Goal: Task Accomplishment & Management: Complete application form

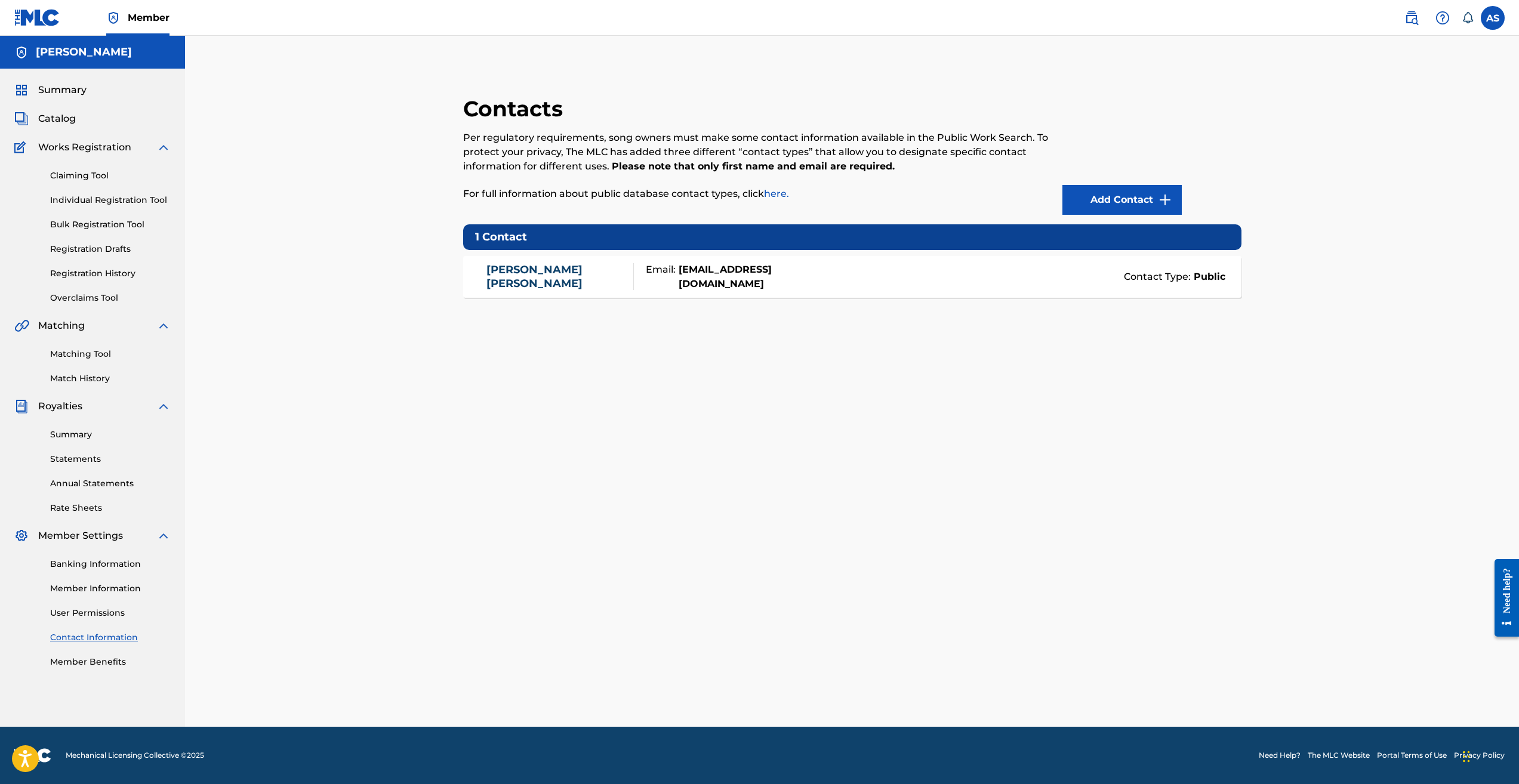
click at [56, 123] on span "Catalog" at bounding box center [57, 118] width 38 height 14
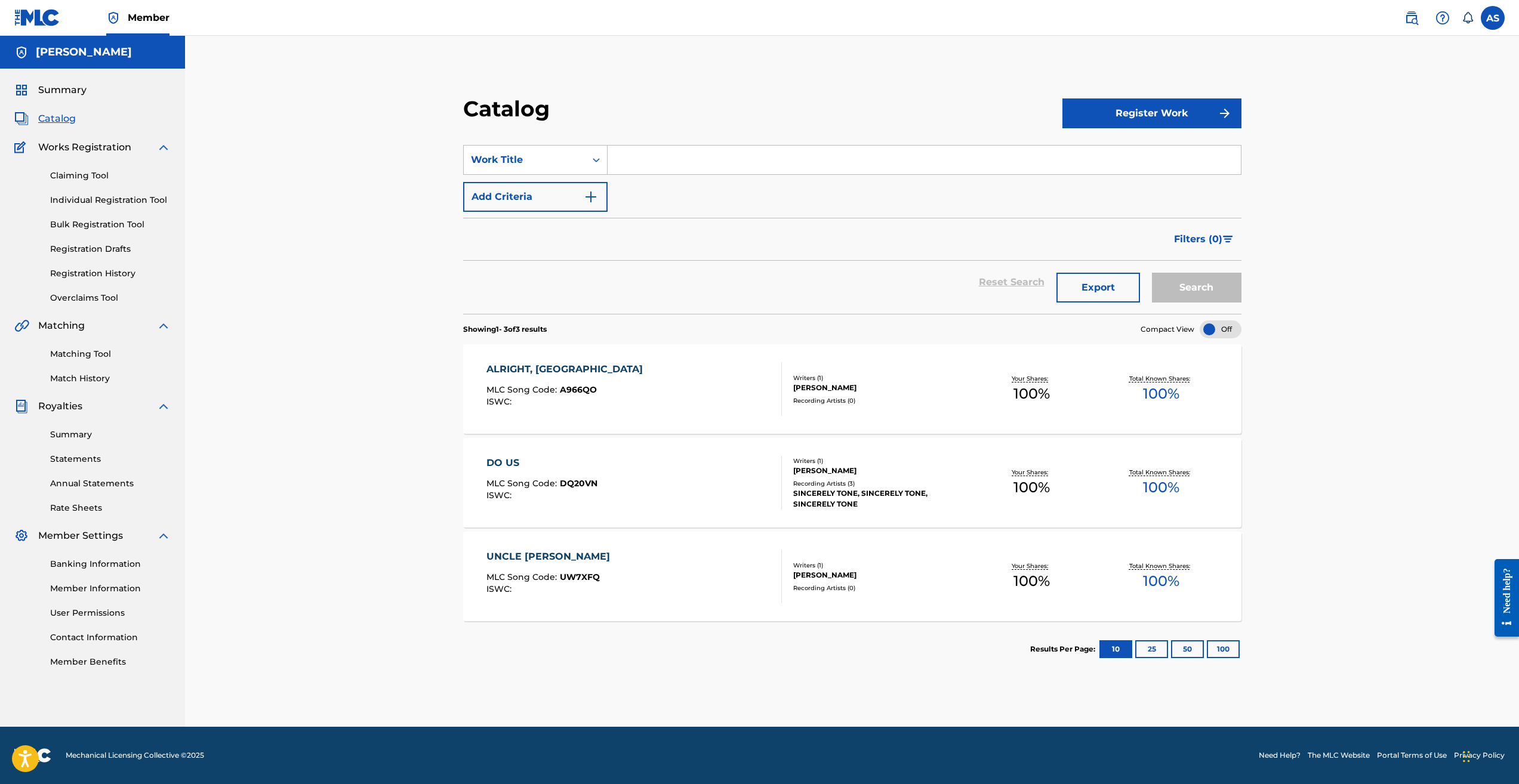
click at [107, 247] on link "Registration Drafts" at bounding box center [110, 249] width 121 height 13
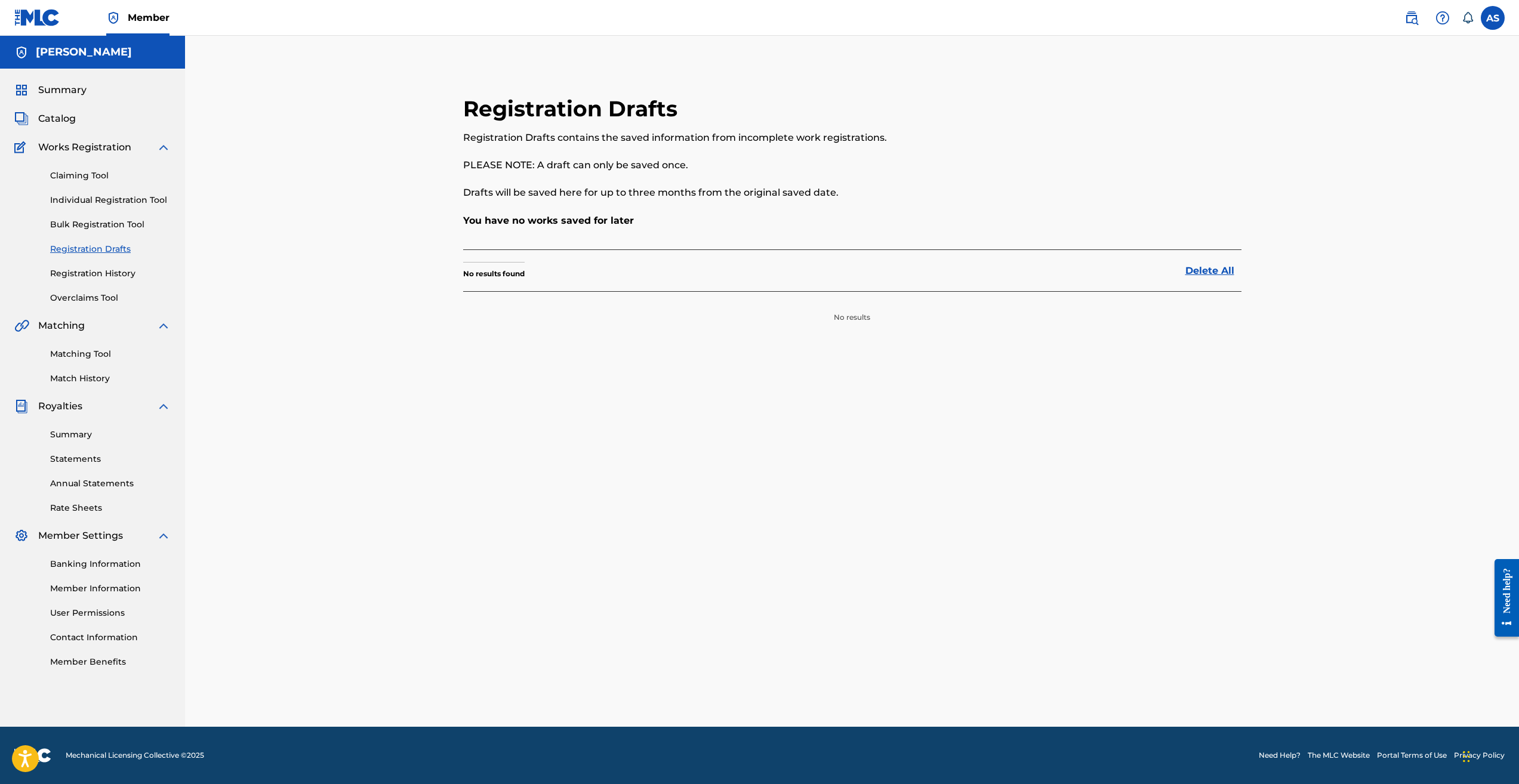
click at [100, 272] on link "Registration History" at bounding box center [110, 273] width 121 height 13
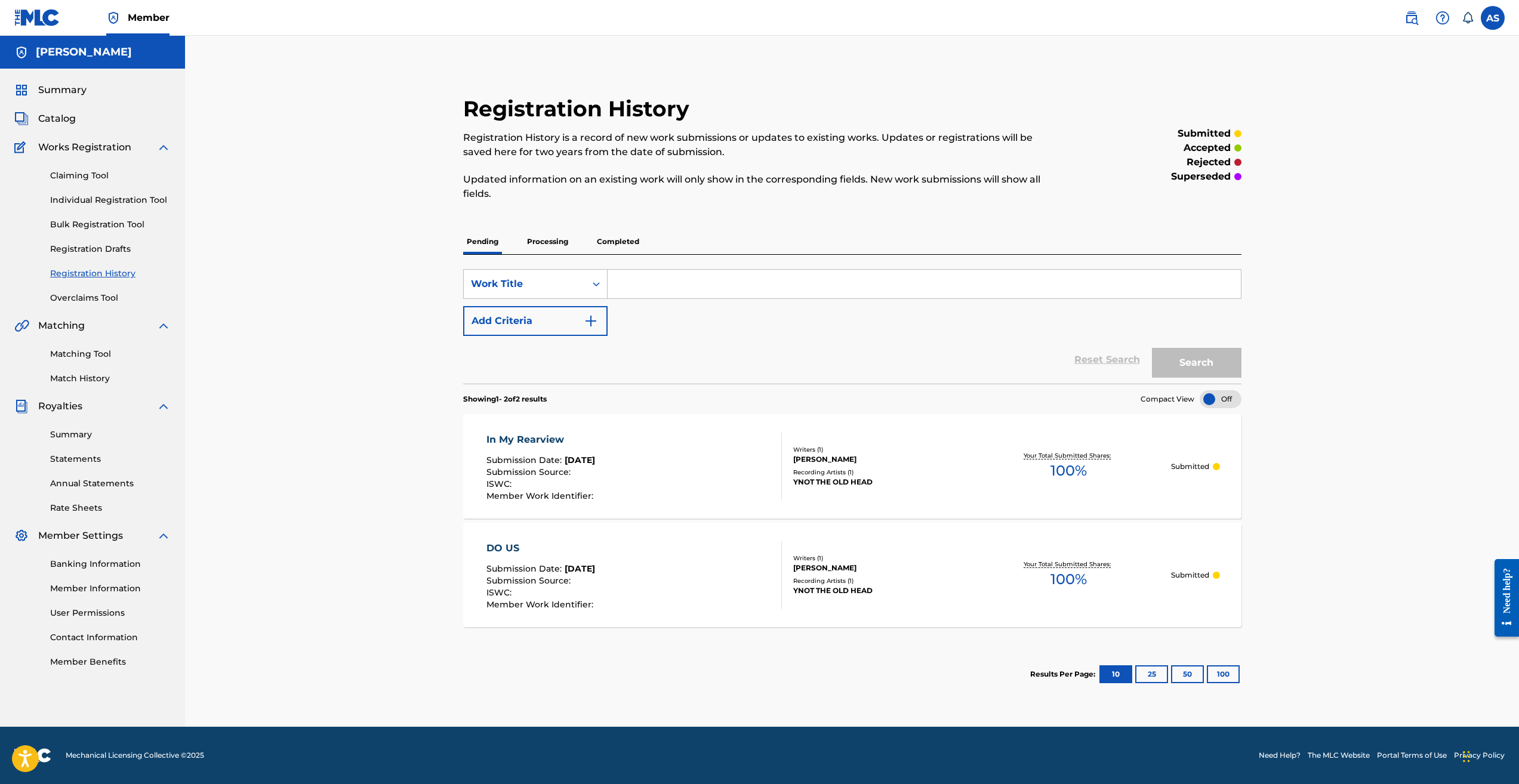
click at [100, 139] on div "Summary Catalog Works Registration Claiming Tool Individual Registration Tool B…" at bounding box center [92, 375] width 185 height 614
click at [62, 122] on span "Catalog" at bounding box center [57, 118] width 38 height 14
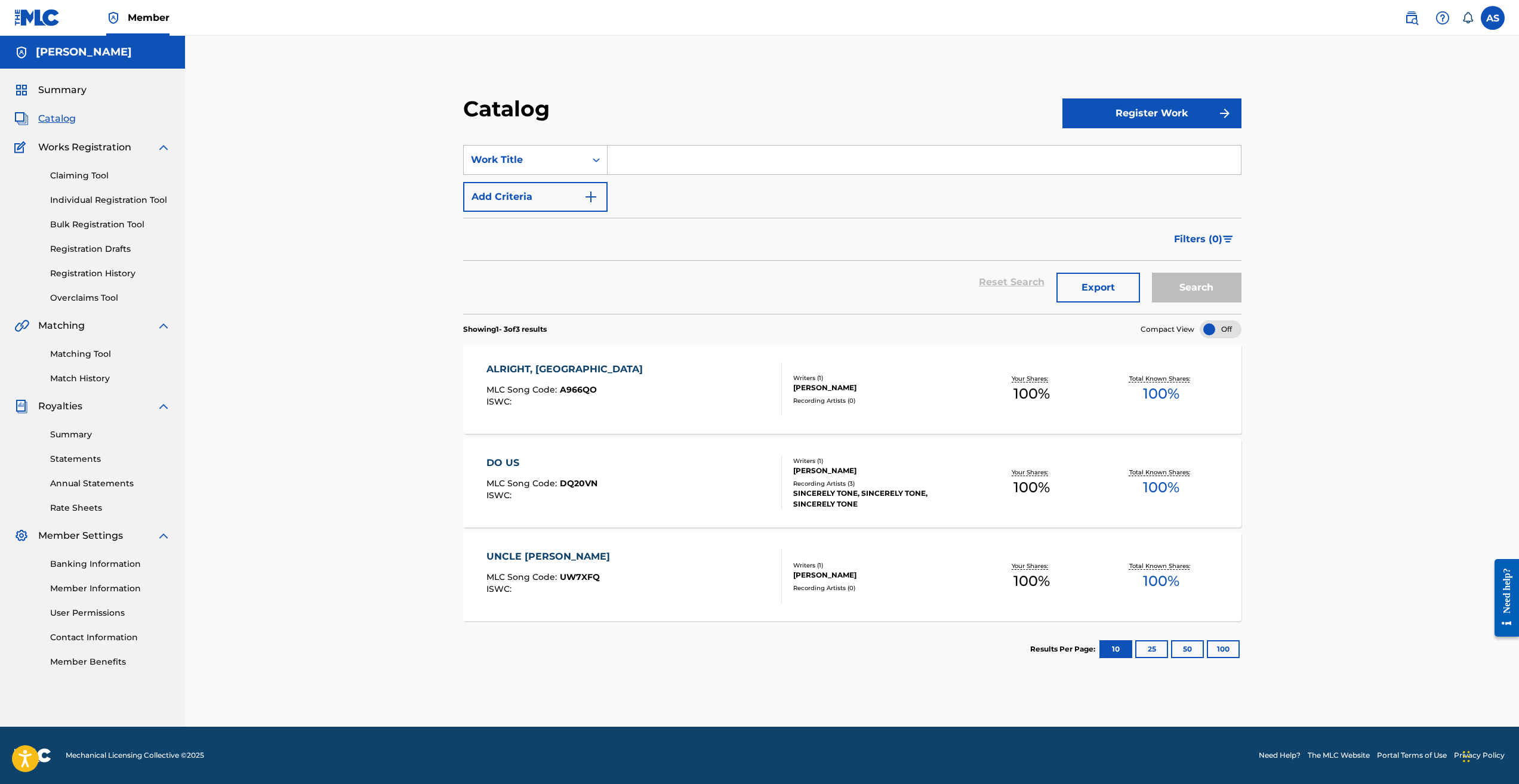
click at [886, 411] on div "ALRIGHT, OK MLC Song Code : A966QO ISWC : Writers ( 1 ) [PERSON_NAME] Recording…" at bounding box center [852, 389] width 778 height 89
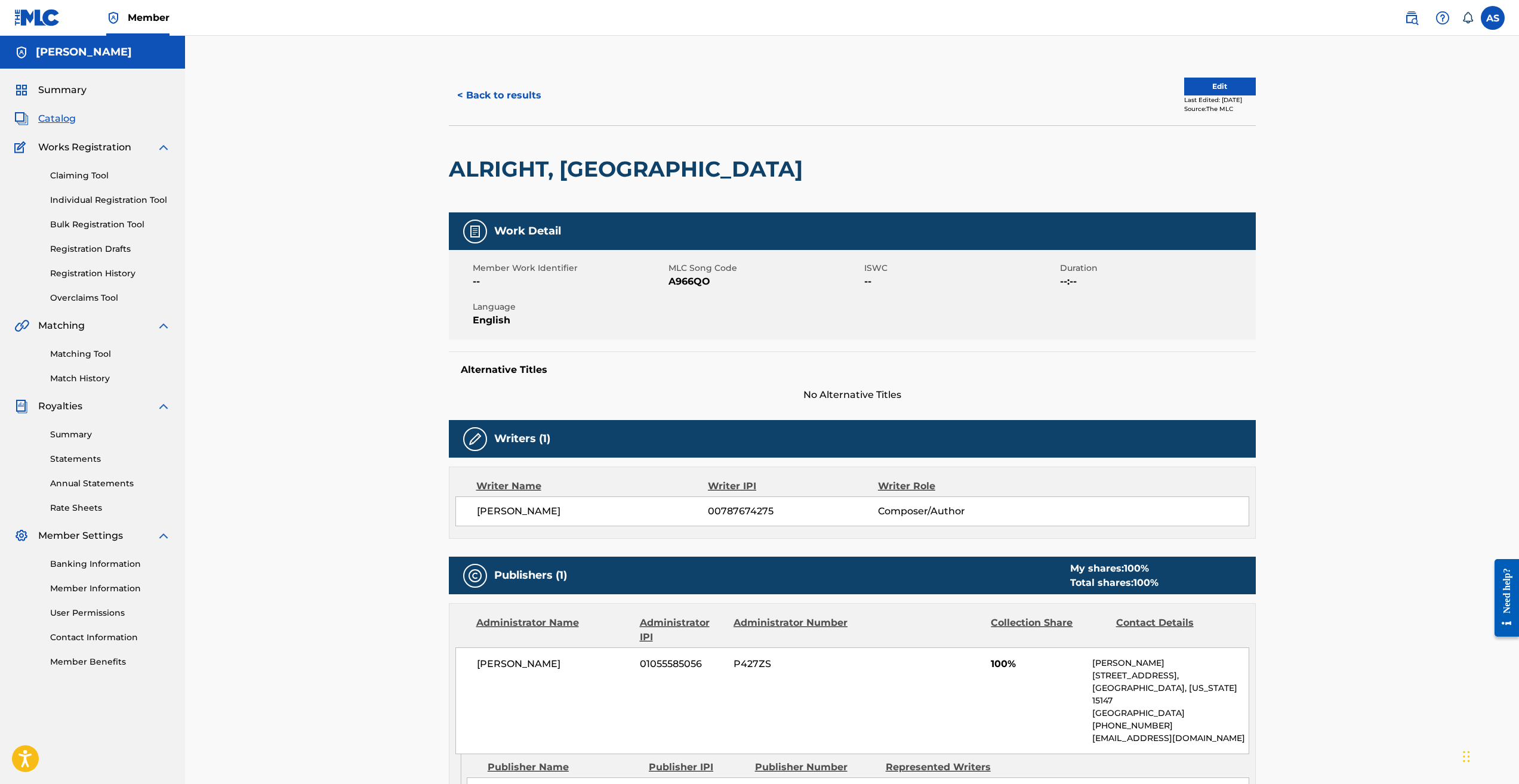
click at [63, 117] on span "Catalog" at bounding box center [57, 118] width 38 height 14
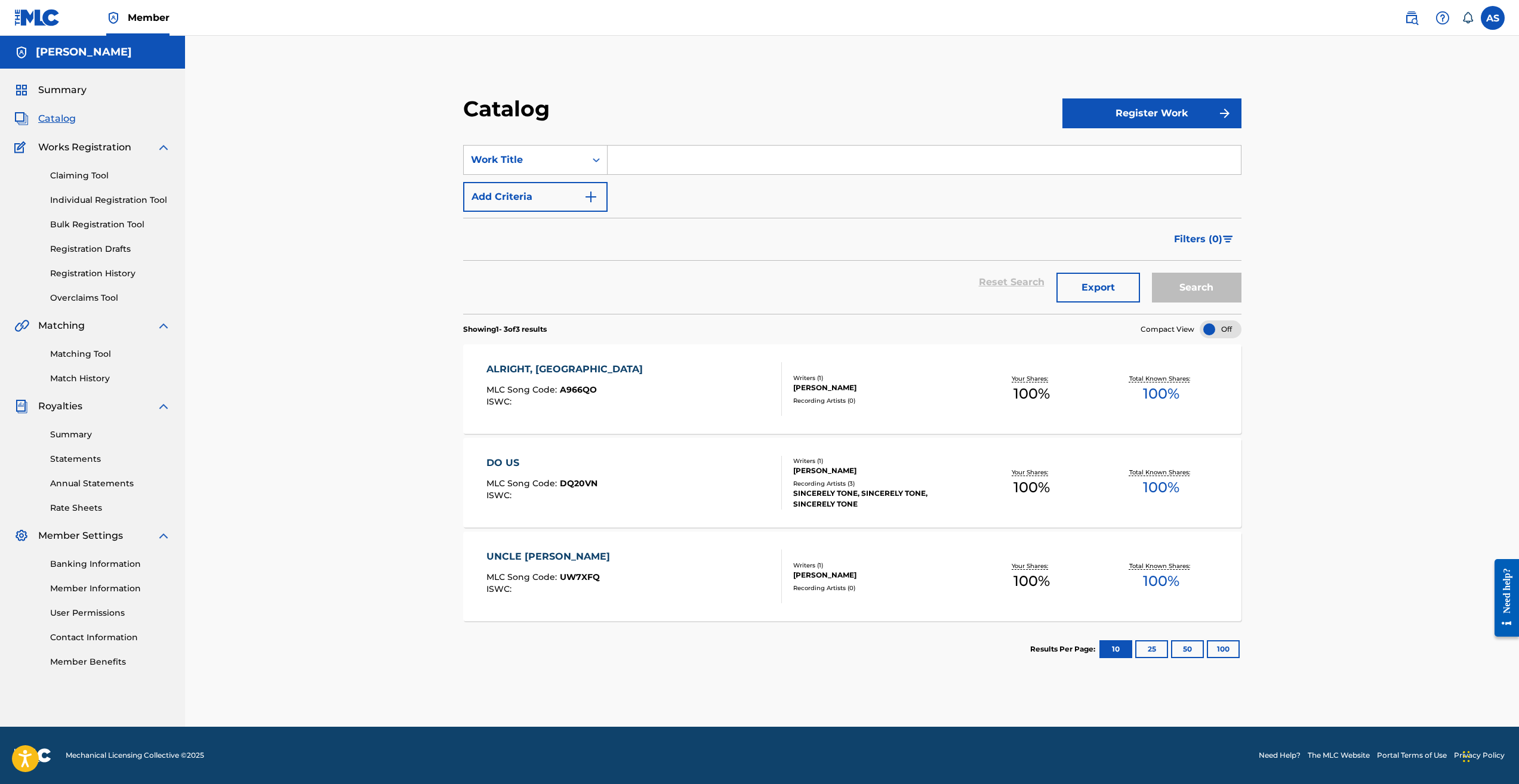
click at [121, 278] on link "Registration History" at bounding box center [110, 273] width 121 height 13
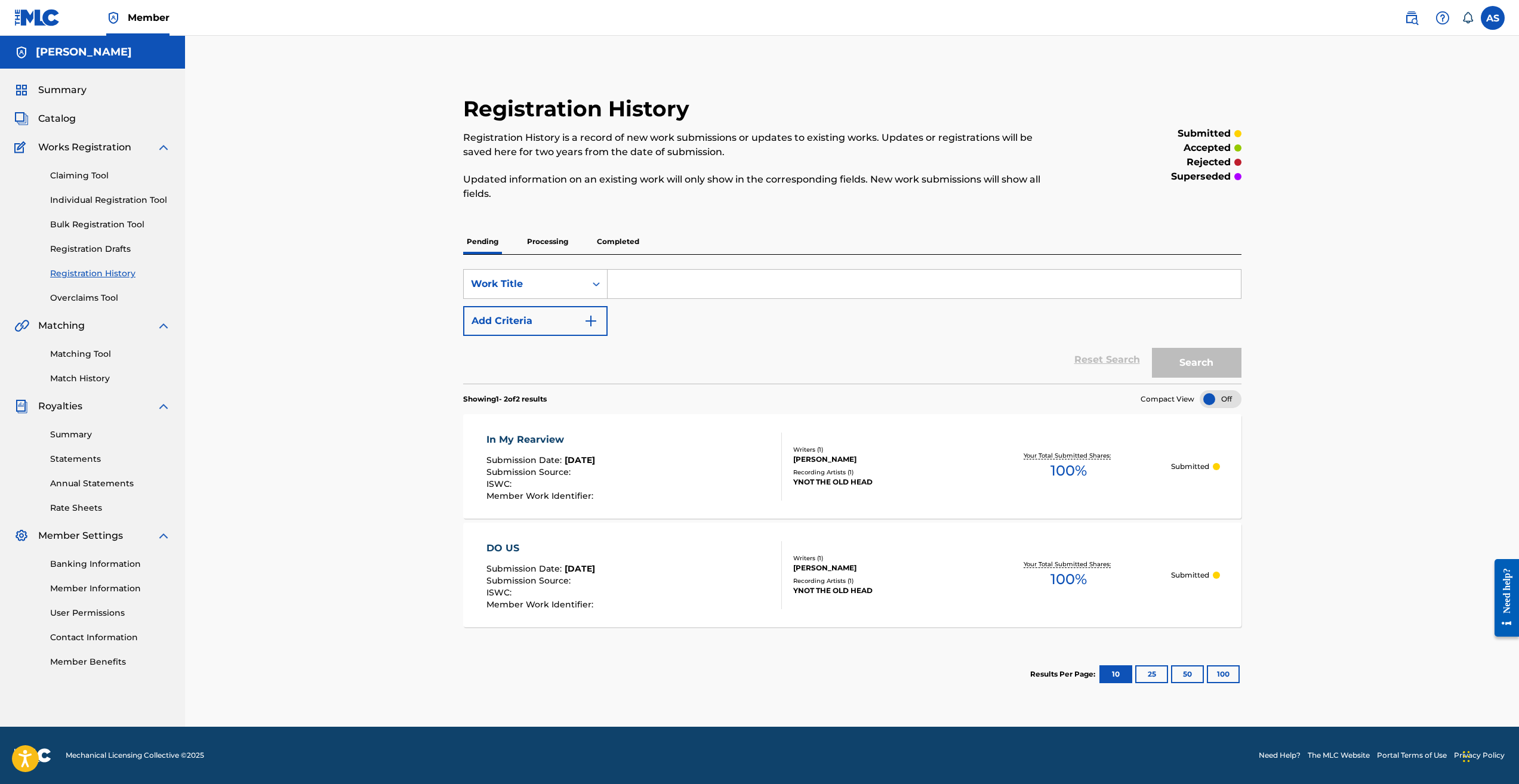
click at [60, 118] on span "Catalog" at bounding box center [57, 118] width 38 height 14
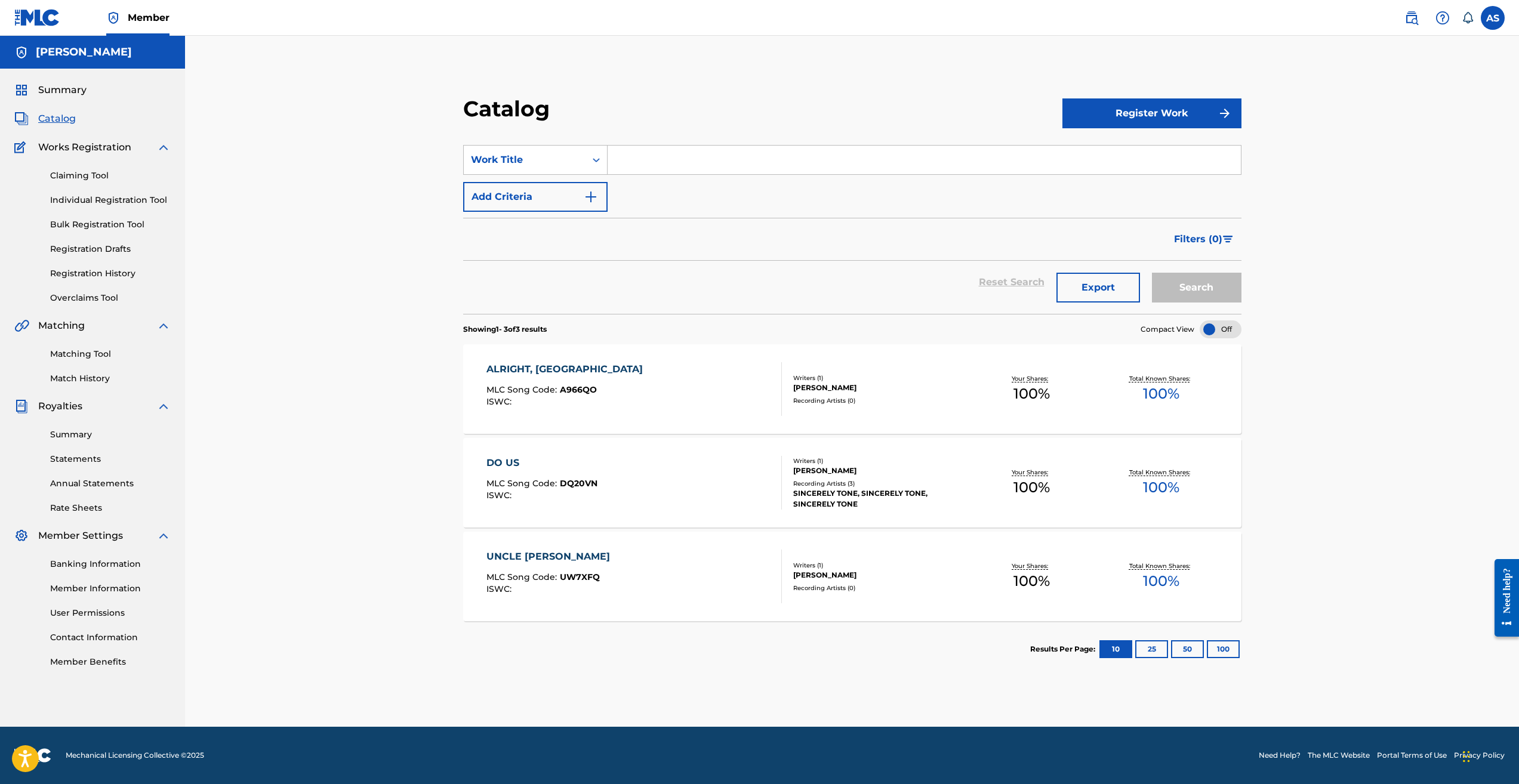
click at [609, 535] on div "UNCLE [PERSON_NAME] MLC Song Code : UW7XFQ ISWC : Writers ( 1 ) [PERSON_NAME] R…" at bounding box center [852, 576] width 778 height 89
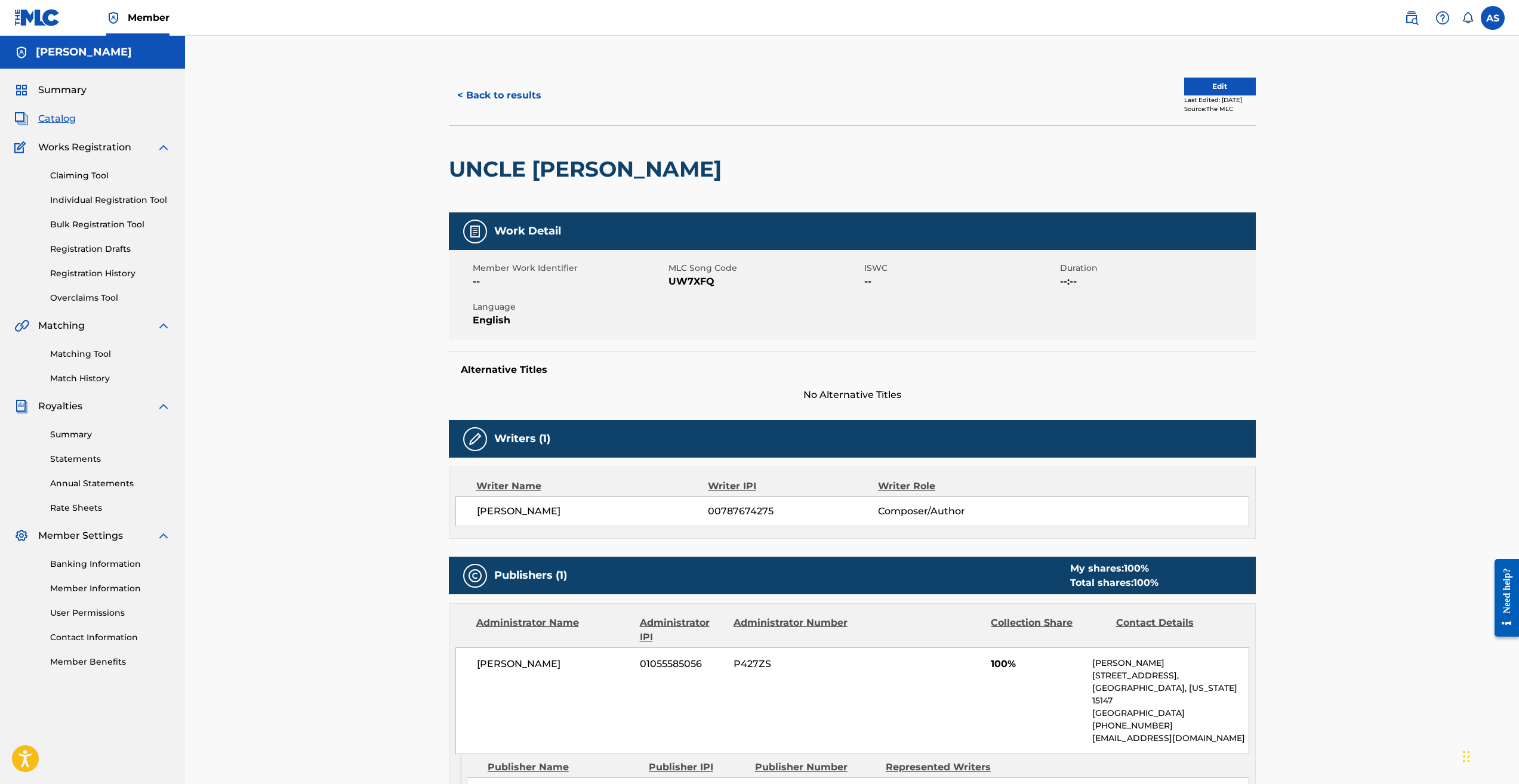
click at [60, 113] on span "Catalog" at bounding box center [57, 118] width 38 height 14
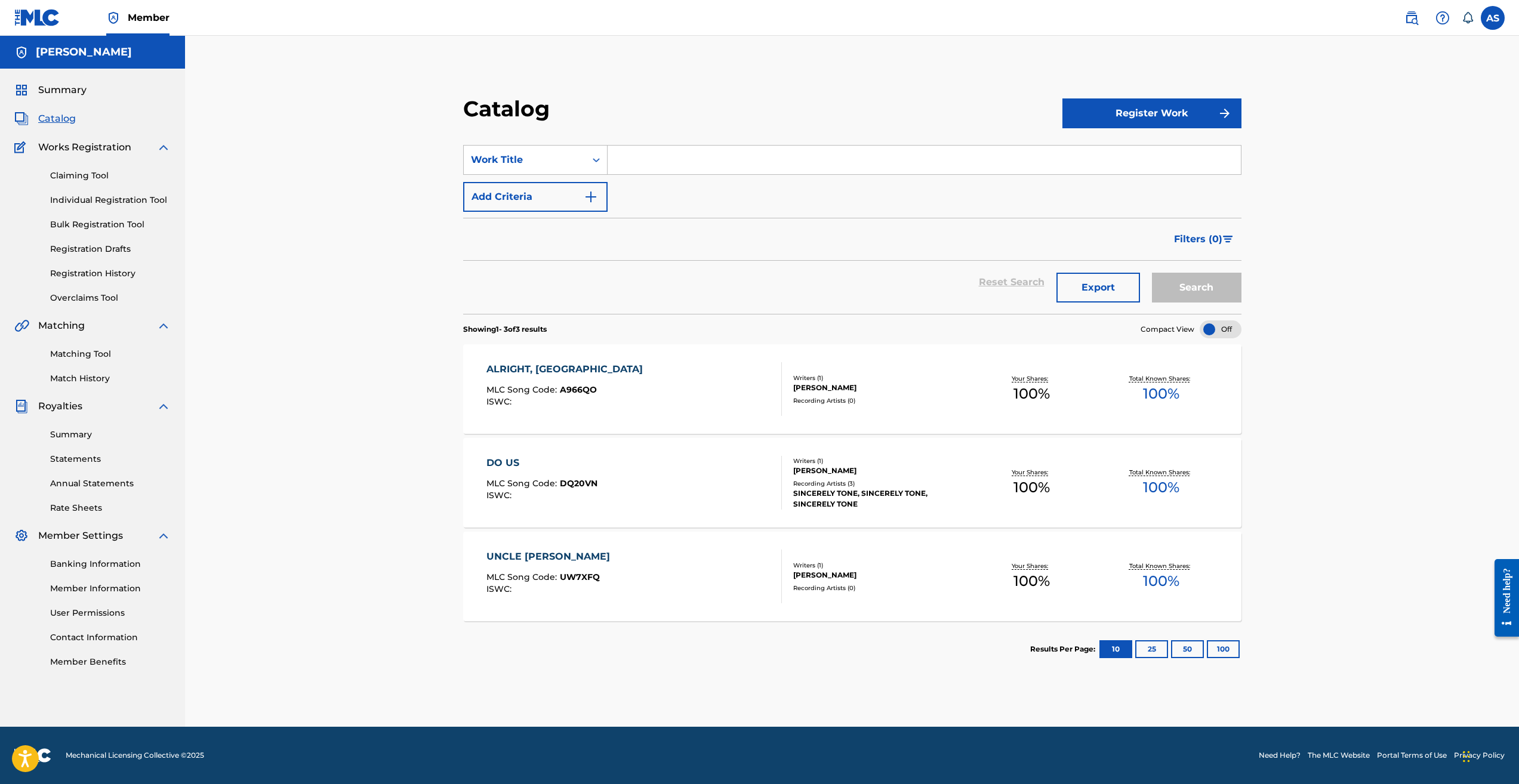
click at [100, 270] on link "Registration History" at bounding box center [110, 273] width 121 height 13
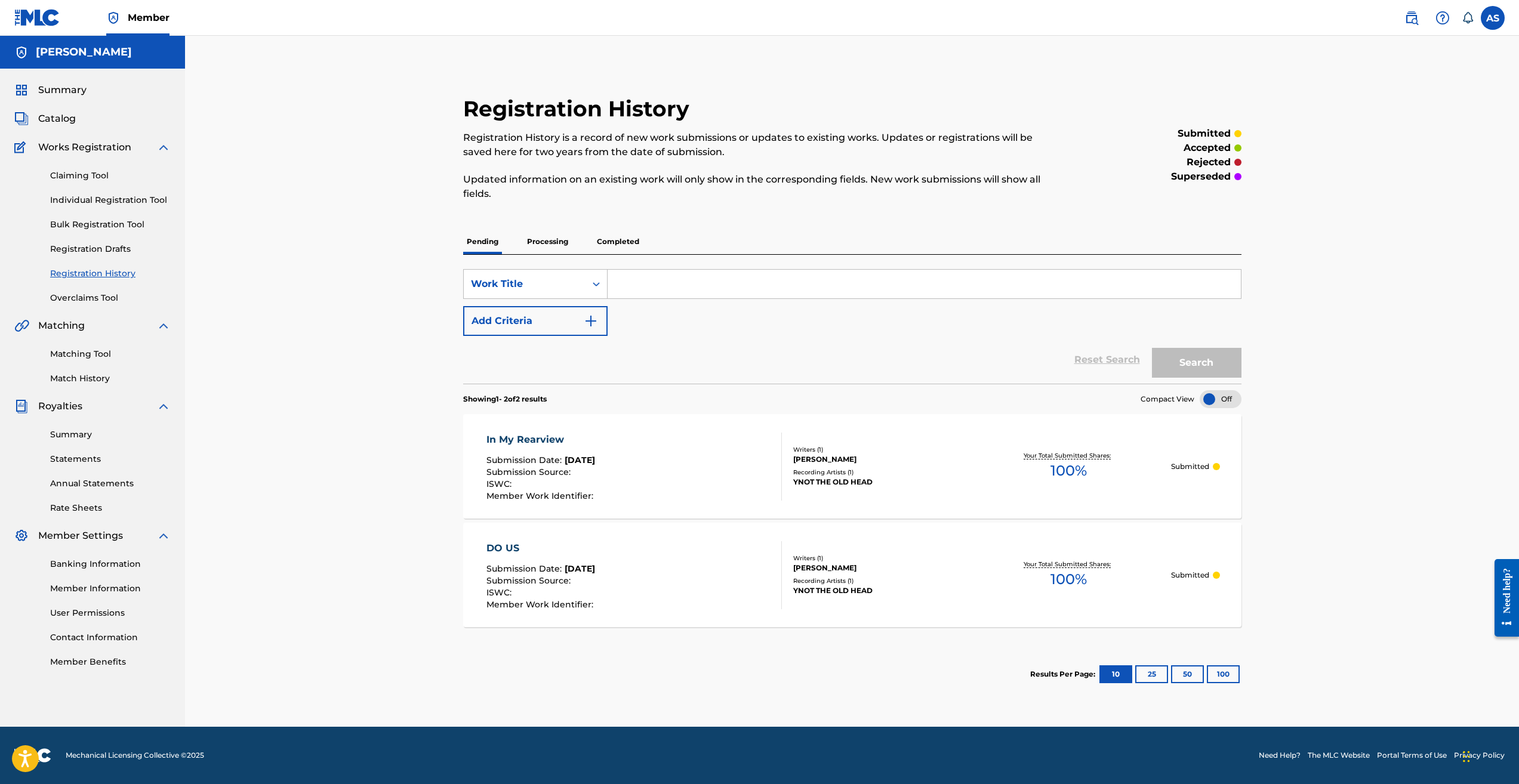
click at [555, 243] on p "Processing" at bounding box center [547, 241] width 48 height 25
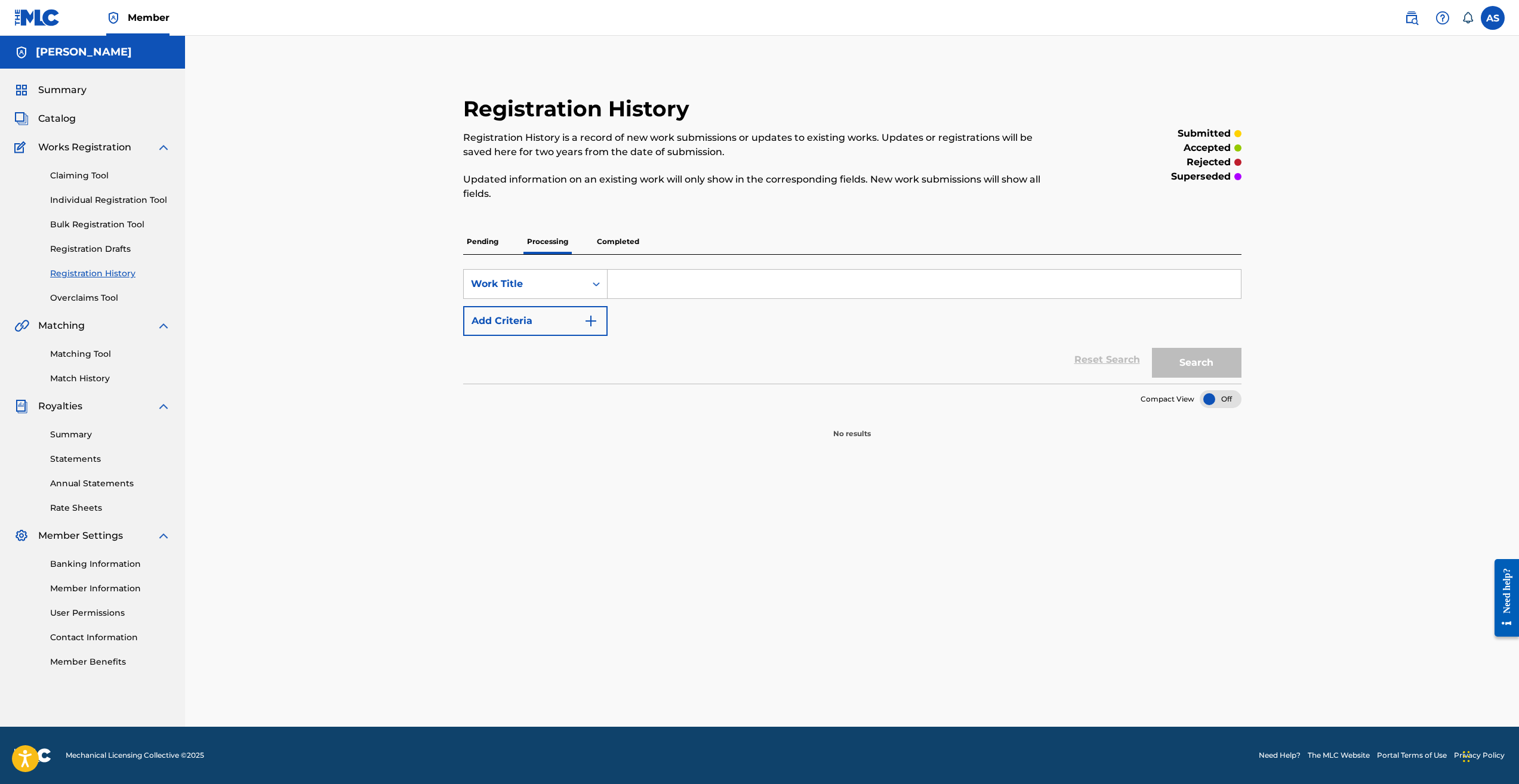
click at [618, 241] on p "Completed" at bounding box center [617, 241] width 50 height 25
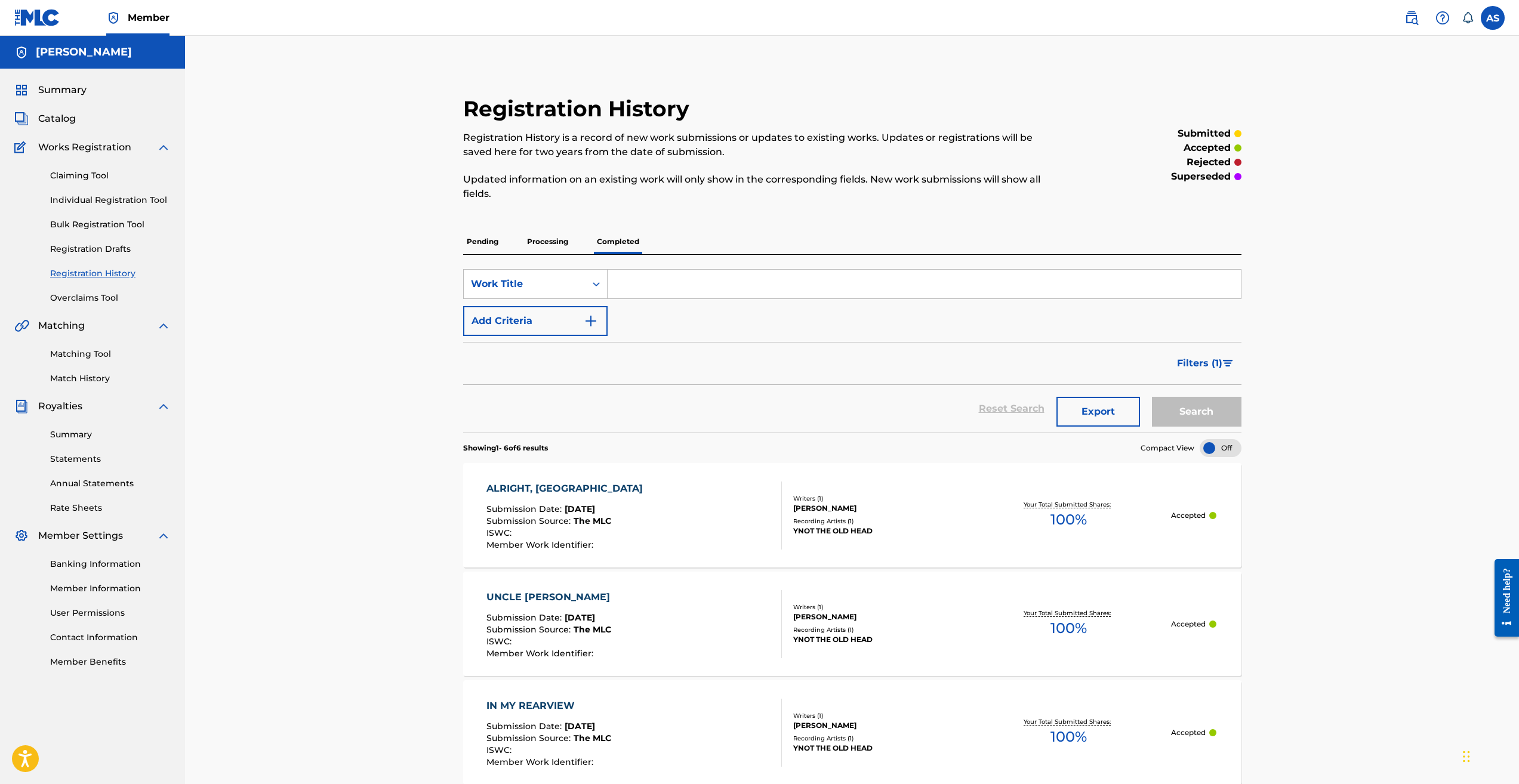
click at [62, 123] on span "Catalog" at bounding box center [57, 118] width 38 height 14
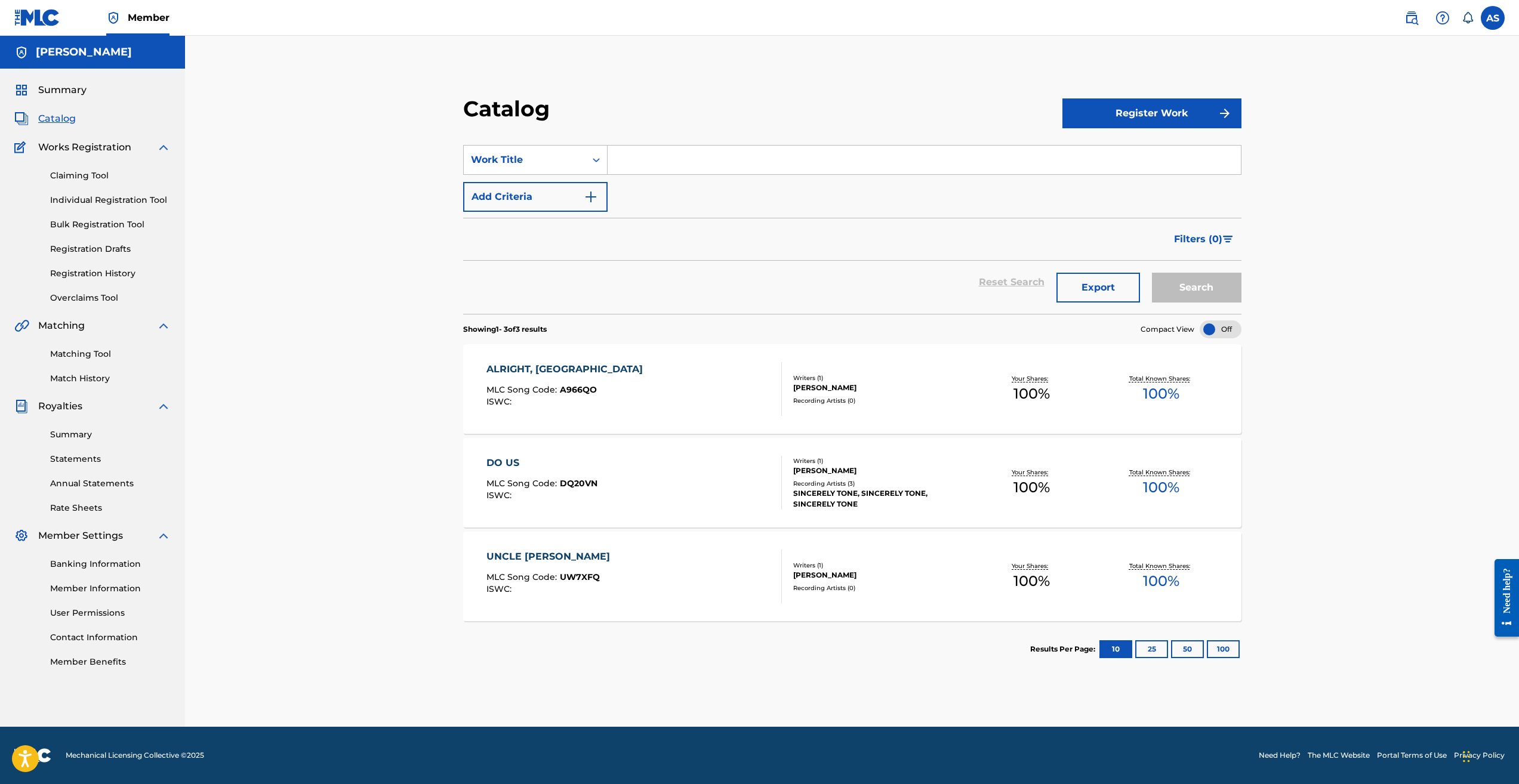
click at [1079, 478] on div "Your Shares: 100 %" at bounding box center [1031, 483] width 129 height 36
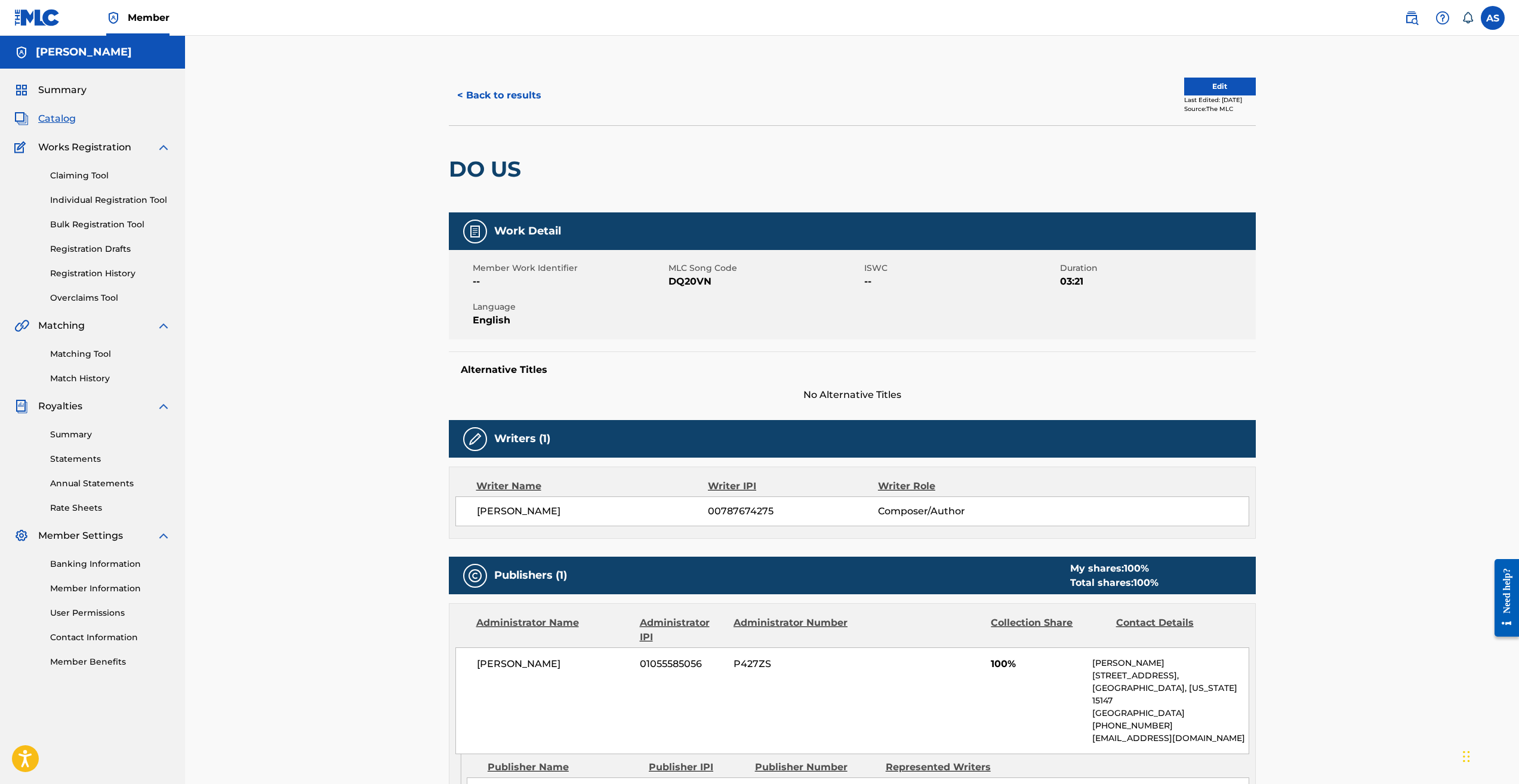
click at [1195, 93] on button "Edit" at bounding box center [1219, 86] width 72 height 18
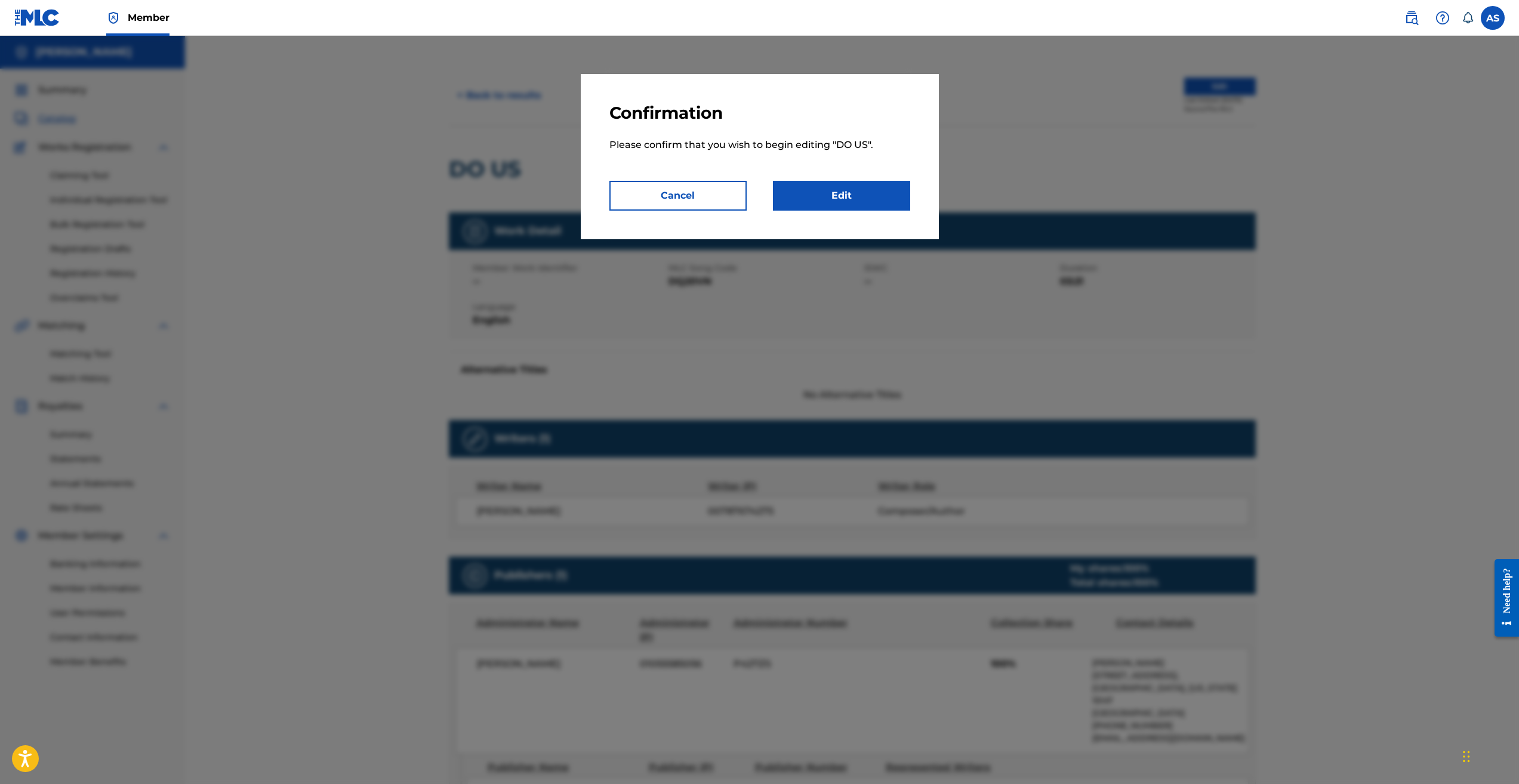
click at [690, 197] on button "Cancel" at bounding box center [678, 195] width 138 height 30
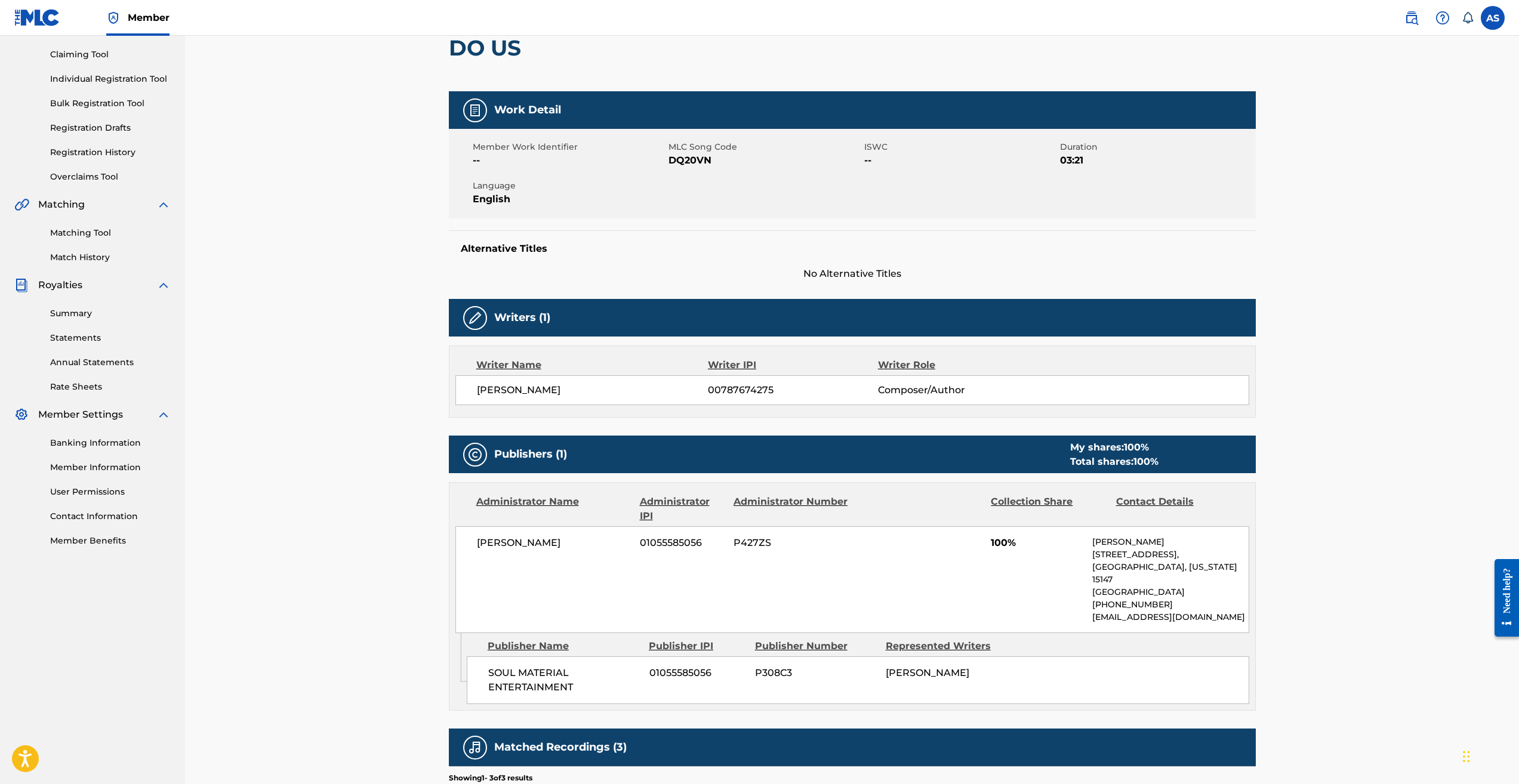
scroll to position [119, 0]
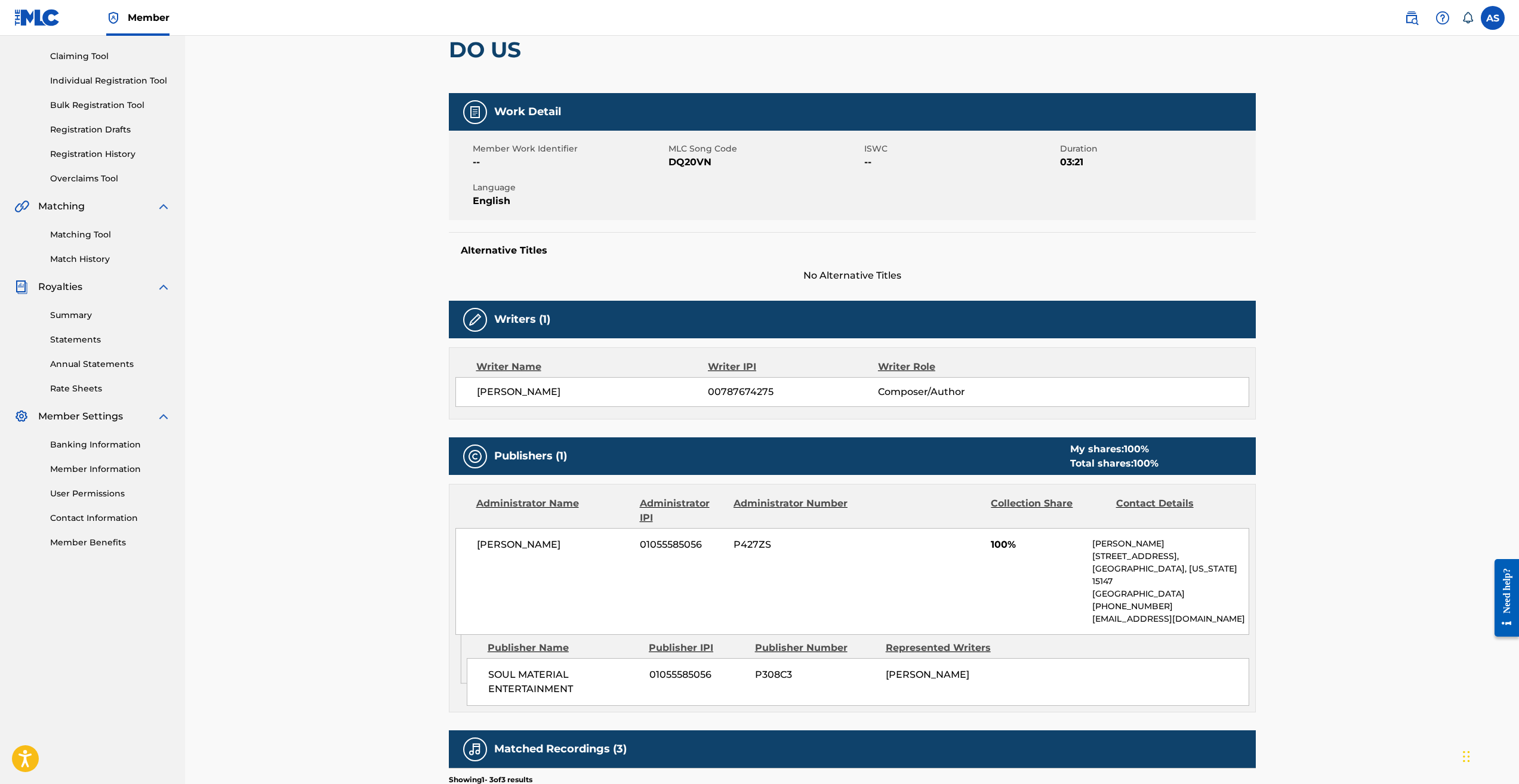
click at [92, 154] on link "Registration History" at bounding box center [110, 154] width 121 height 13
click at [92, 35] on span "Works Registration" at bounding box center [84, 28] width 93 height 14
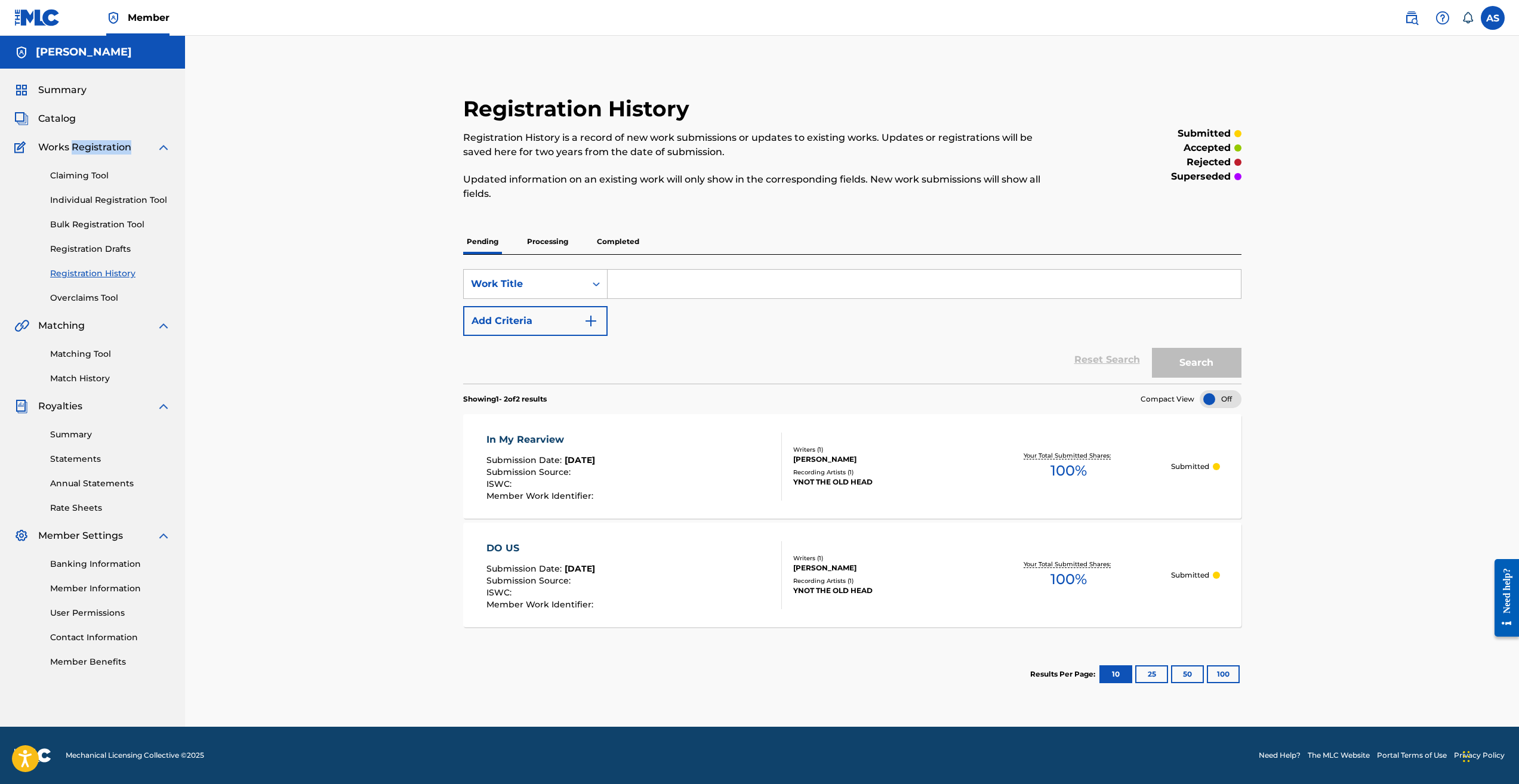
drag, startPoint x: 92, startPoint y: 154, endPoint x: 106, endPoint y: 248, distance: 95.0
click at [106, 248] on link "Registration Drafts" at bounding box center [110, 249] width 121 height 13
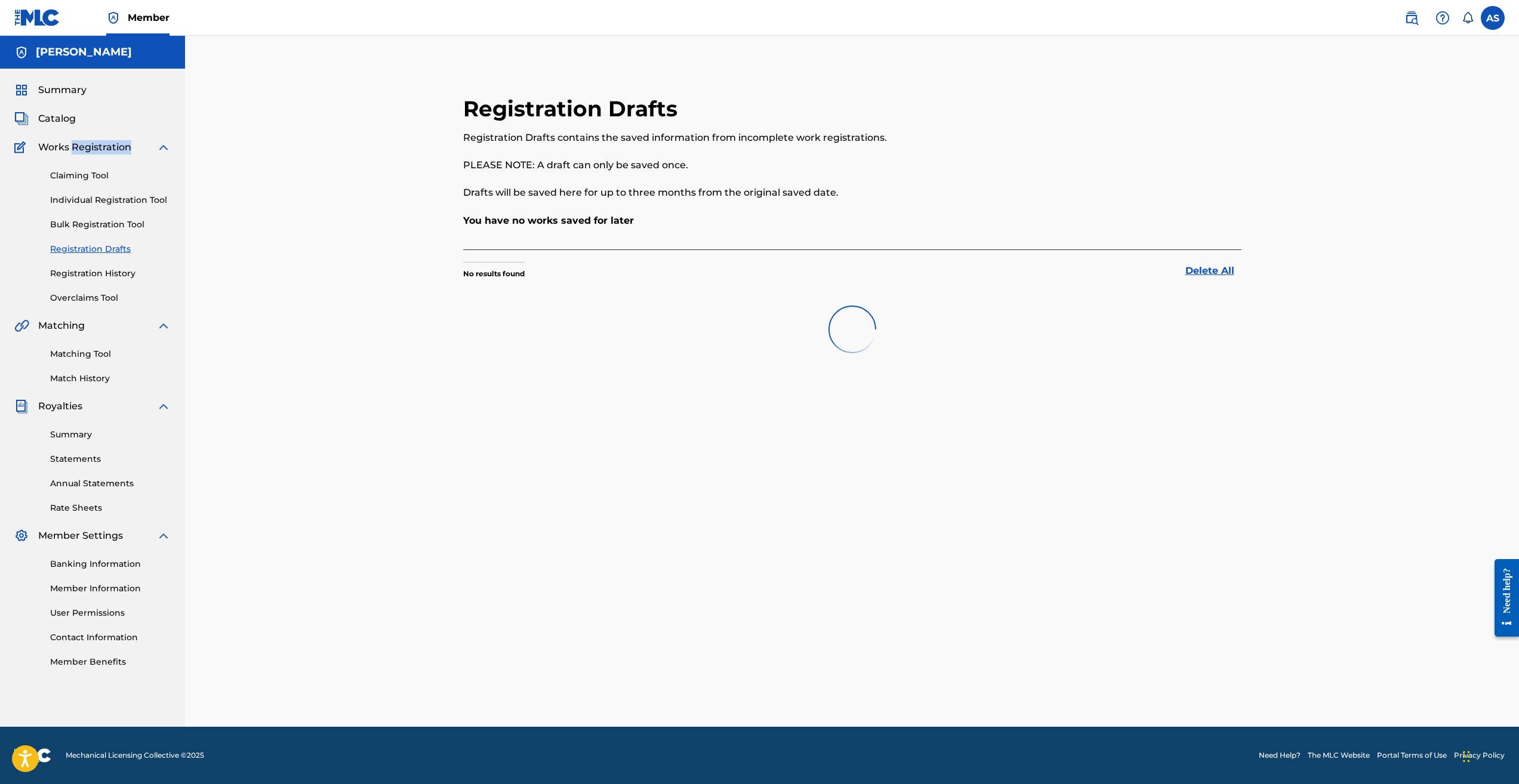
click at [106, 248] on link "Registration Drafts" at bounding box center [110, 249] width 121 height 13
drag, startPoint x: 82, startPoint y: 253, endPoint x: 79, endPoint y: 247, distance: 6.7
click at [79, 247] on link "Registration Drafts" at bounding box center [110, 249] width 121 height 13
drag, startPoint x: 79, startPoint y: 247, endPoint x: 57, endPoint y: 247, distance: 22.0
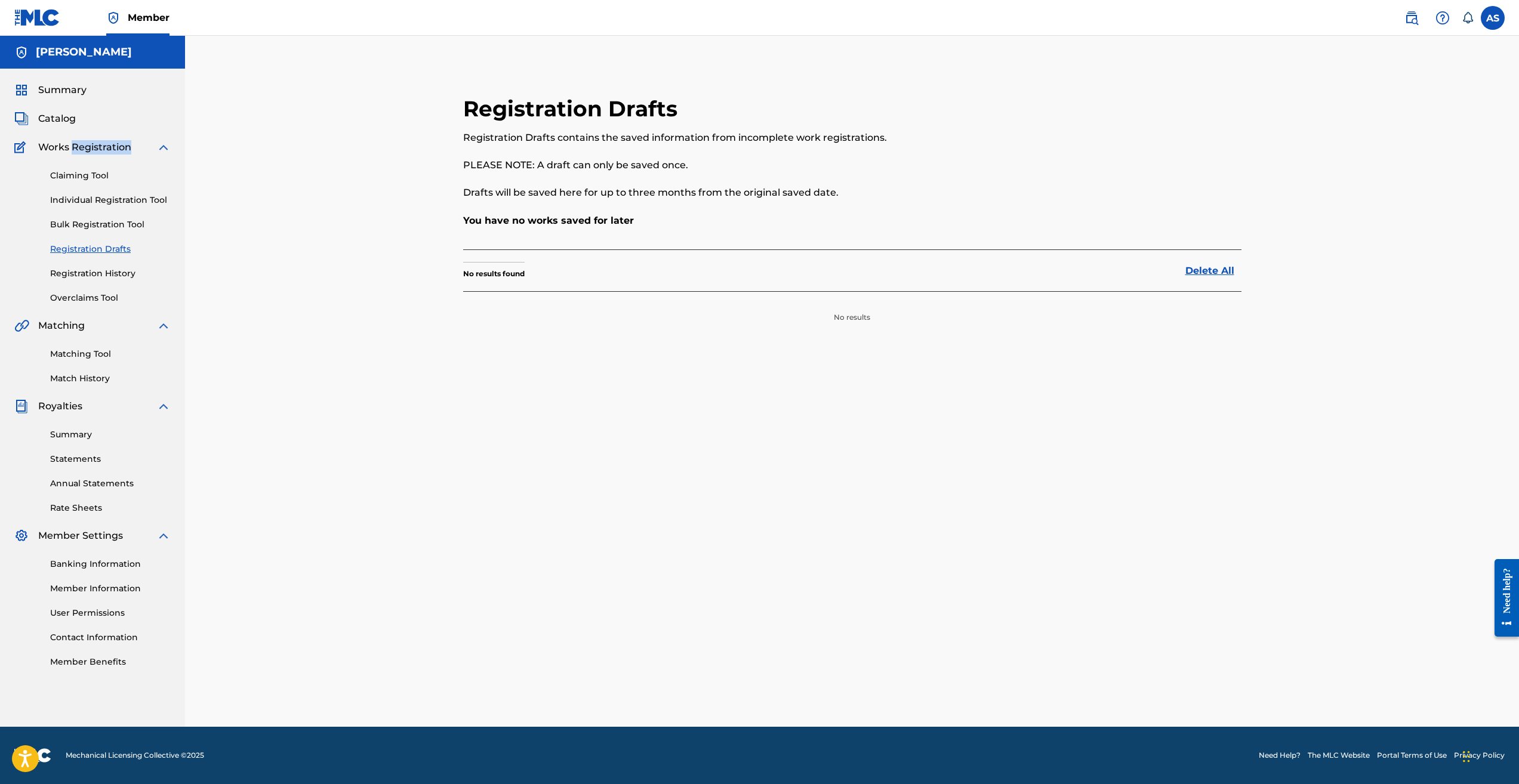
click at [57, 247] on link "Registration Drafts" at bounding box center [110, 249] width 121 height 13
click at [56, 247] on link "Registration Drafts" at bounding box center [110, 249] width 121 height 13
click at [80, 271] on link "Registration History" at bounding box center [110, 273] width 121 height 13
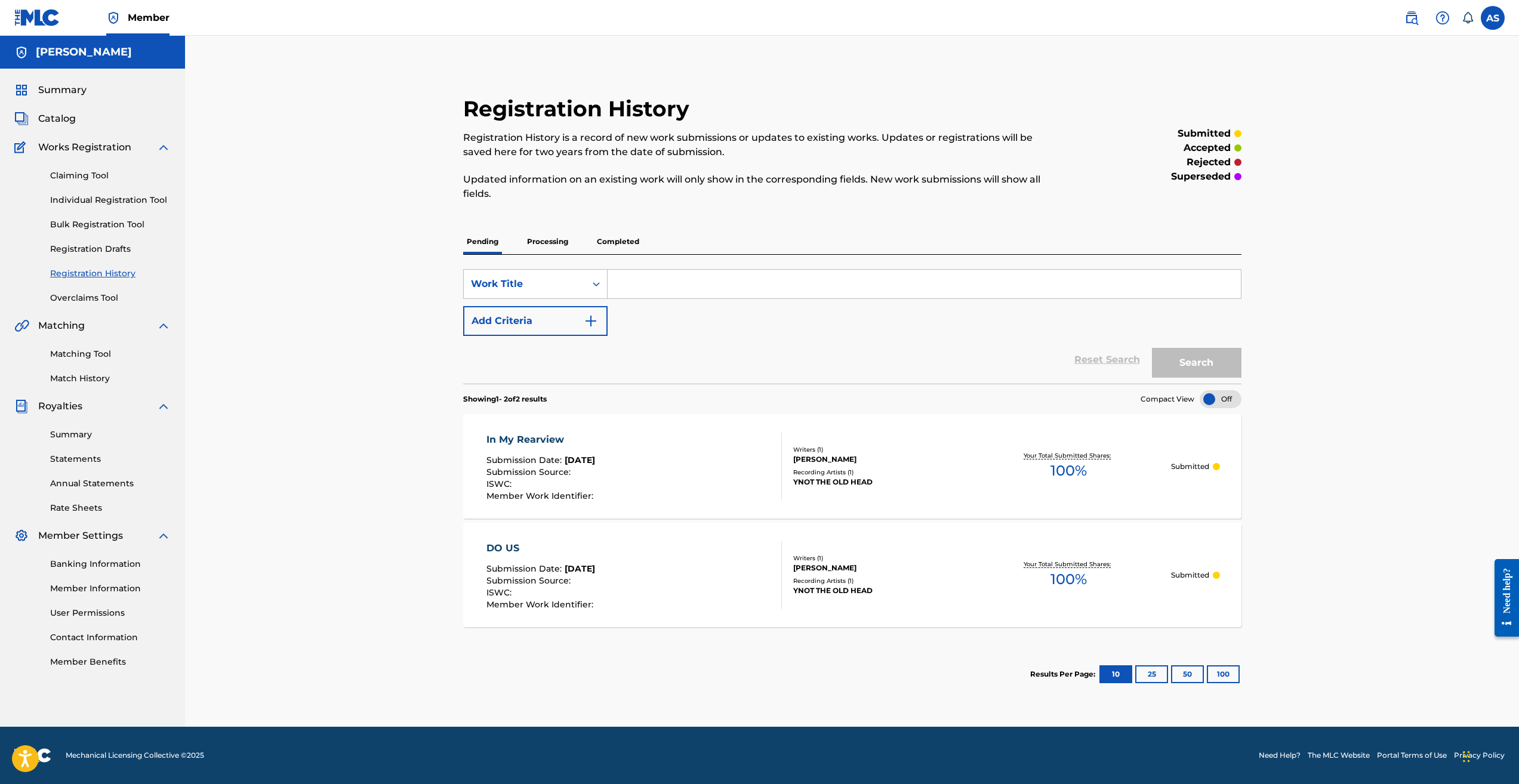
click at [608, 239] on p "Completed" at bounding box center [617, 241] width 50 height 25
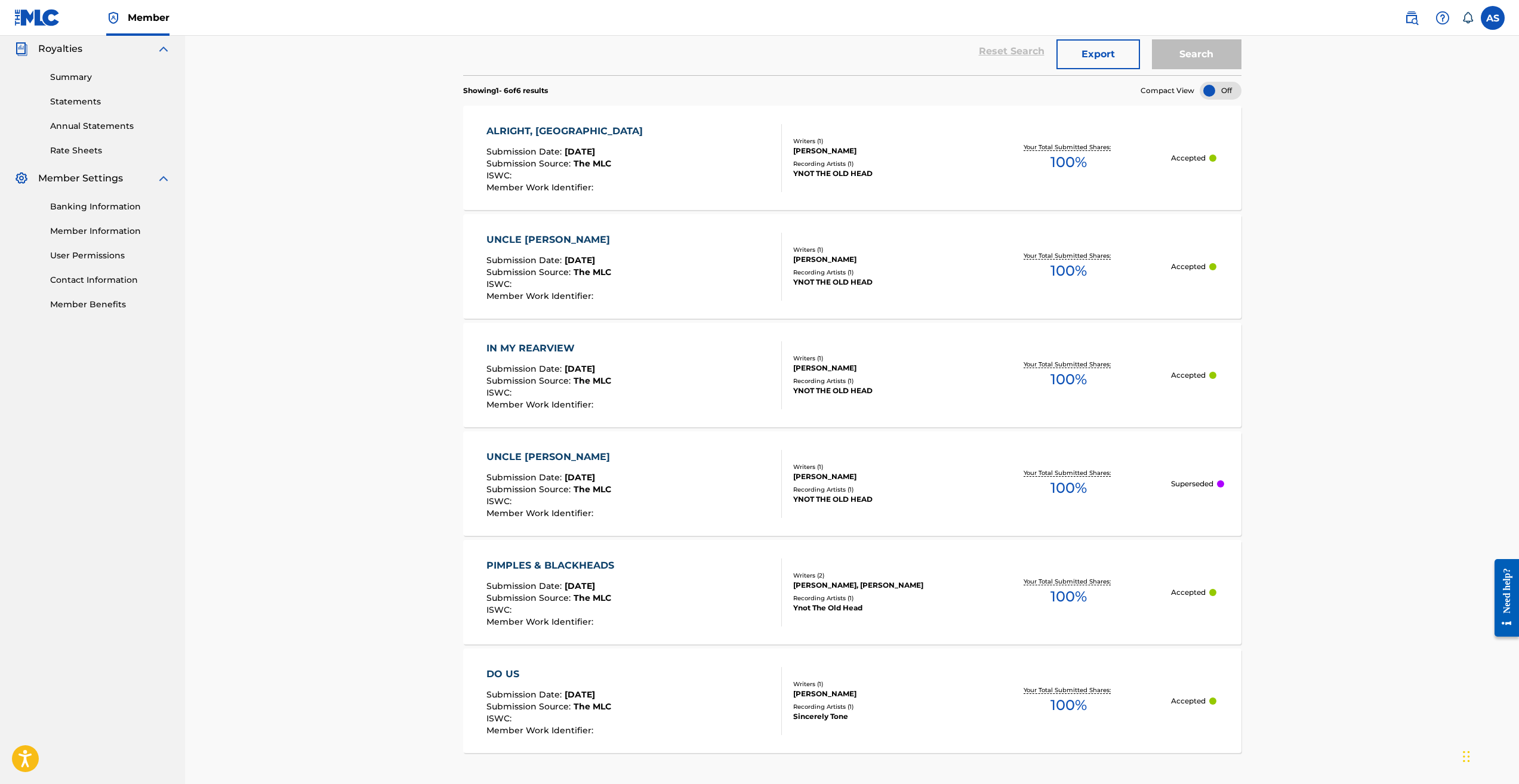
scroll to position [358, 0]
click at [666, 365] on div "IN MY REARVIEW Submission Date : [DATE] Submission Source : The MLC ISWC : Memb…" at bounding box center [634, 375] width 296 height 68
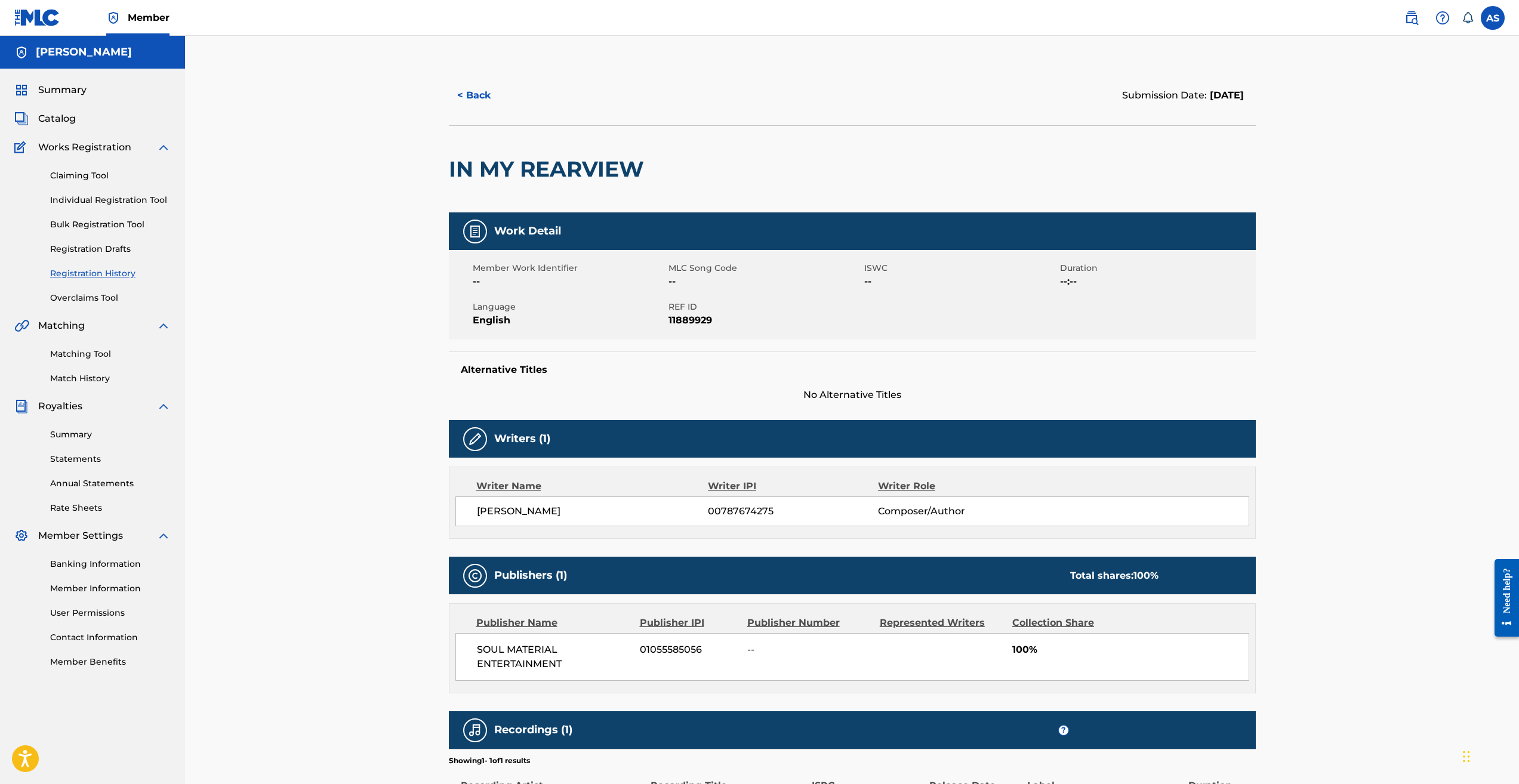
click at [128, 276] on link "Registration History" at bounding box center [110, 273] width 121 height 13
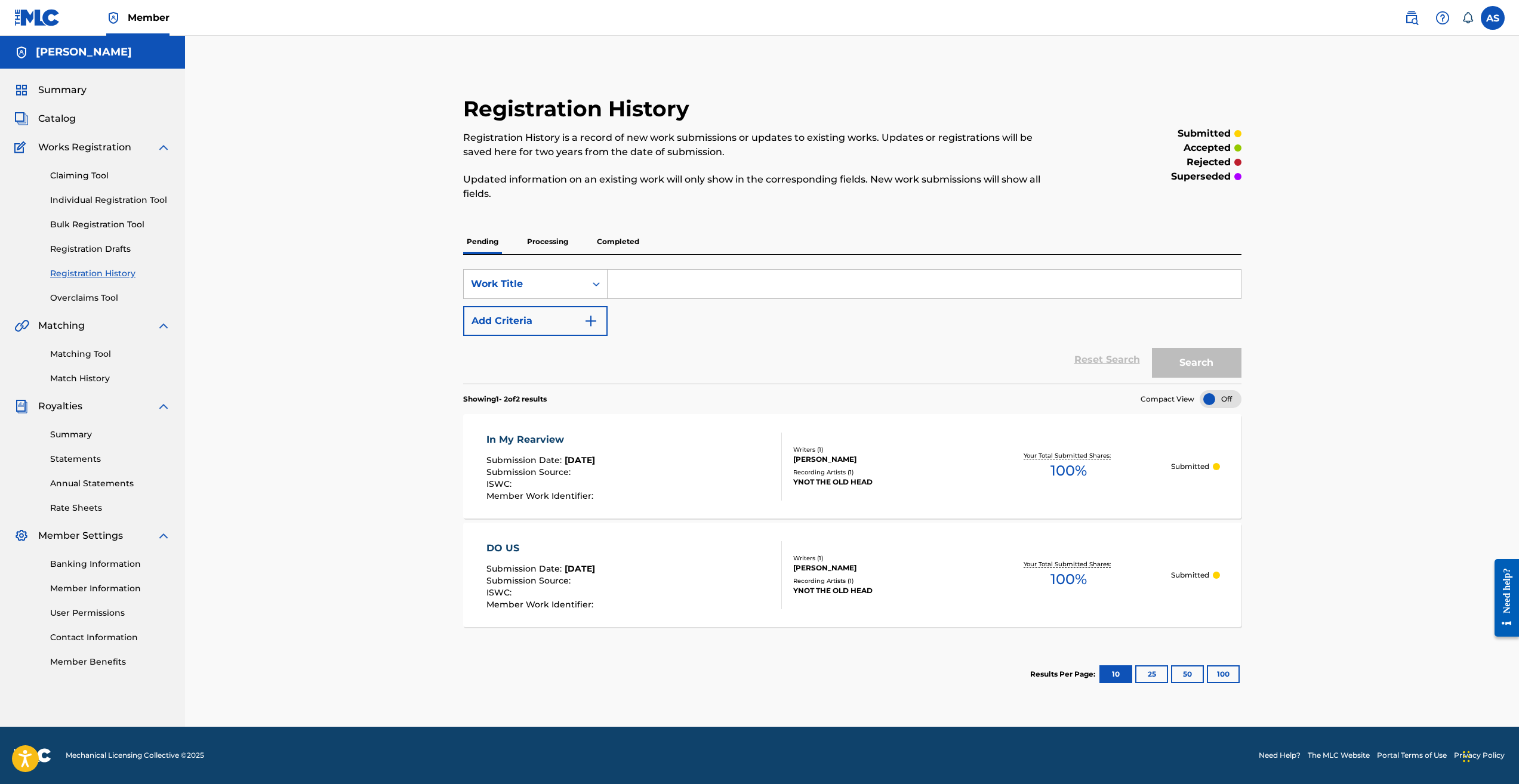
click at [615, 244] on p "Completed" at bounding box center [617, 241] width 50 height 25
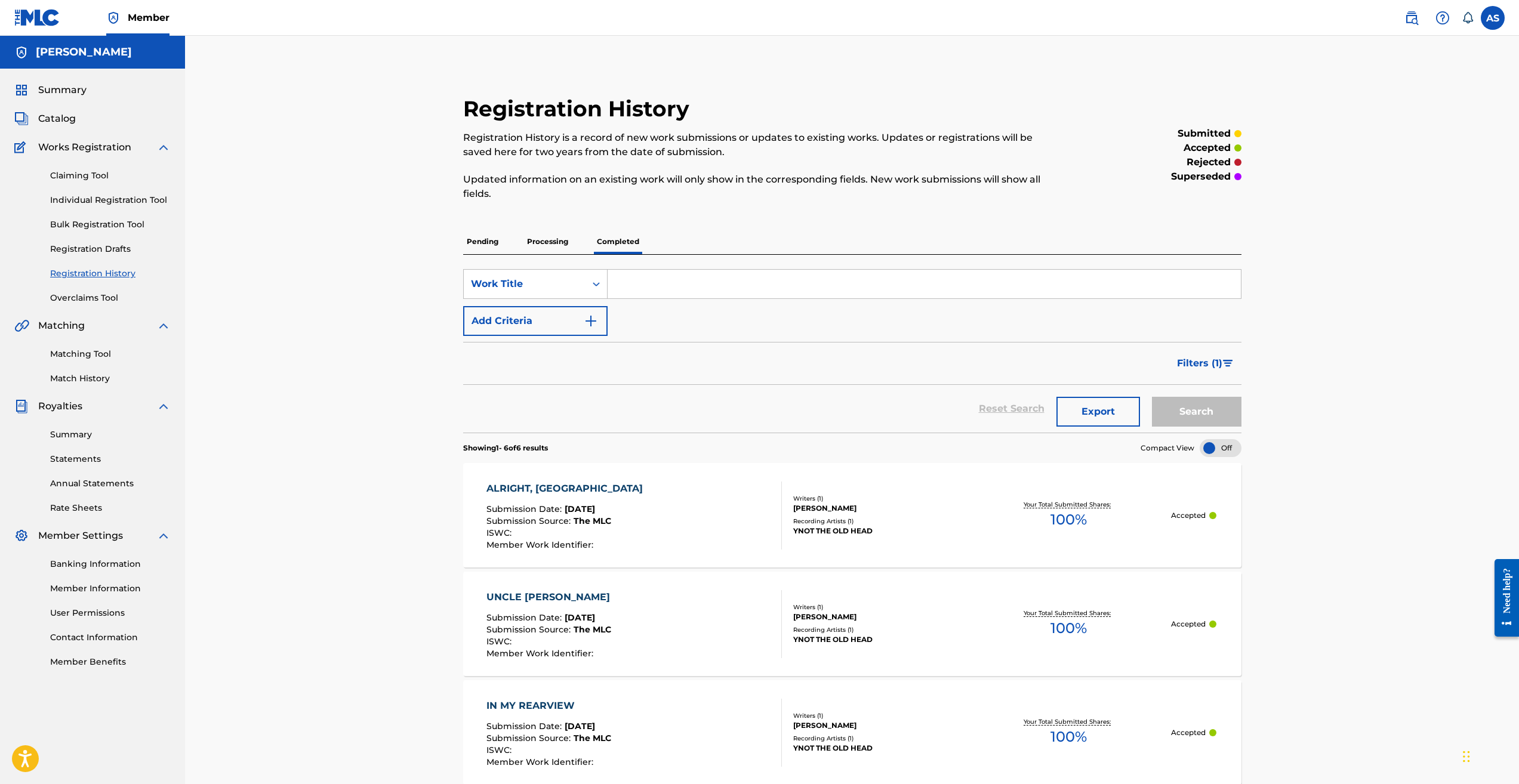
click at [1489, 21] on label at bounding box center [1492, 18] width 24 height 24
click at [1493, 18] on input "AS [PERSON_NAME] [EMAIL_ADDRESS][DOMAIN_NAME] Notification Preferences Profile …" at bounding box center [1493, 18] width 0 height 0
click at [1379, 148] on link "Profile" at bounding box center [1375, 149] width 24 height 11
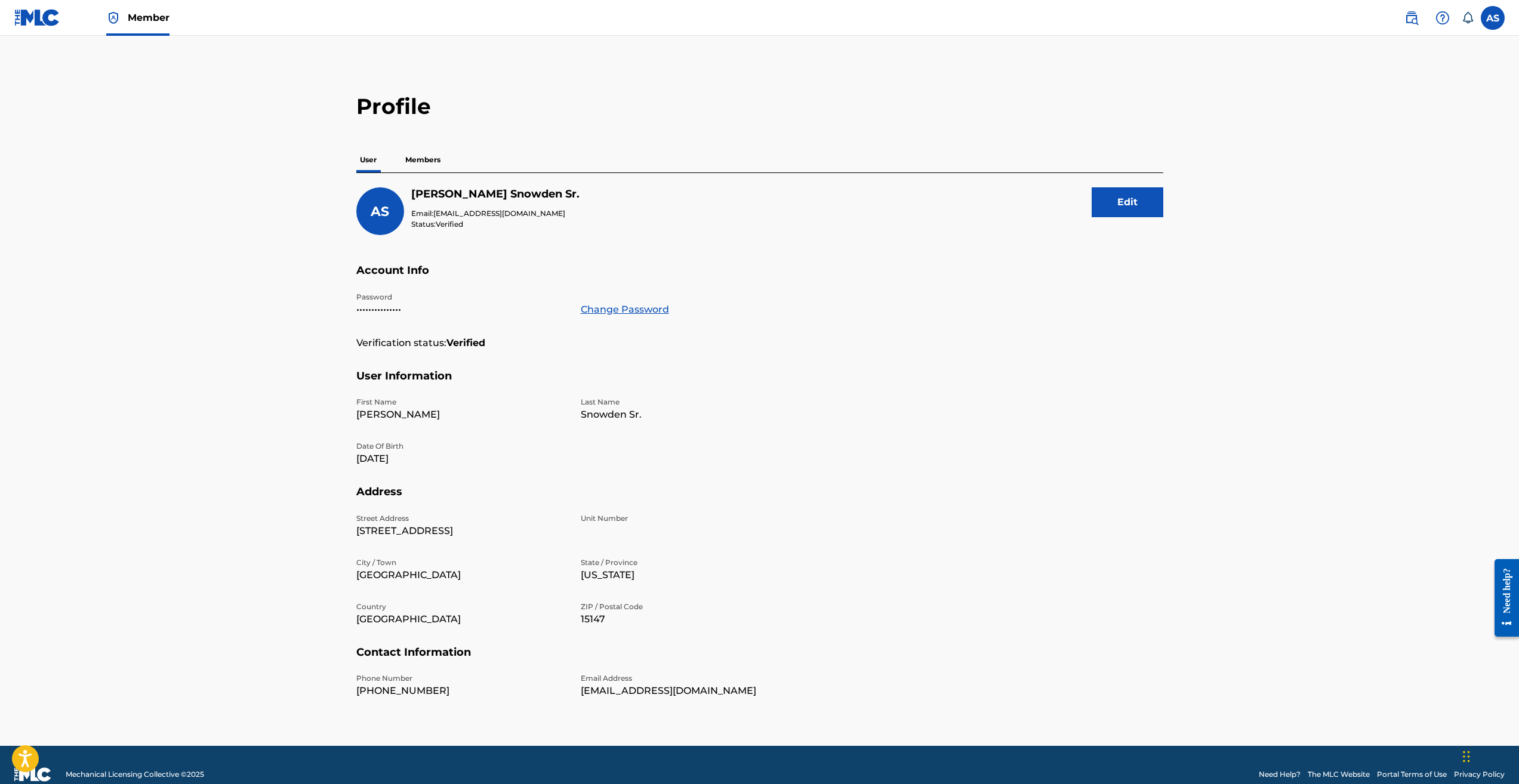
click at [428, 154] on p "Members" at bounding box center [423, 160] width 42 height 25
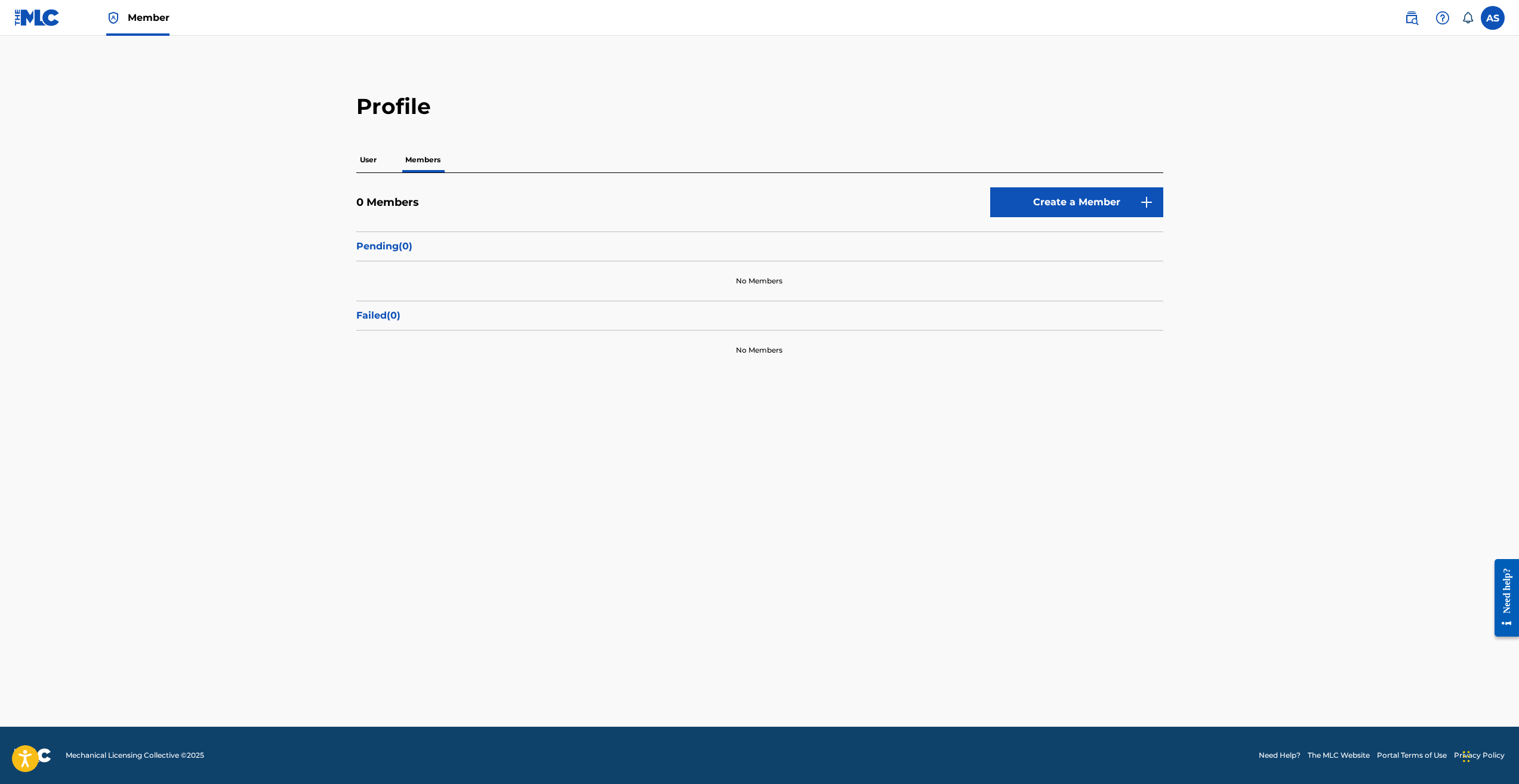
click at [1061, 211] on link "Create a Member" at bounding box center [1076, 202] width 173 height 30
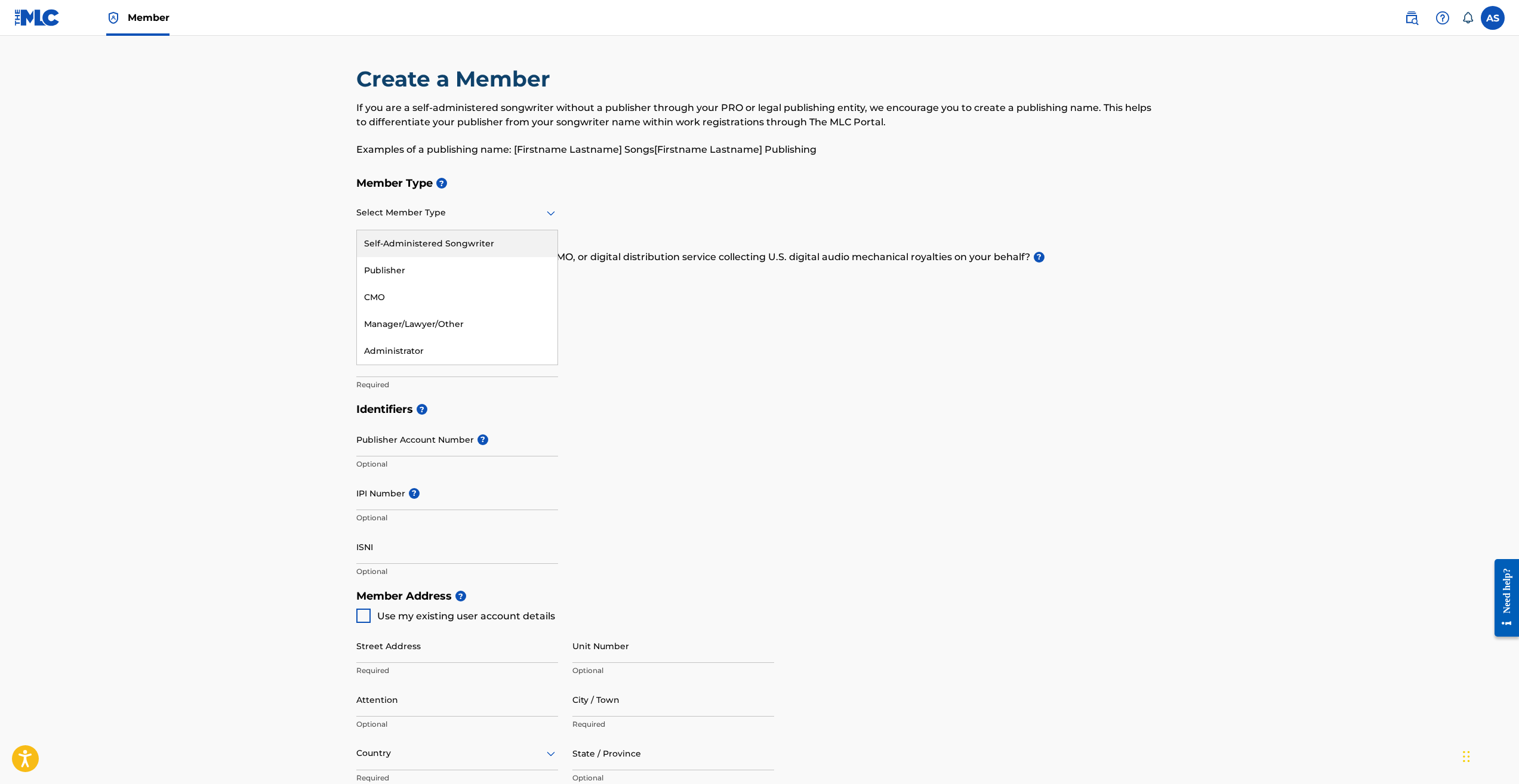
click at [546, 214] on icon at bounding box center [551, 213] width 14 height 14
drag, startPoint x: 489, startPoint y: 268, endPoint x: 548, endPoint y: 215, distance: 79.3
click at [548, 215] on icon at bounding box center [551, 213] width 14 height 14
click at [449, 271] on div "Publisher" at bounding box center [457, 271] width 200 height 27
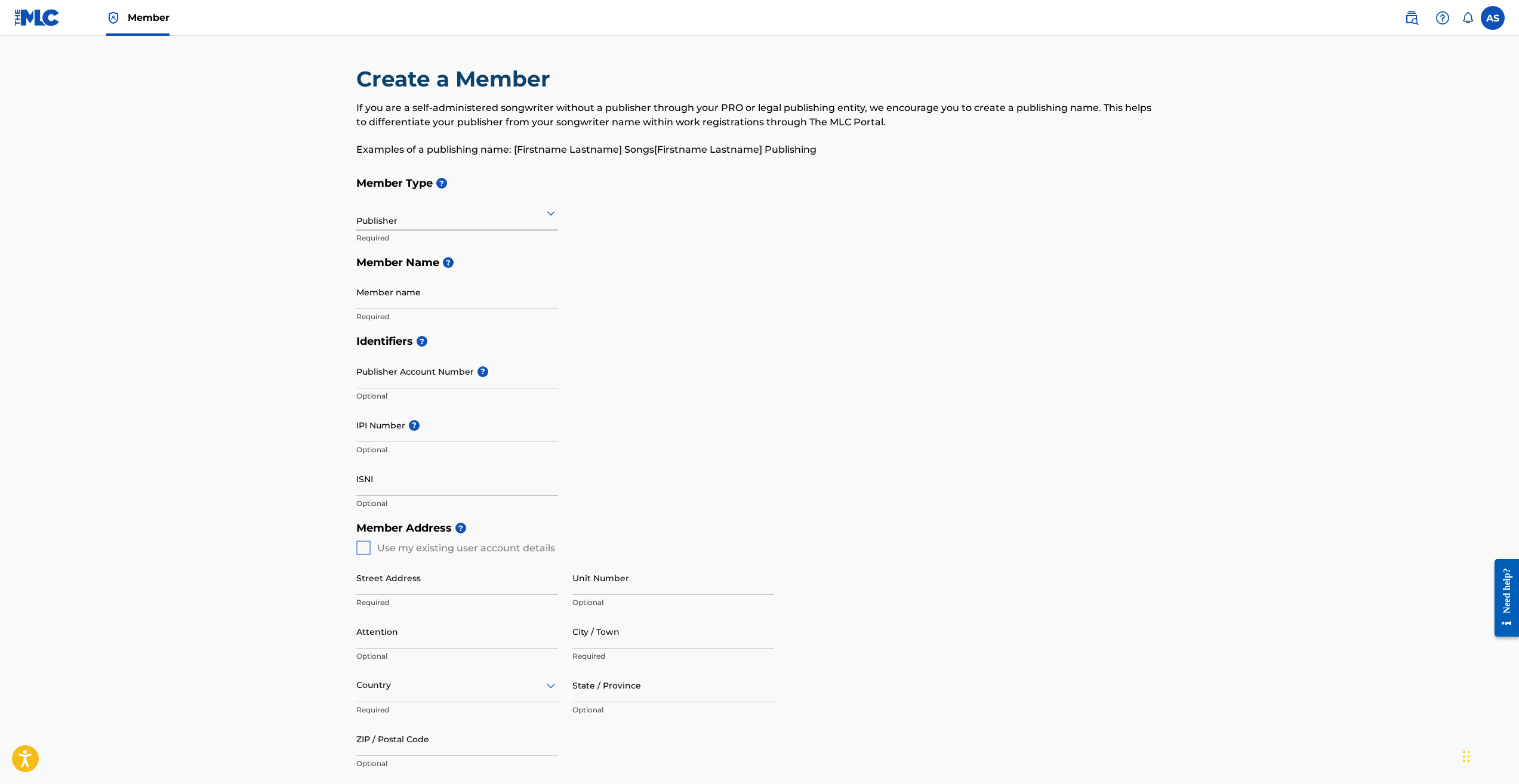
click at [425, 297] on input "Member name" at bounding box center [457, 292] width 202 height 34
type input "Soul Material Entertainment"
click at [359, 550] on div "Member Address ? Use my existing user account details Street Address Required U…" at bounding box center [759, 652] width 806 height 273
click at [360, 550] on div "Member Address ? Use my existing user account details Street Address Required U…" at bounding box center [759, 652] width 806 height 273
click at [363, 550] on div "Member Address ? Use my existing user account details Street Address Required U…" at bounding box center [759, 652] width 806 height 273
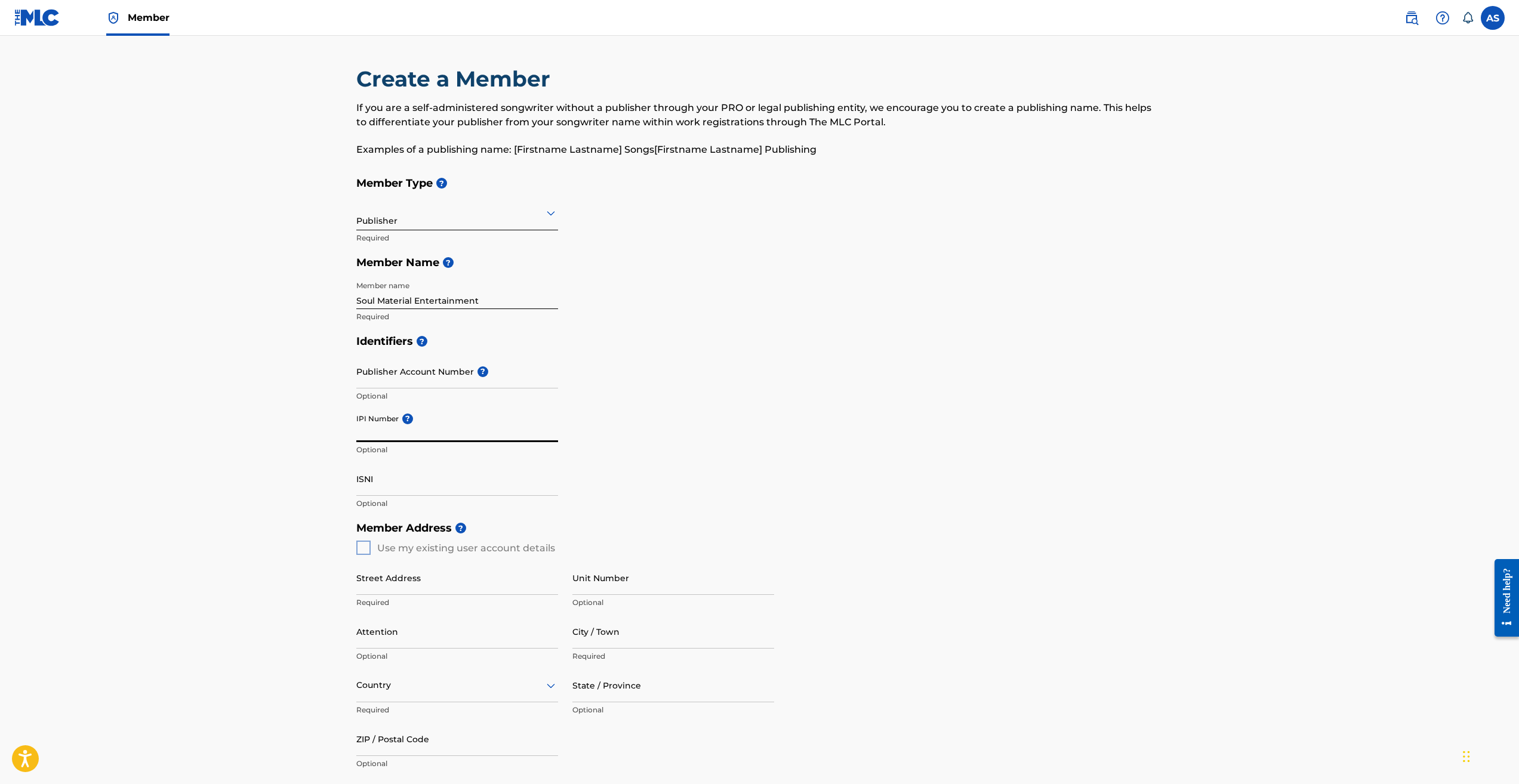
click at [456, 430] on input "IPI Number ?" at bounding box center [457, 424] width 202 height 34
paste input "01055585056"
type input "01055585056"
drag, startPoint x: 366, startPoint y: 550, endPoint x: 357, endPoint y: 548, distance: 9.2
click at [357, 548] on div "Member Address ? Use my existing user account details Street Address Required U…" at bounding box center [759, 652] width 806 height 273
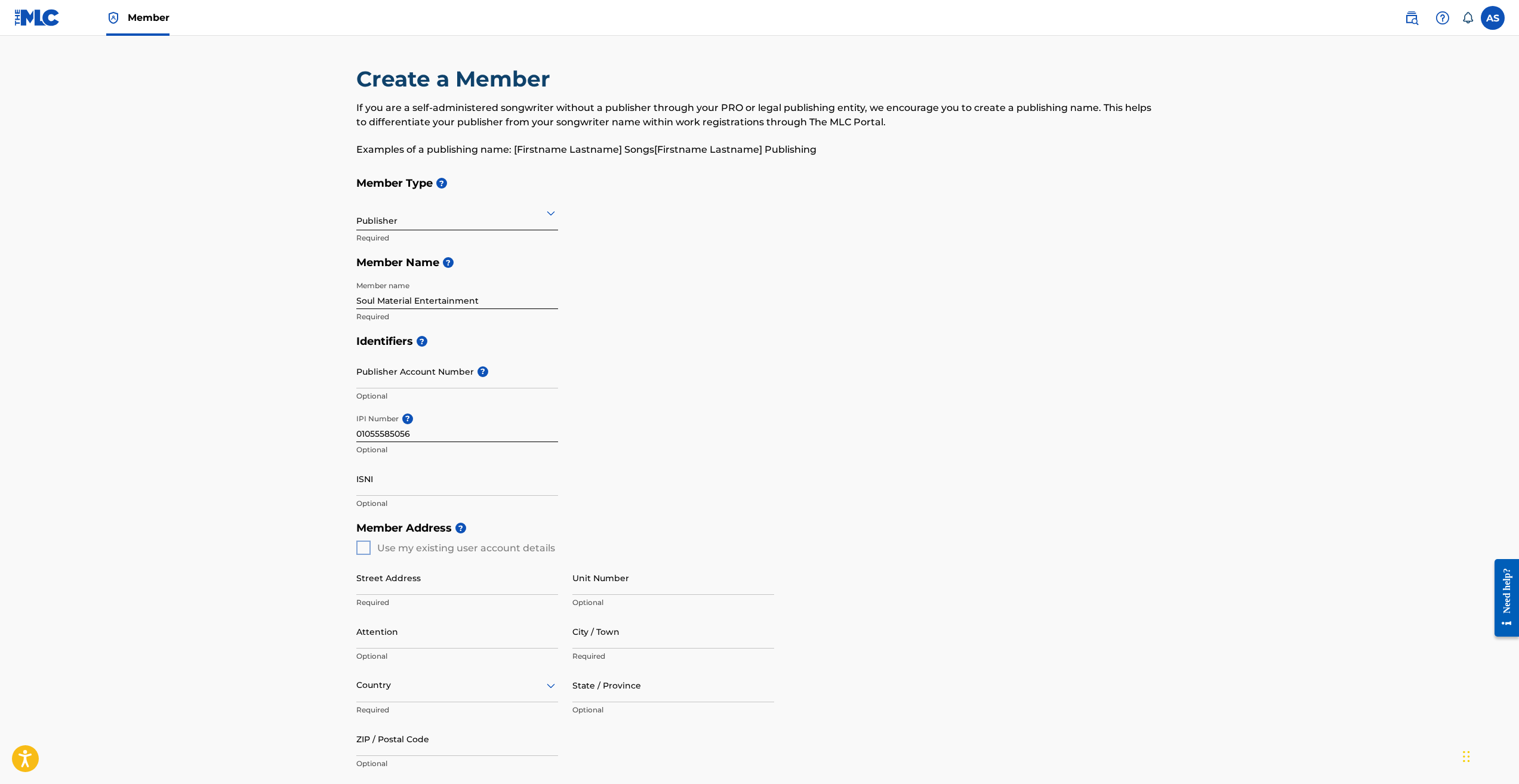
click at [363, 549] on div "Member Address ? Use my existing user account details Street Address Required U…" at bounding box center [759, 652] width 806 height 273
click at [401, 581] on input "Street Address" at bounding box center [457, 577] width 202 height 34
type input "[STREET_ADDRESS]"
type input "[GEOGRAPHIC_DATA]"
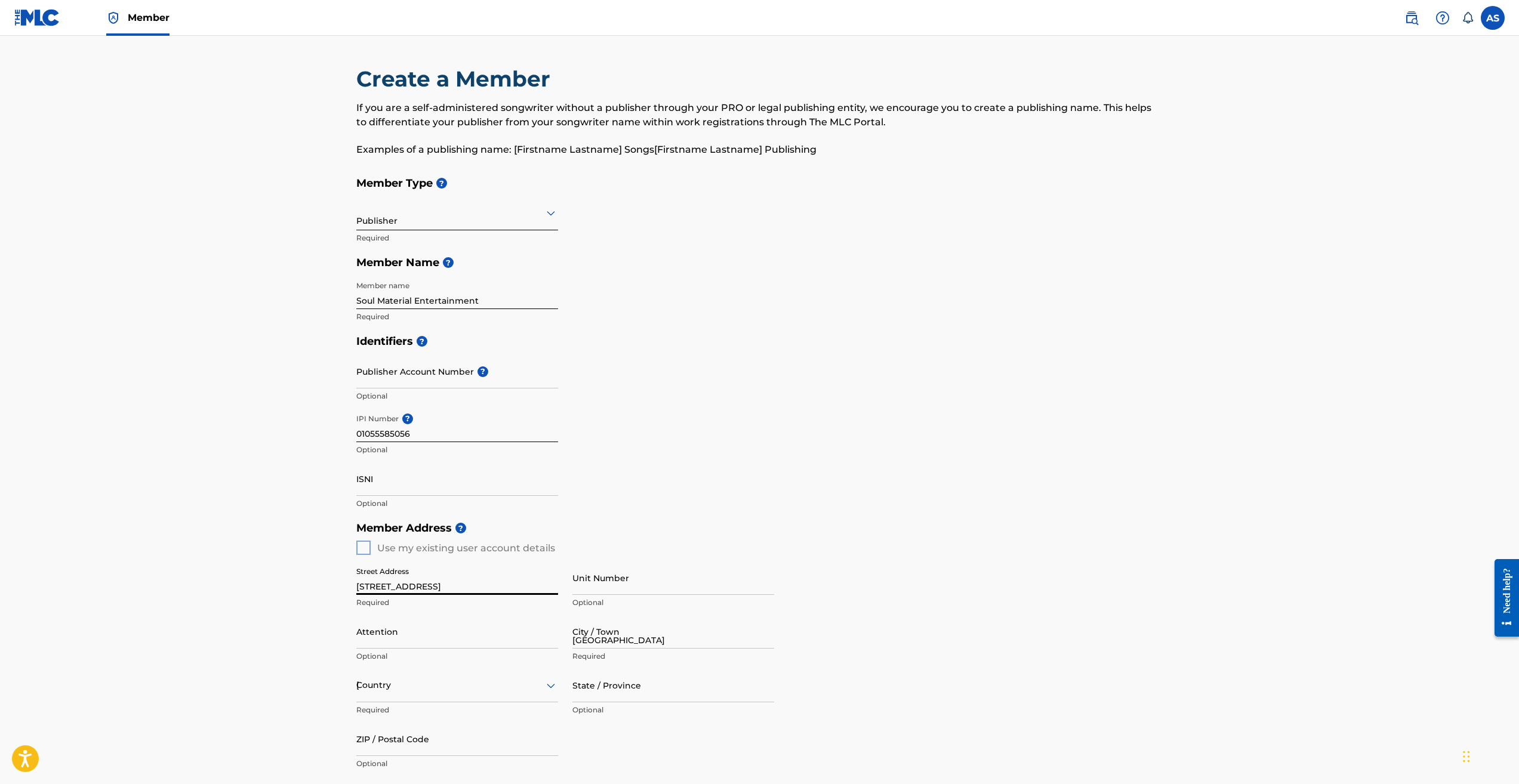
type input "PA"
type input "15147"
type input "1"
type input "412"
type input "4152300"
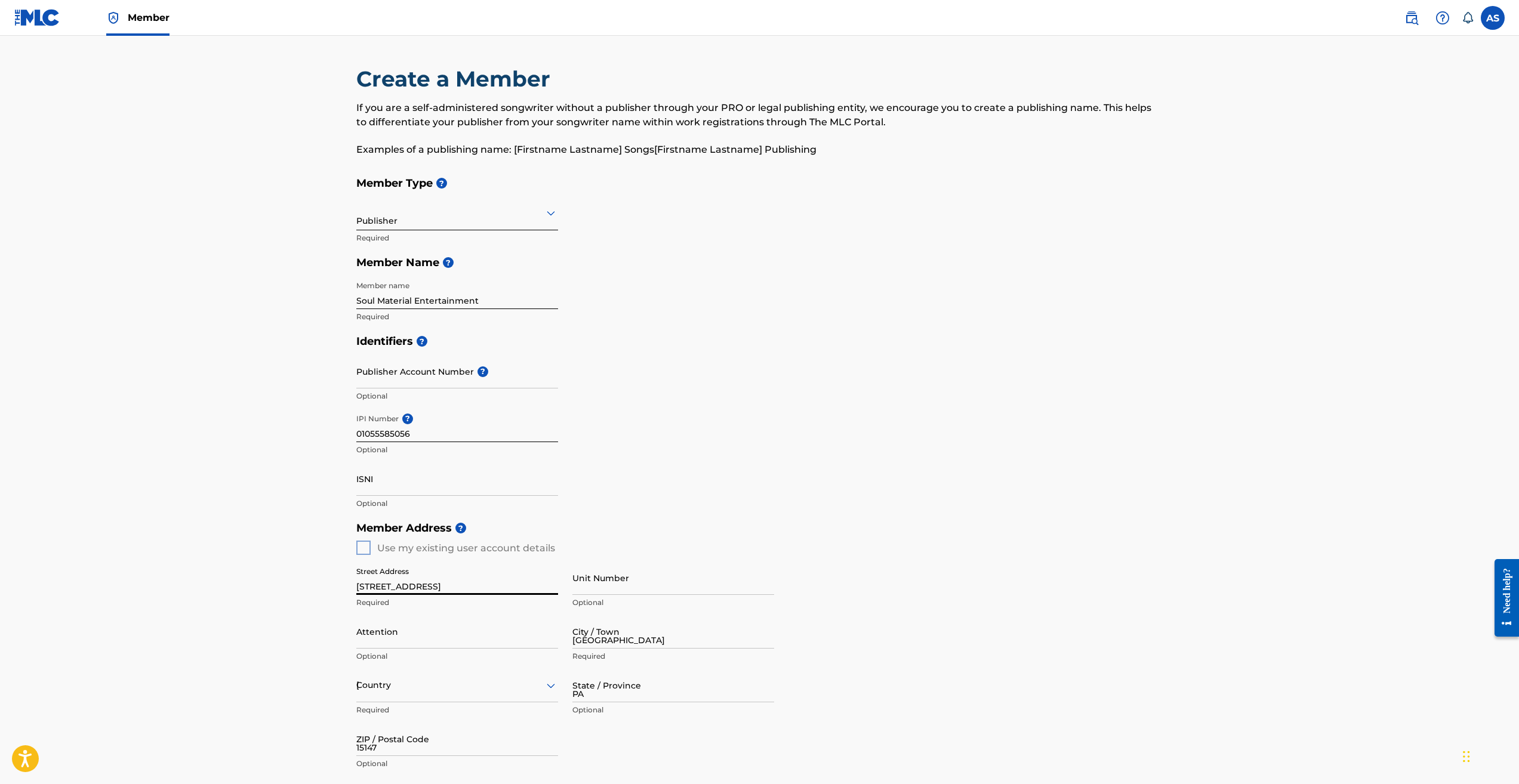
type input "[EMAIL_ADDRESS][DOMAIN_NAME]"
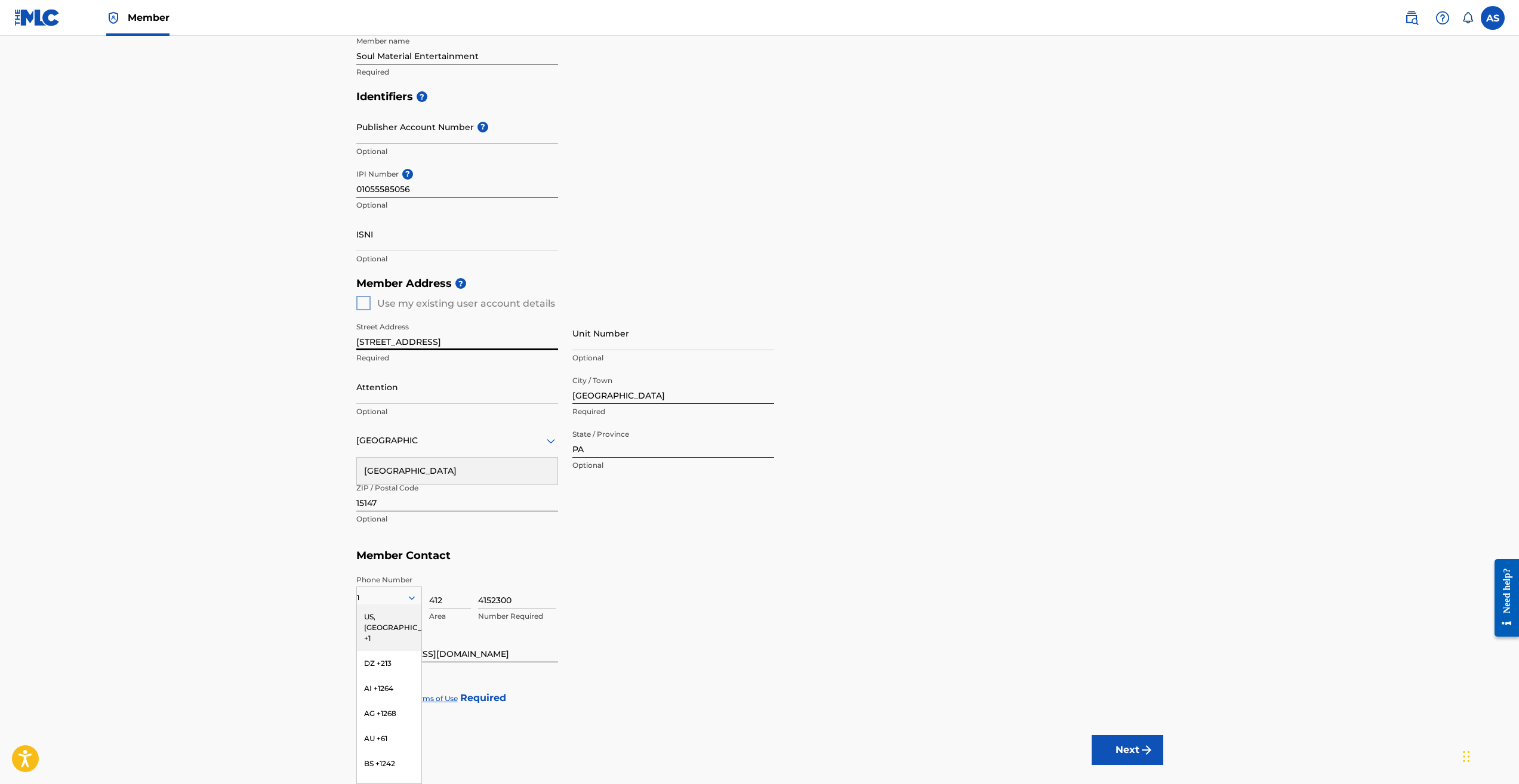
type input "[STREET_ADDRESS]"
click at [255, 419] on main "Create a Member If you are a self-administered songwriter without a publisher t…" at bounding box center [759, 293] width 1519 height 1003
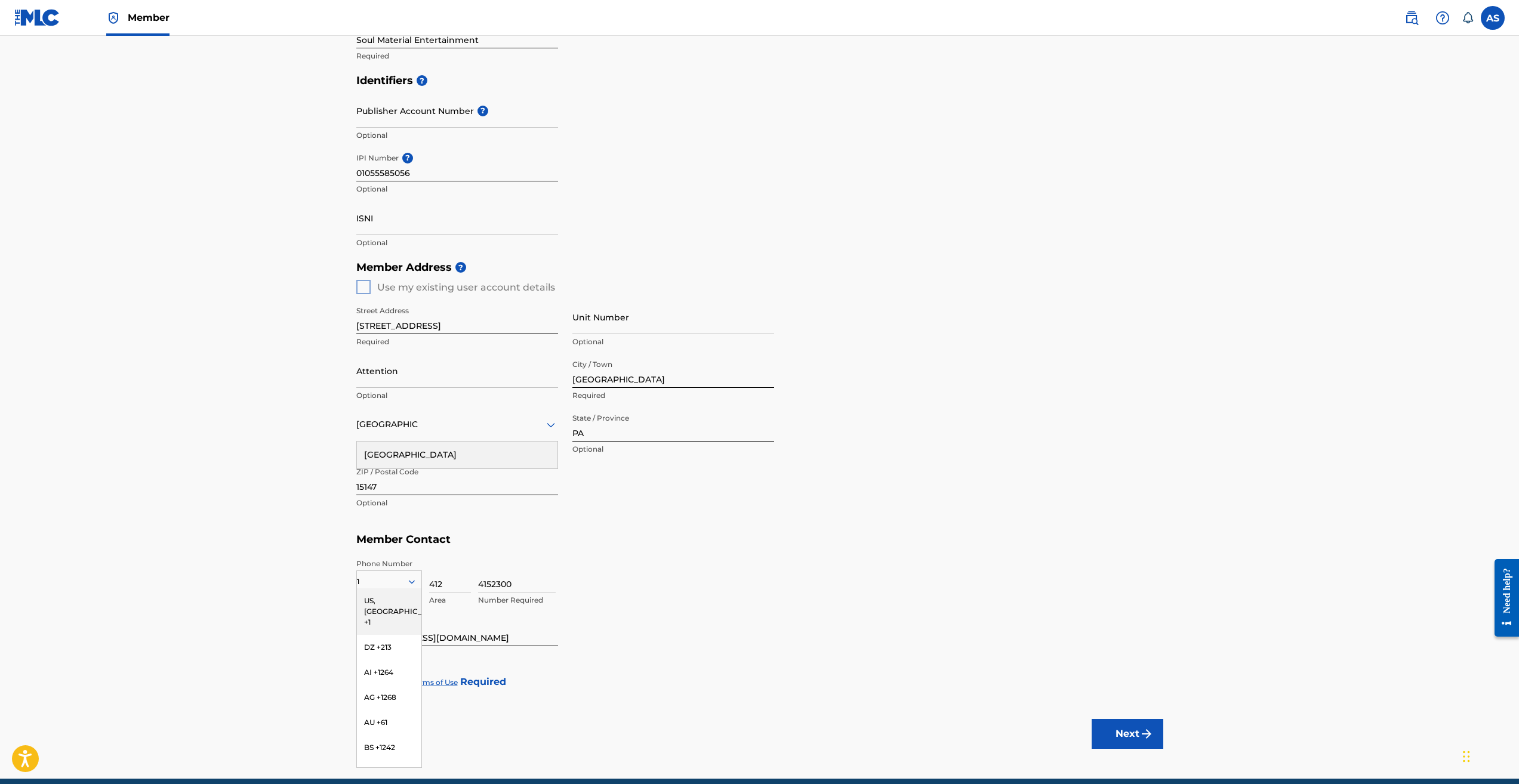
scroll to position [253, 0]
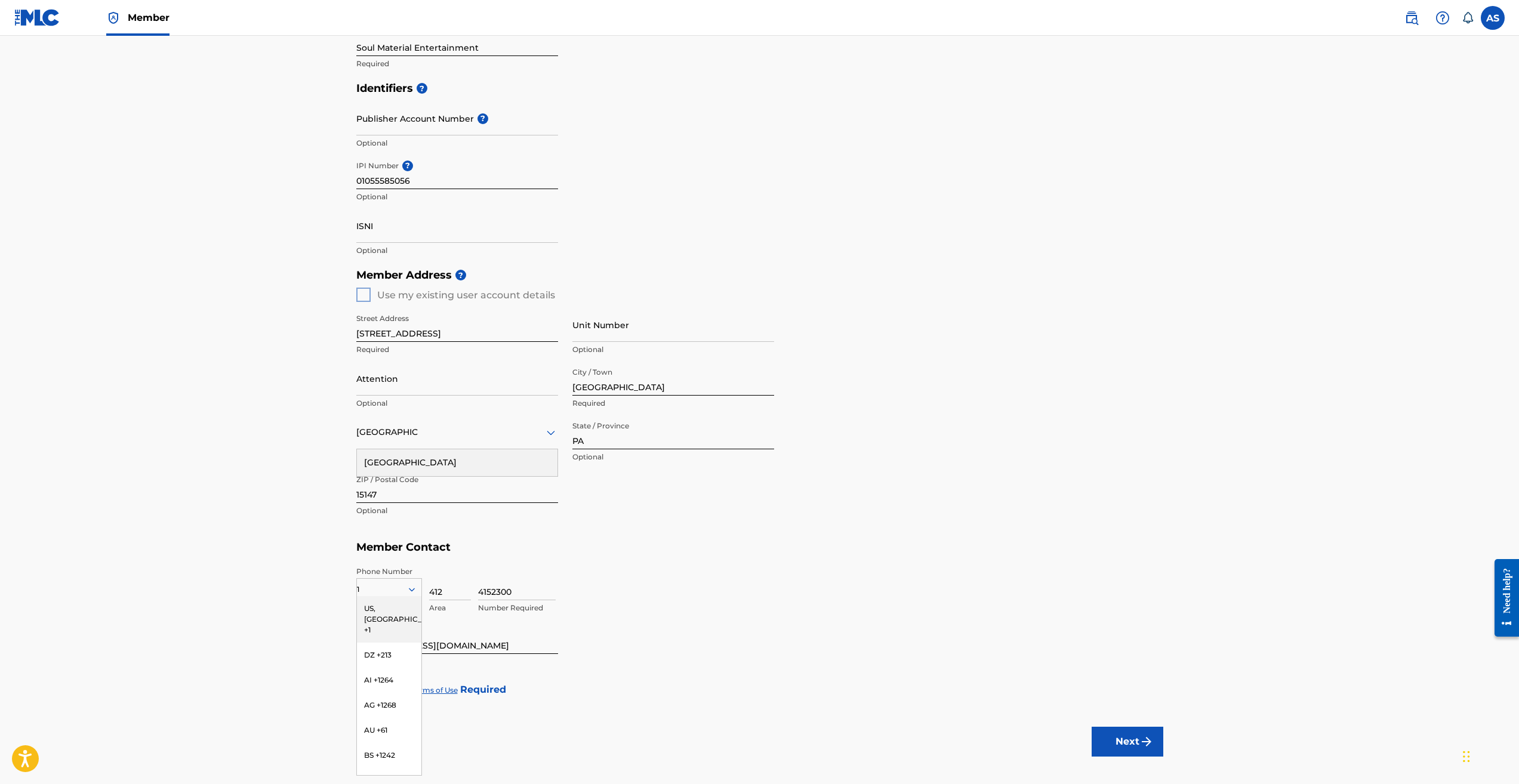
click at [617, 566] on div "4152300 Number Required" at bounding box center [820, 593] width 685 height 54
click at [440, 576] on input "412" at bounding box center [449, 583] width 41 height 34
click at [380, 585] on div "1" at bounding box center [389, 589] width 64 height 14
click at [375, 609] on div "US, [GEOGRAPHIC_DATA] +1" at bounding box center [389, 619] width 64 height 46
drag, startPoint x: 454, startPoint y: 587, endPoint x: 425, endPoint y: 590, distance: 29.2
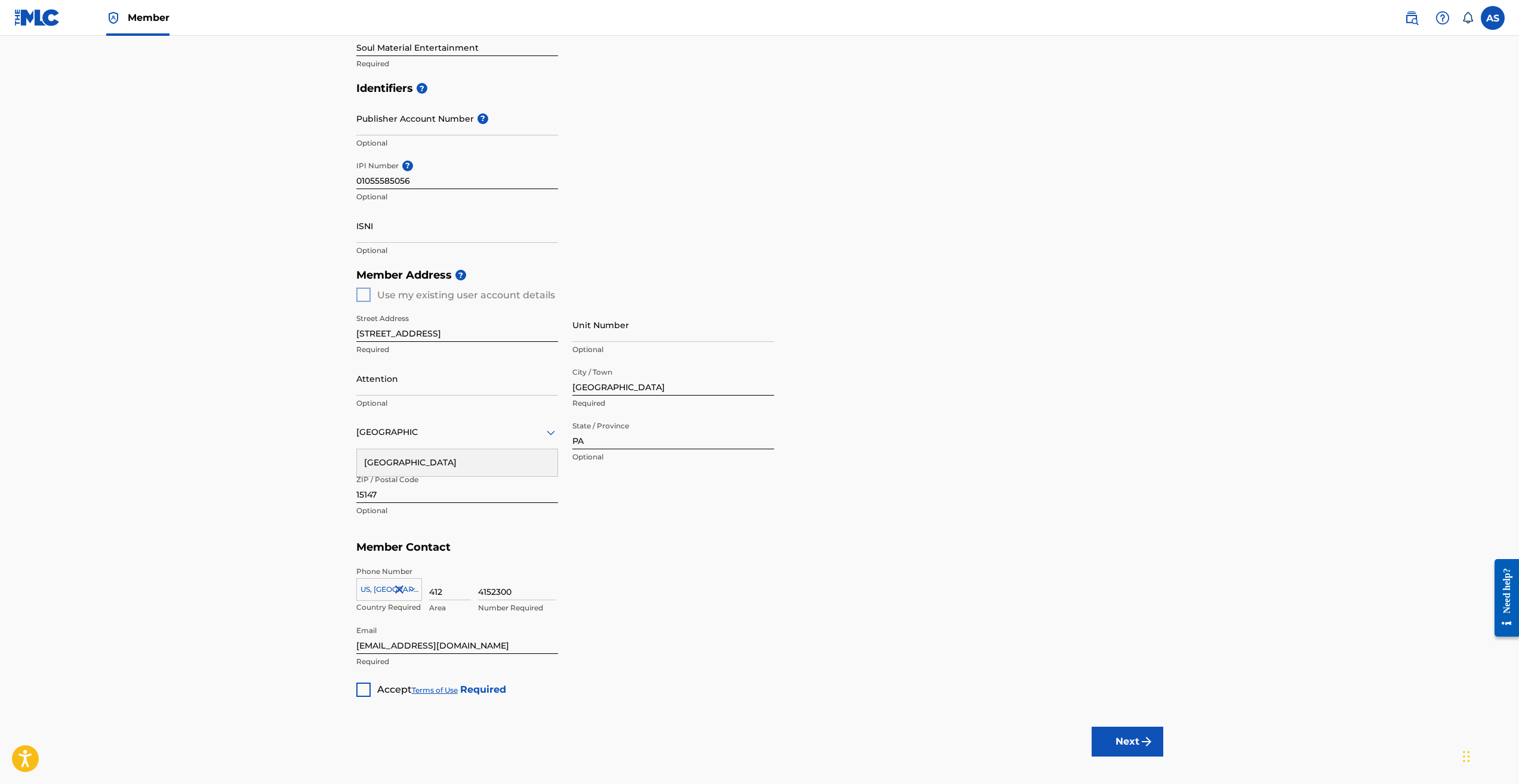
click at [425, 590] on div "[GEOGRAPHIC_DATA], [GEOGRAPHIC_DATA] +1 Country Required 412 Area 4152300 Numbe…" at bounding box center [759, 593] width 806 height 54
type input "724"
type input "[STREET_ADDRESS]"
type input "1"
type input "412"
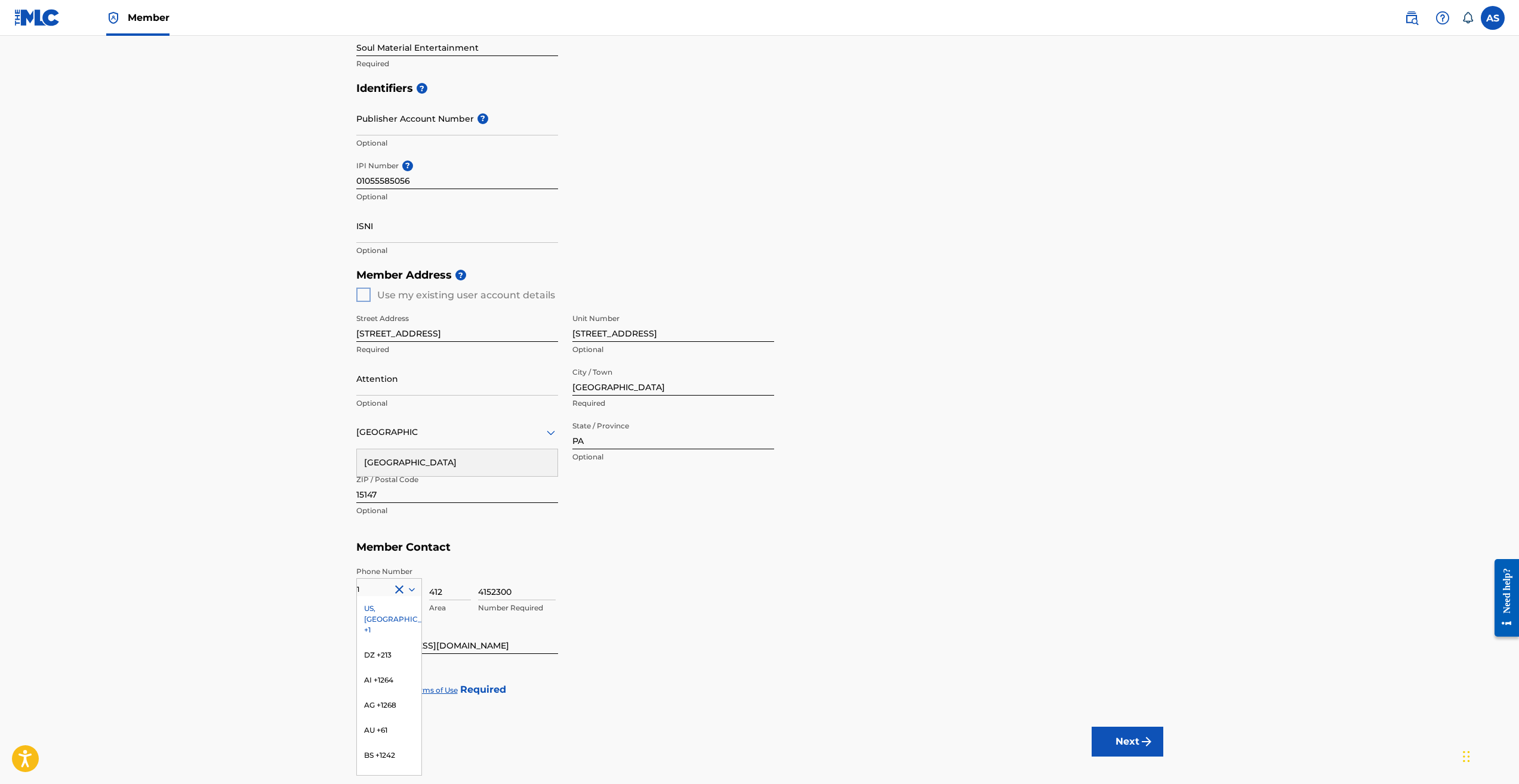
click at [392, 607] on div "US, [GEOGRAPHIC_DATA] +1" at bounding box center [389, 619] width 64 height 46
click at [451, 587] on input "412" at bounding box center [449, 583] width 41 height 34
type input "724"
type input "3844934"
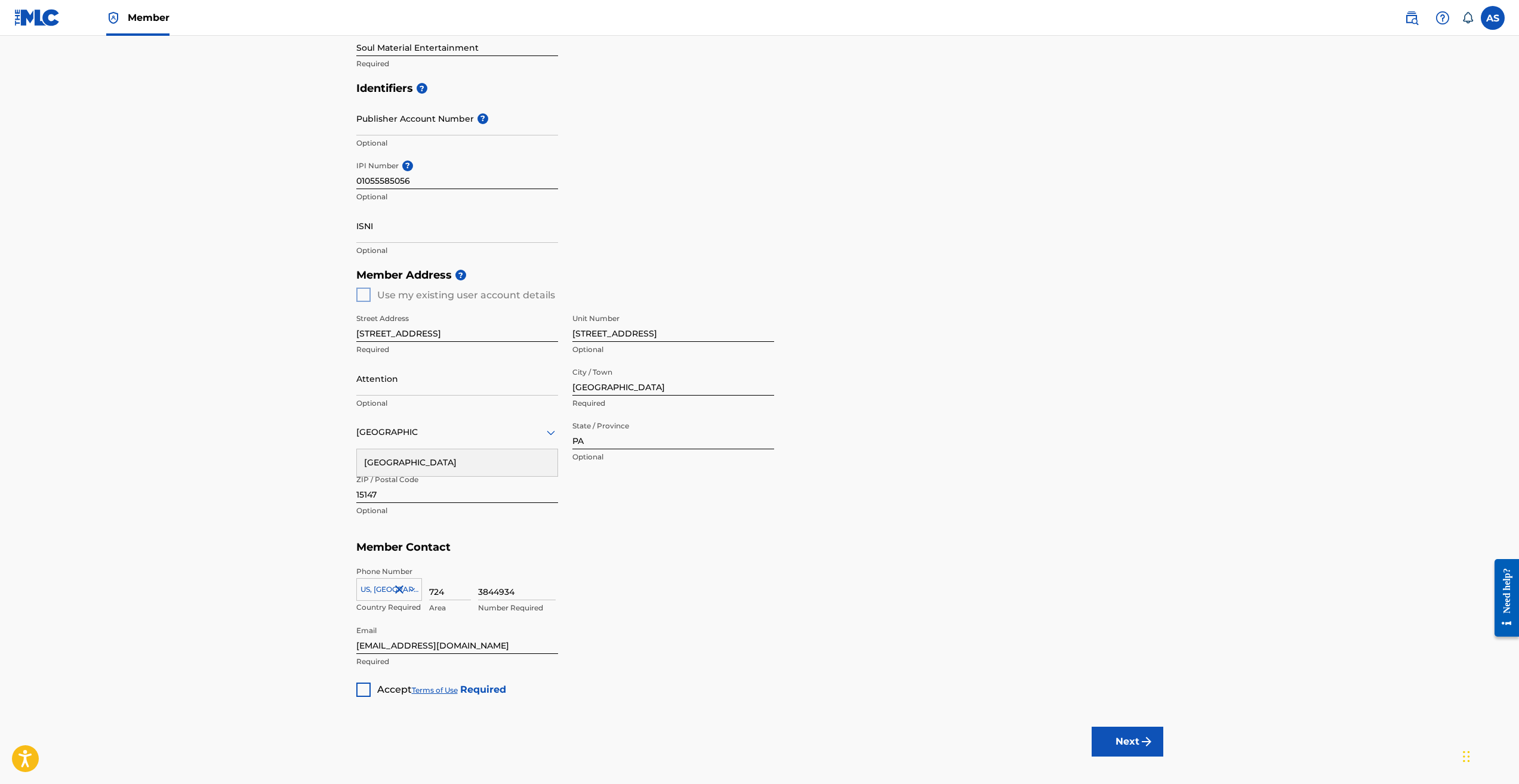
click at [925, 629] on div "Member Type ? Publisher Required Member Name ? Member name Soul Material Entert…" at bounding box center [759, 306] width 806 height 779
click at [366, 689] on div at bounding box center [363, 689] width 14 height 14
click at [1118, 735] on button "Next" at bounding box center [1127, 741] width 72 height 30
click at [691, 331] on input "[STREET_ADDRESS]" at bounding box center [673, 325] width 202 height 34
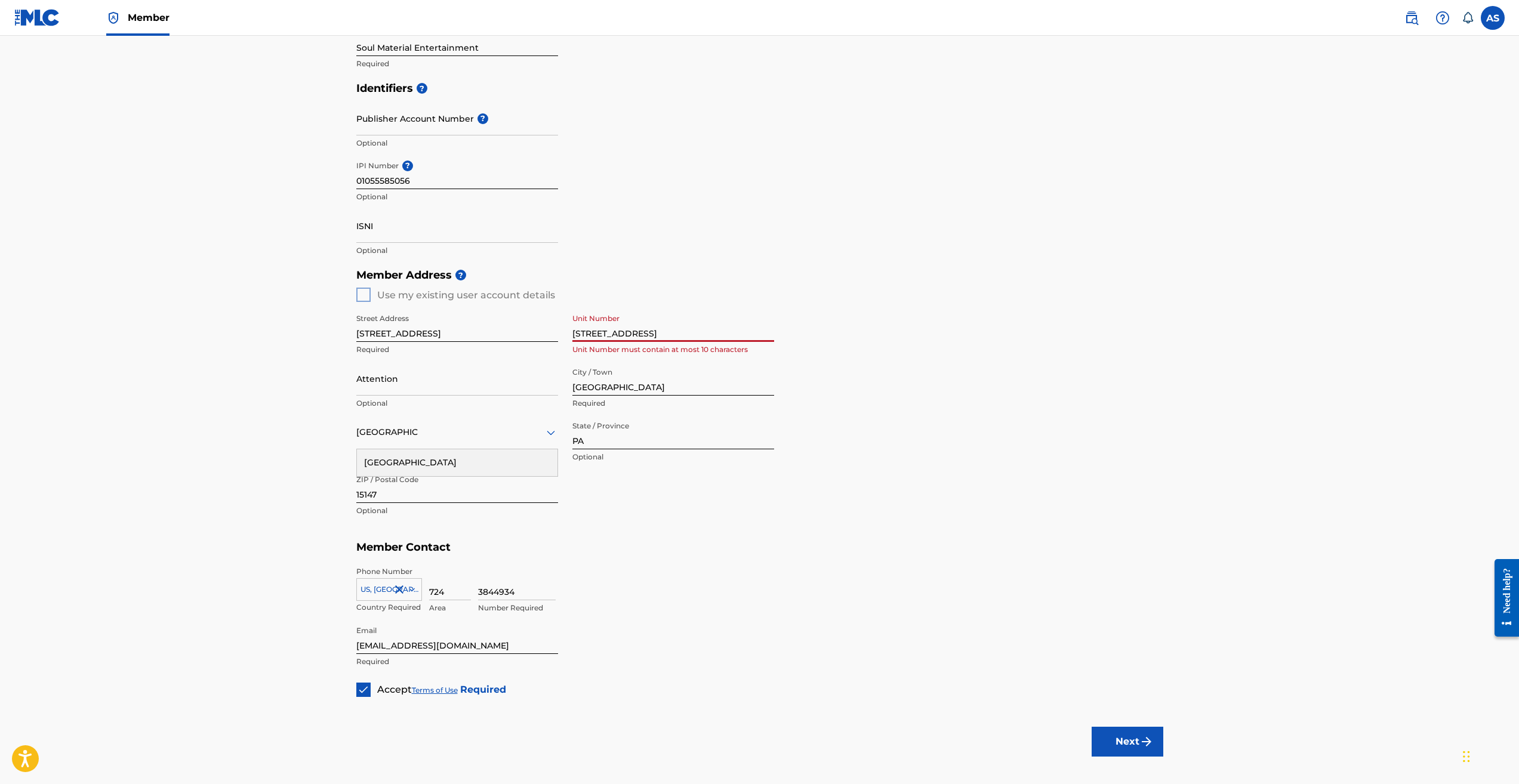
click at [691, 331] on input "[STREET_ADDRESS]" at bounding box center [673, 325] width 202 height 34
click at [1027, 489] on div "Member Address ? Use my existing user account details Street Address [STREET_AD…" at bounding box center [759, 398] width 806 height 273
click at [1147, 730] on button "Next" at bounding box center [1127, 741] width 72 height 30
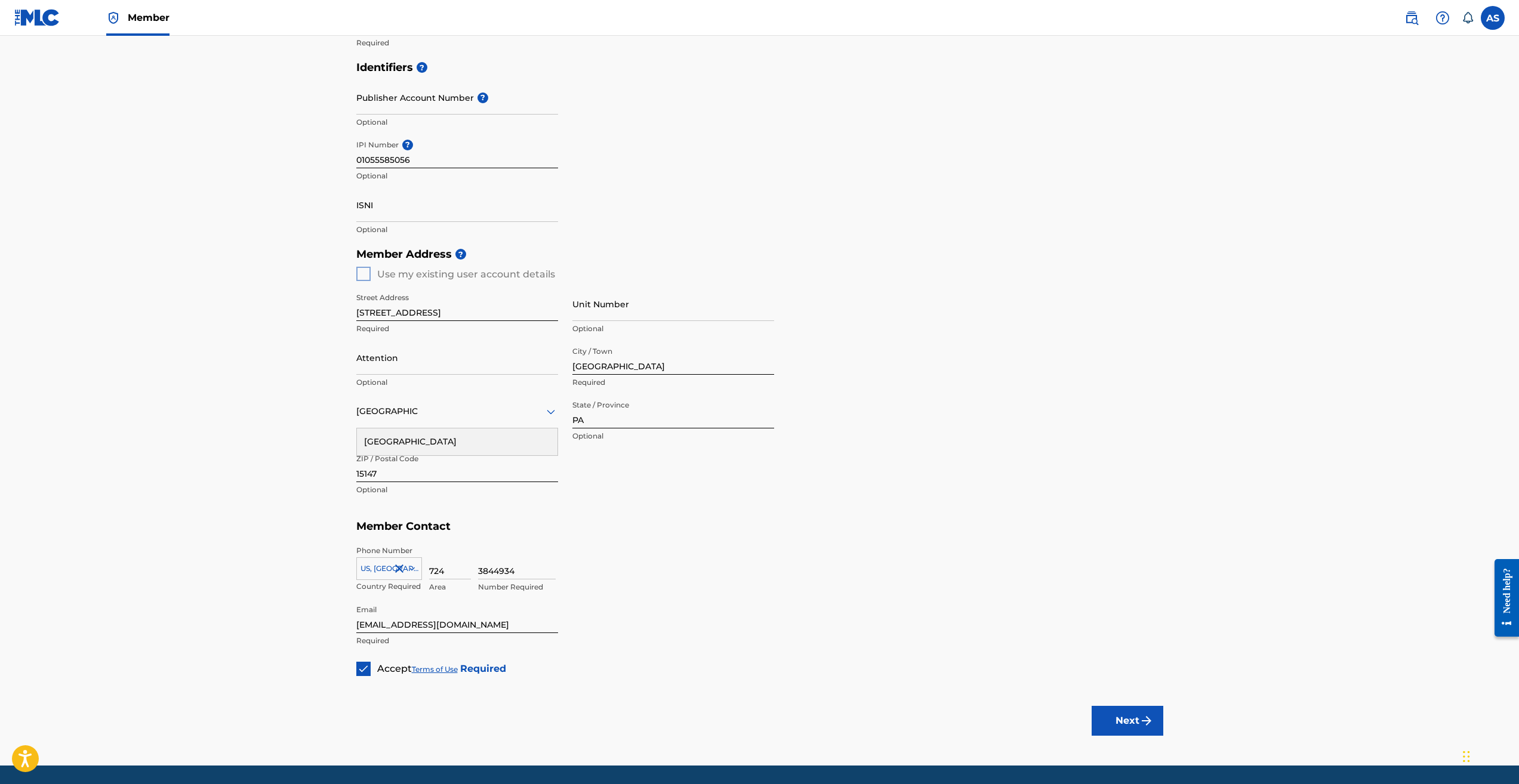
scroll to position [298, 0]
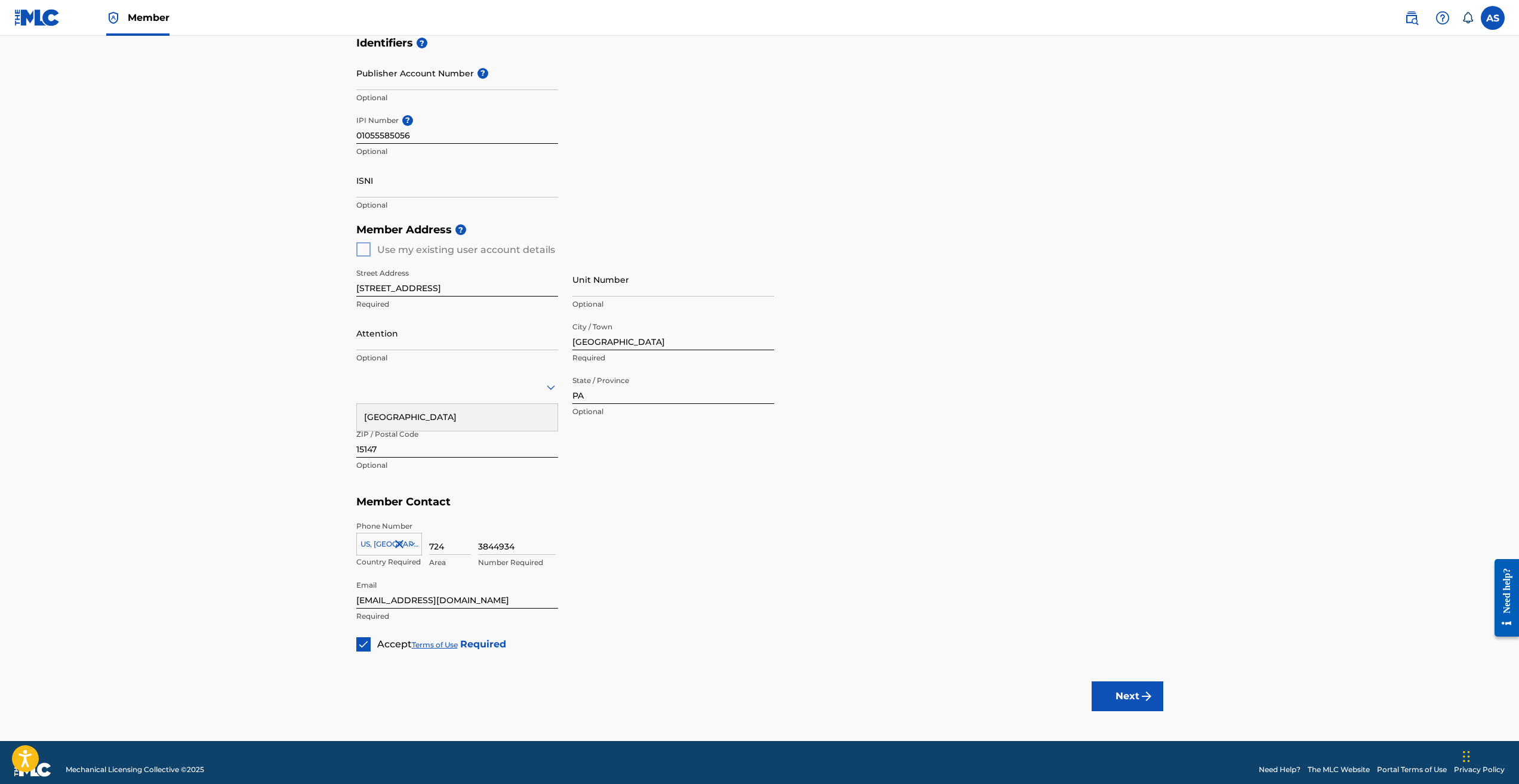
click at [1118, 698] on button "Next" at bounding box center [1127, 695] width 72 height 30
click at [545, 383] on icon at bounding box center [551, 387] width 14 height 14
click at [523, 416] on div "[GEOGRAPHIC_DATA]" at bounding box center [457, 417] width 200 height 27
click at [753, 383] on div at bounding box center [673, 387] width 202 height 15
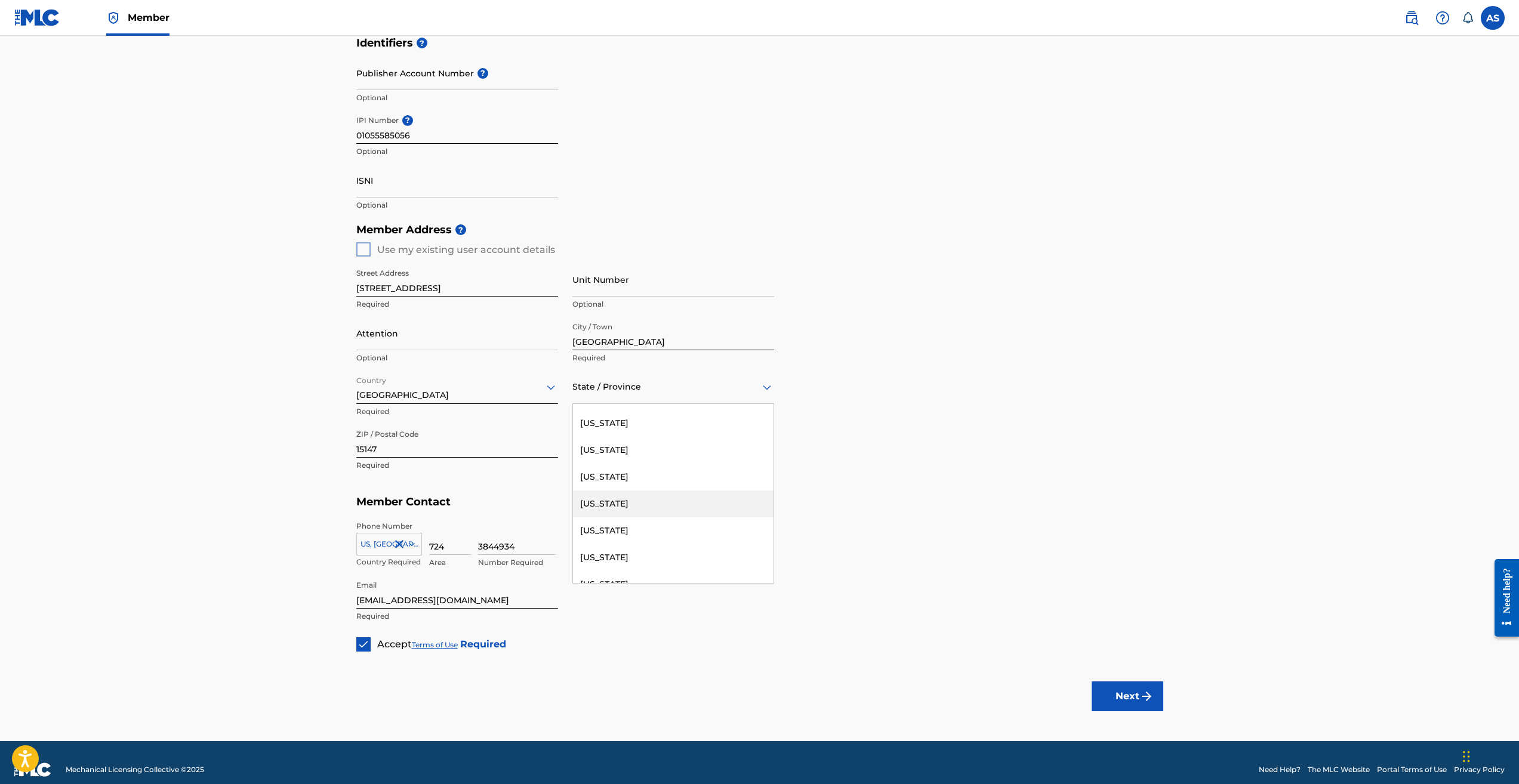
click at [653, 502] on div "[US_STATE]" at bounding box center [672, 504] width 200 height 27
click at [1111, 695] on button "Next" at bounding box center [1127, 695] width 72 height 30
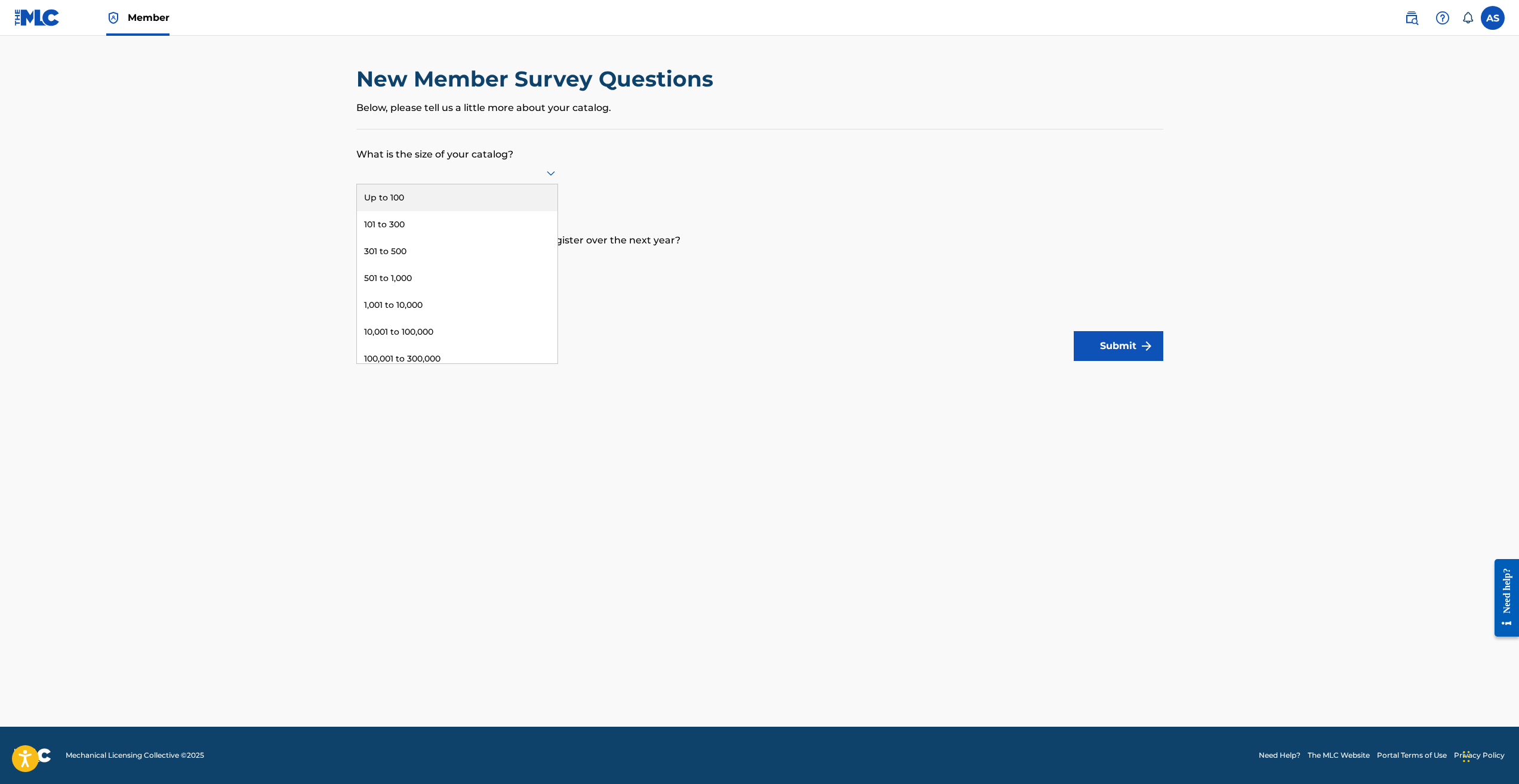
click at [544, 174] on icon at bounding box center [551, 172] width 14 height 14
click at [520, 214] on div "101 to 300" at bounding box center [457, 224] width 200 height 27
click at [546, 257] on icon at bounding box center [551, 260] width 8 height 5
drag, startPoint x: 513, startPoint y: 282, endPoint x: 551, endPoint y: 259, distance: 44.4
click at [551, 259] on icon at bounding box center [551, 260] width 8 height 5
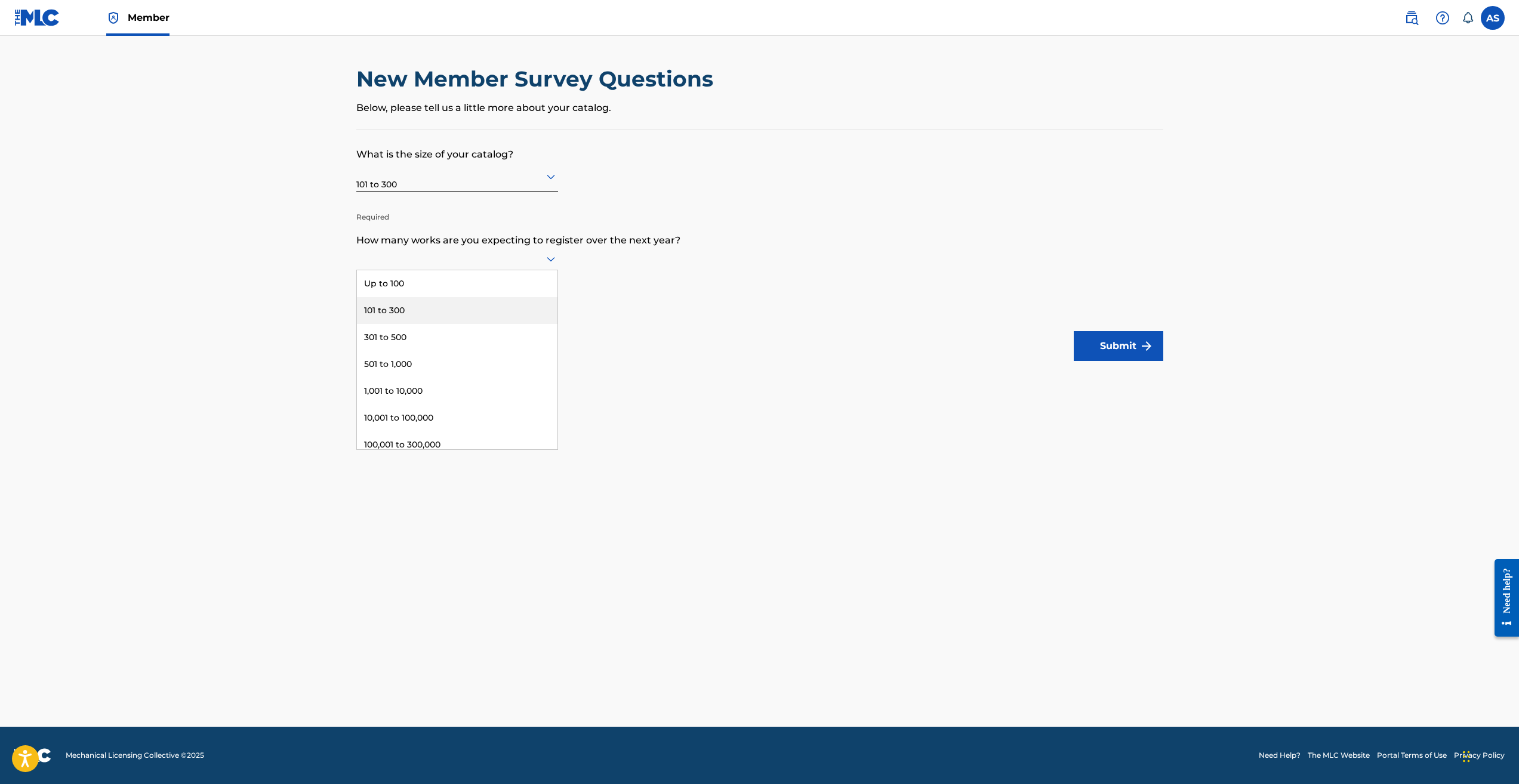
click at [484, 305] on div "101 to 300" at bounding box center [457, 311] width 200 height 27
click at [1103, 352] on button "Submit" at bounding box center [1118, 345] width 90 height 30
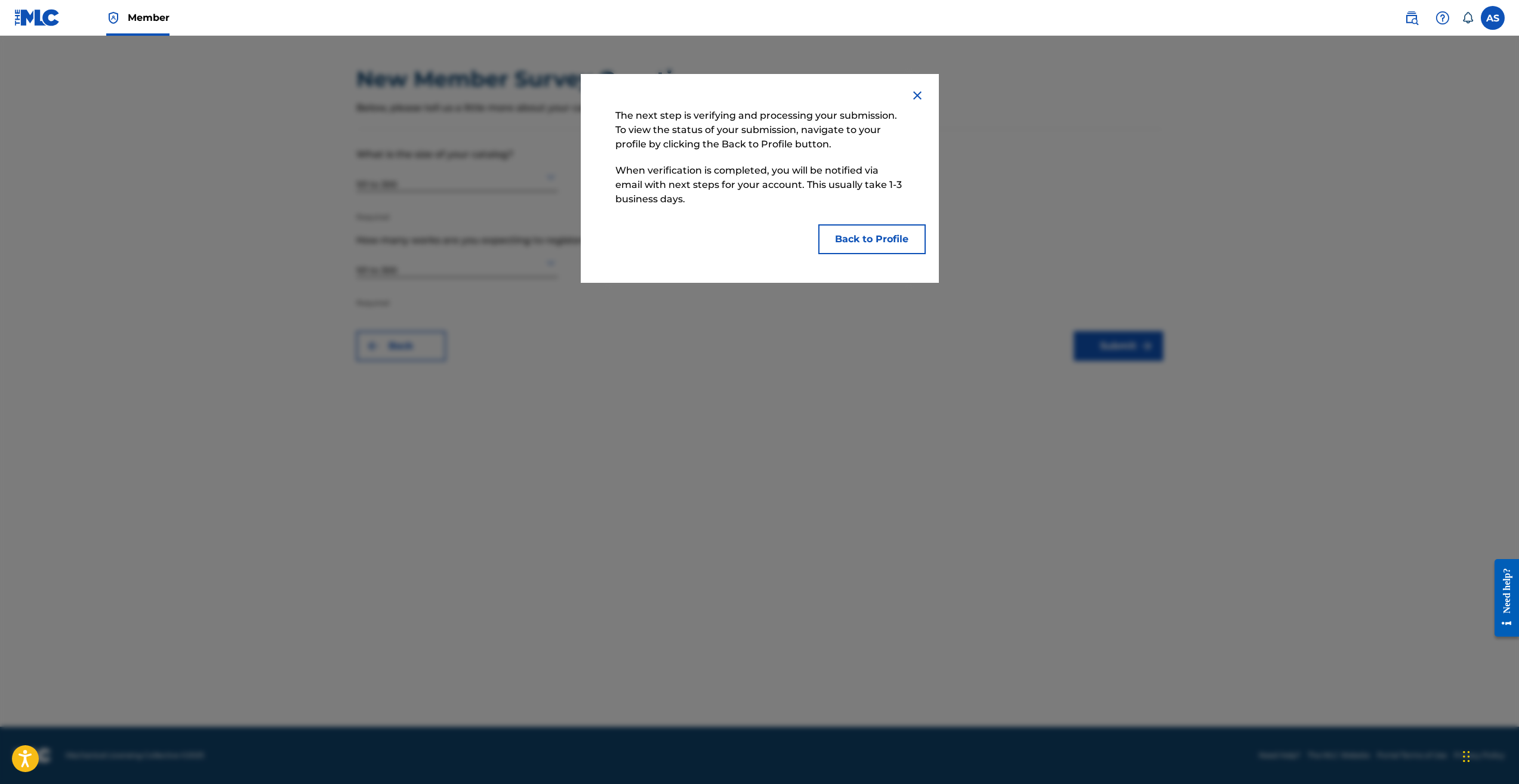
click at [849, 235] on button "Back to Profile" at bounding box center [871, 239] width 107 height 30
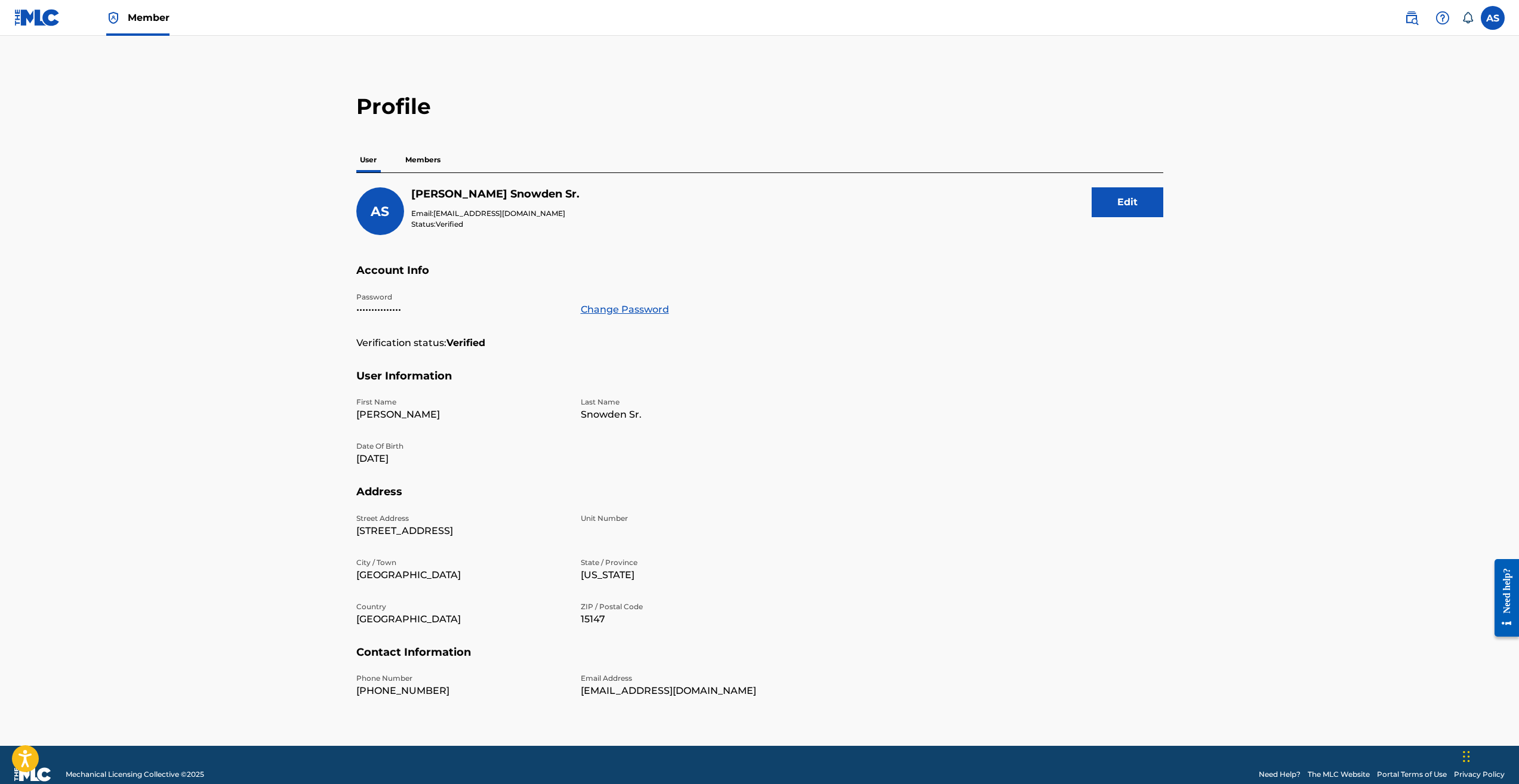
click at [427, 160] on p "Members" at bounding box center [423, 160] width 42 height 25
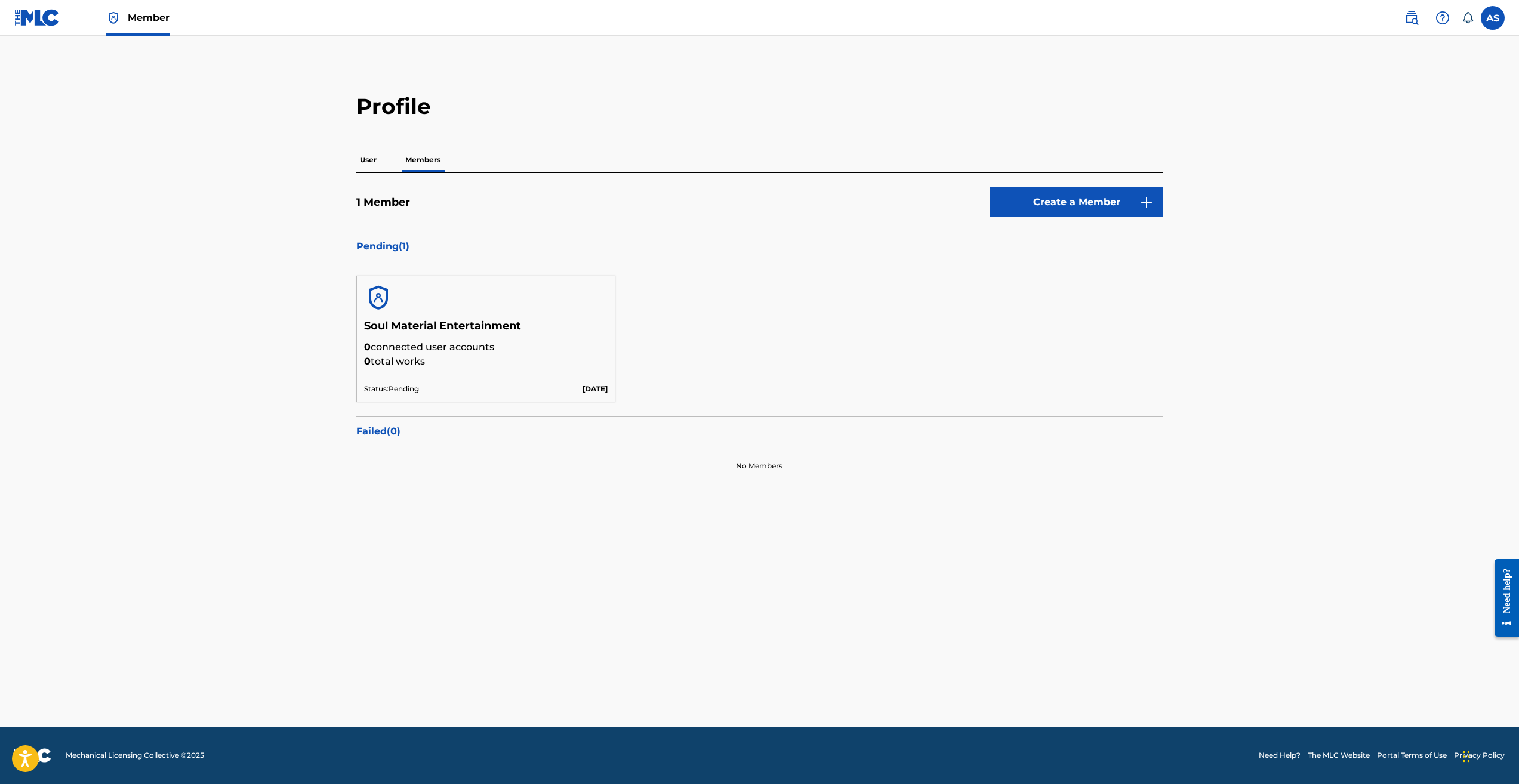
click at [1029, 200] on link "Create a Member" at bounding box center [1076, 202] width 173 height 30
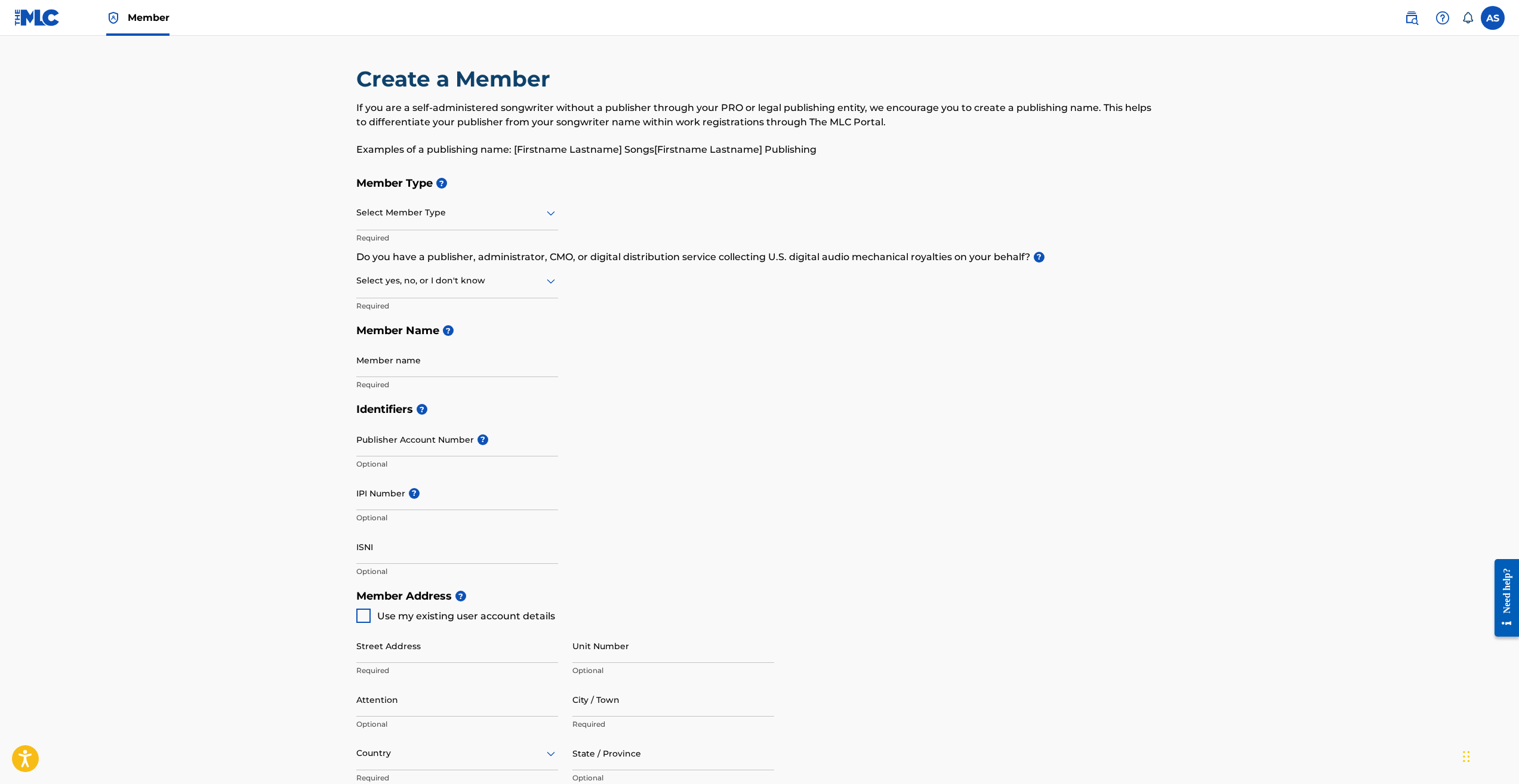
click at [551, 219] on icon at bounding box center [551, 213] width 14 height 14
click at [488, 244] on div "Self-Administered Songwriter" at bounding box center [457, 244] width 200 height 27
click at [548, 285] on icon at bounding box center [551, 280] width 14 height 14
click at [495, 306] on div "Yes" at bounding box center [457, 311] width 200 height 27
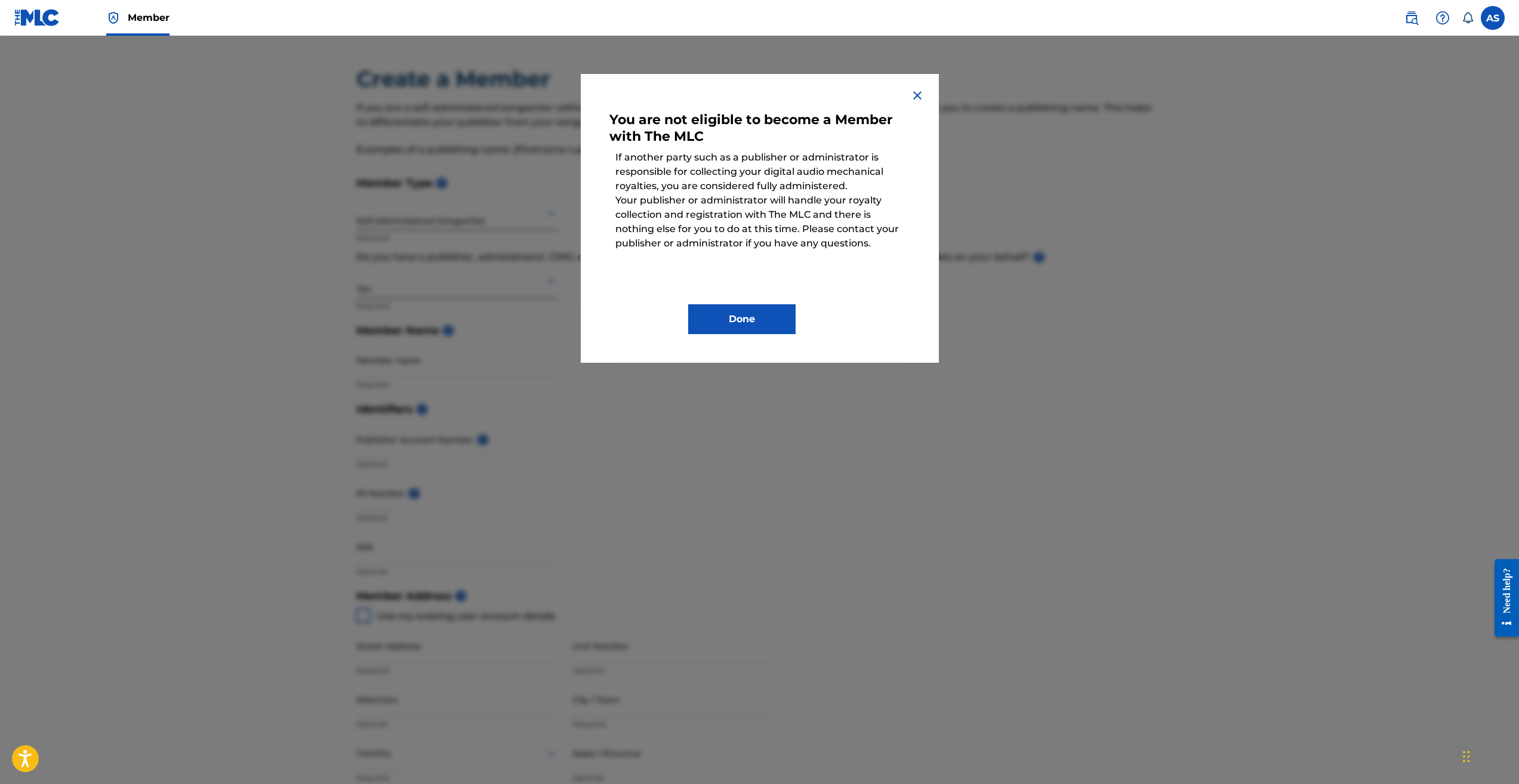
click at [917, 96] on img at bounding box center [917, 95] width 14 height 14
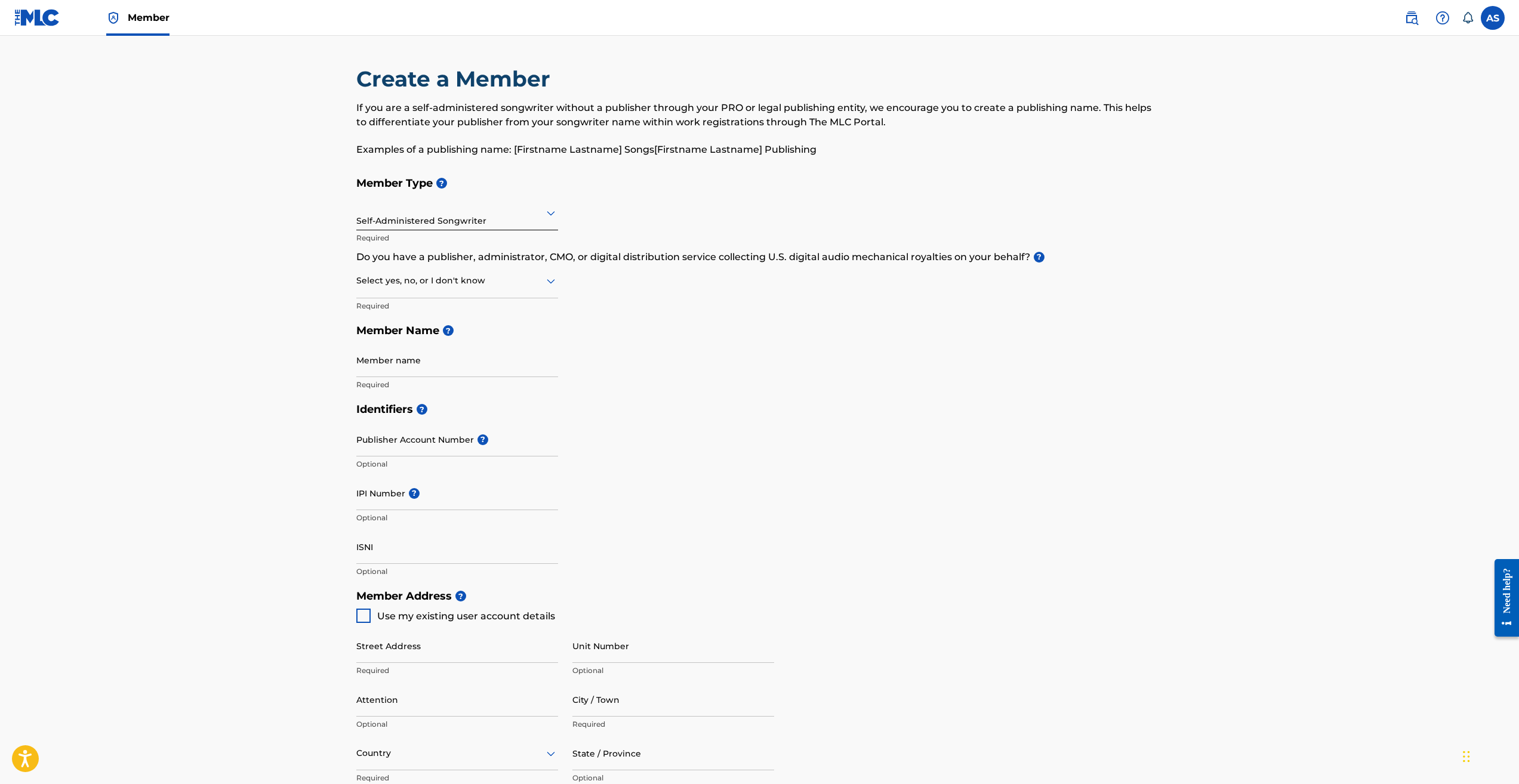
click at [545, 284] on icon at bounding box center [551, 280] width 14 height 14
click at [502, 335] on div "No" at bounding box center [457, 338] width 200 height 27
click at [475, 367] on input "Member name" at bounding box center [457, 360] width 202 height 34
type input "[PERSON_NAME]"
type input "[STREET_ADDRESS]"
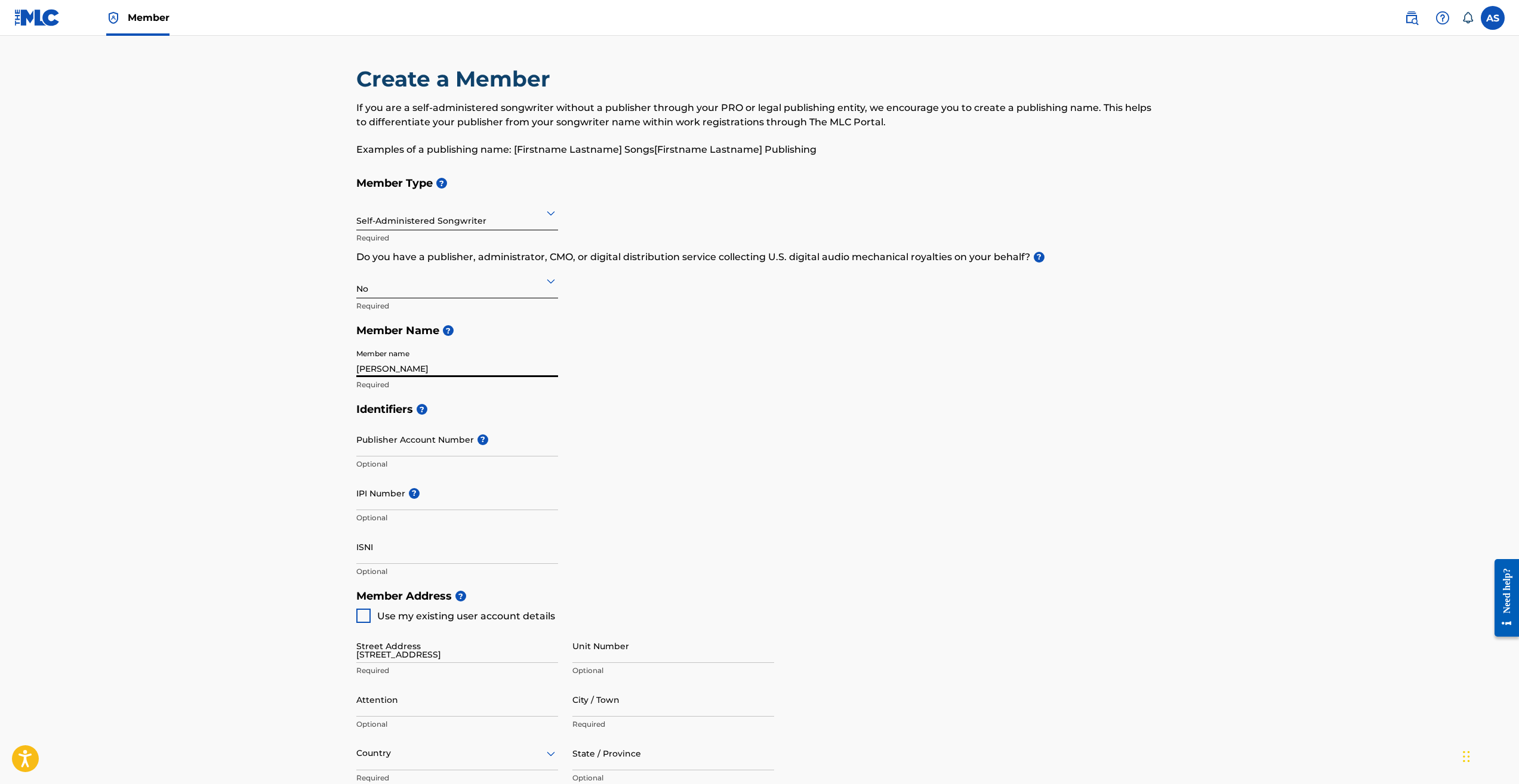
type input "[GEOGRAPHIC_DATA]"
type input "PA"
type input "15147"
type input "1"
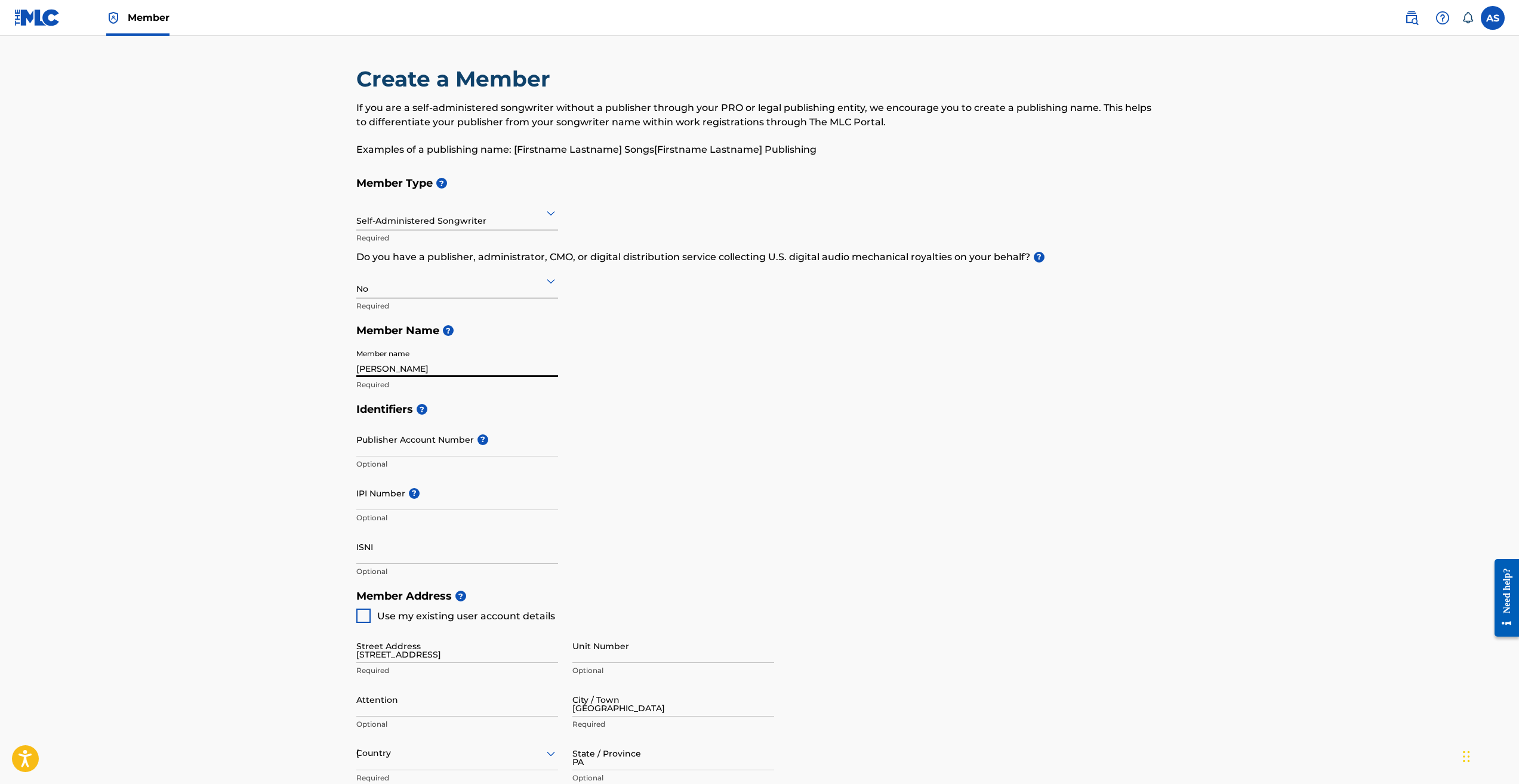
type input "724"
type input "3844934"
type input "[EMAIL_ADDRESS][DOMAIN_NAME]"
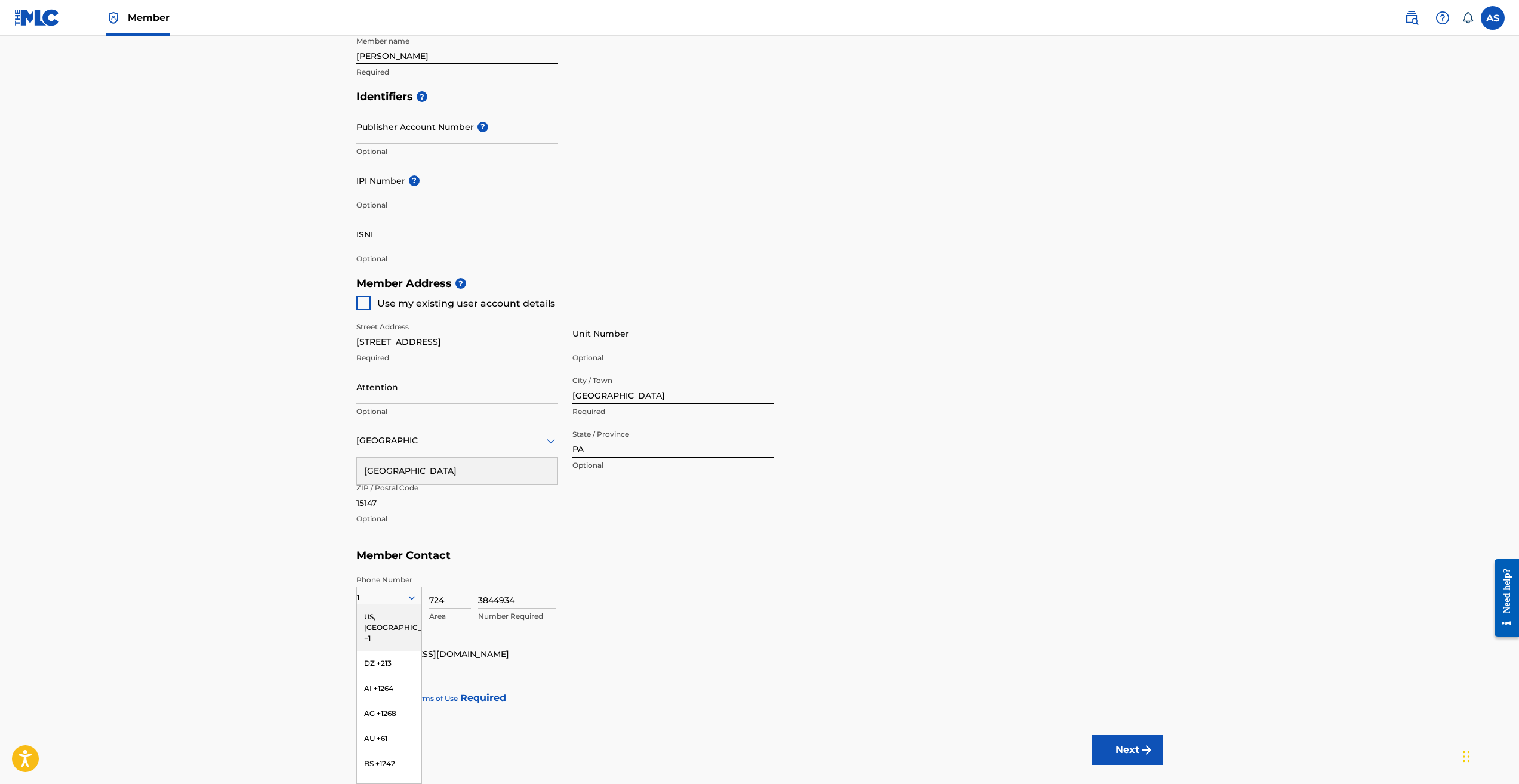
click at [456, 192] on input "IPI Number ?" at bounding box center [457, 181] width 202 height 34
paste input "00787674275"
type input "00787674275"
click at [362, 303] on div at bounding box center [363, 303] width 14 height 14
type input "[STREET_ADDRESS]"
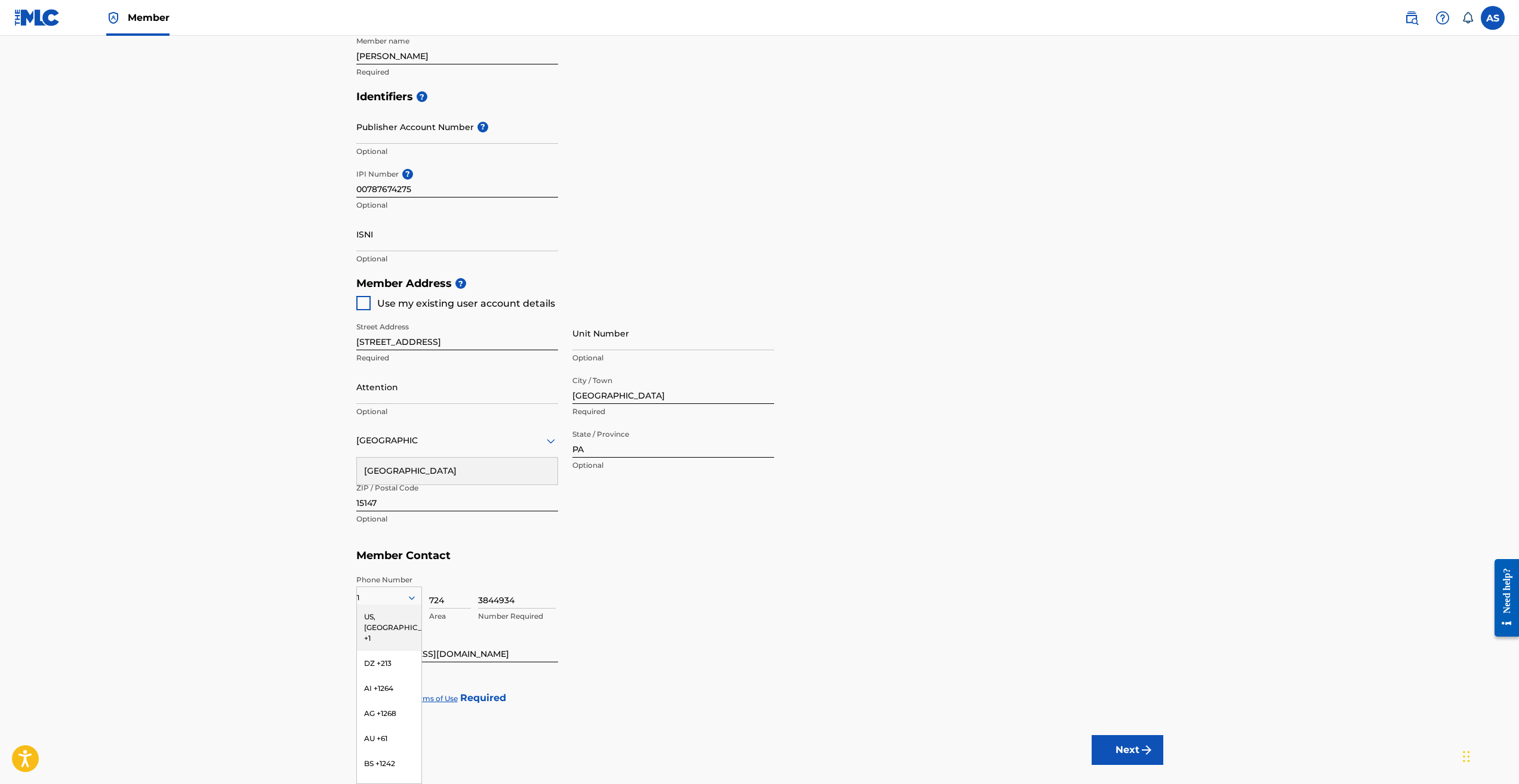
type input "[GEOGRAPHIC_DATA]"
type input "[EMAIL_ADDRESS][DOMAIN_NAME]"
click at [363, 700] on div at bounding box center [363, 697] width 14 height 14
click at [1131, 750] on button "Next" at bounding box center [1127, 749] width 72 height 30
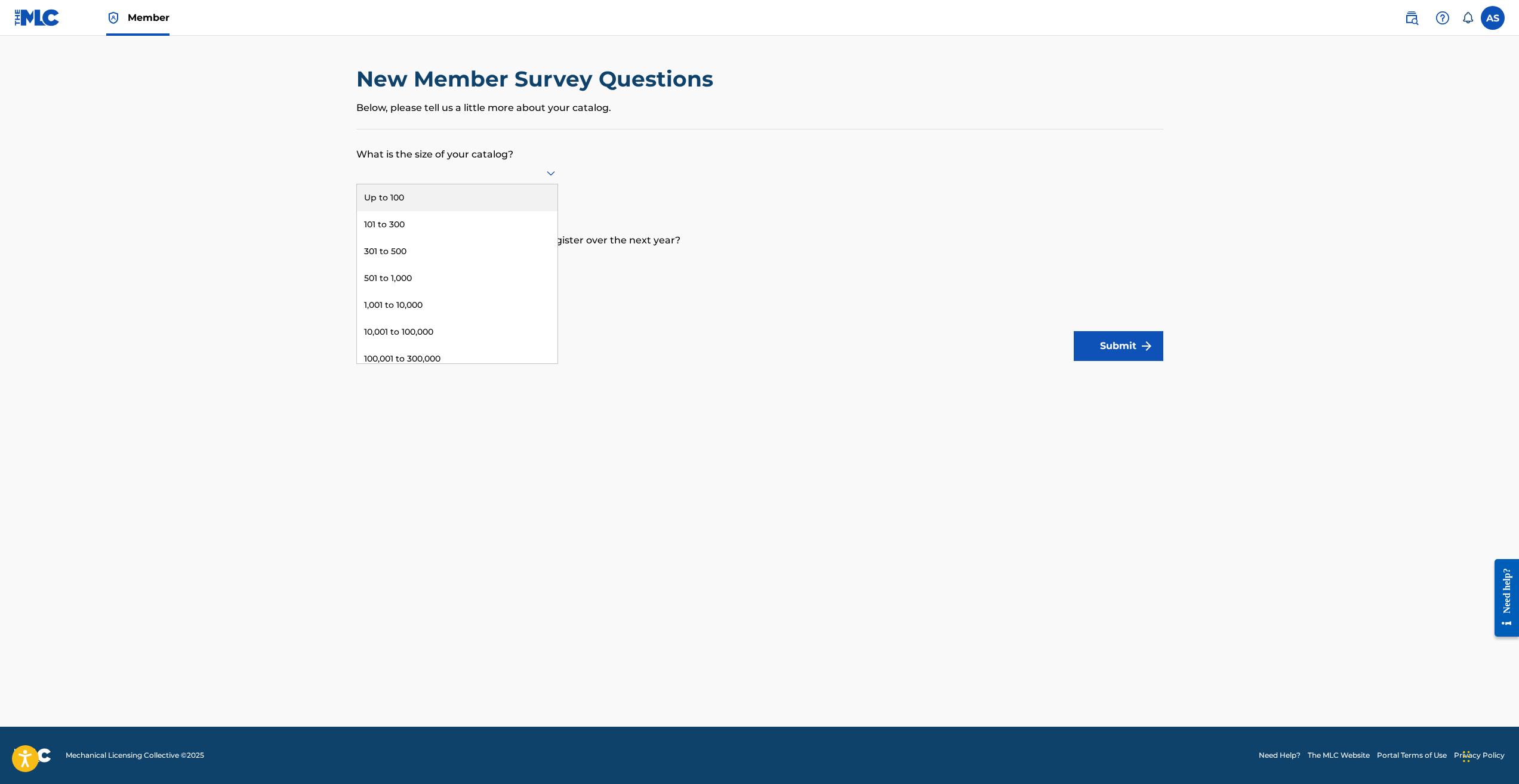
click at [541, 170] on div at bounding box center [457, 173] width 202 height 15
click at [465, 219] on div "101 to 300" at bounding box center [457, 224] width 200 height 27
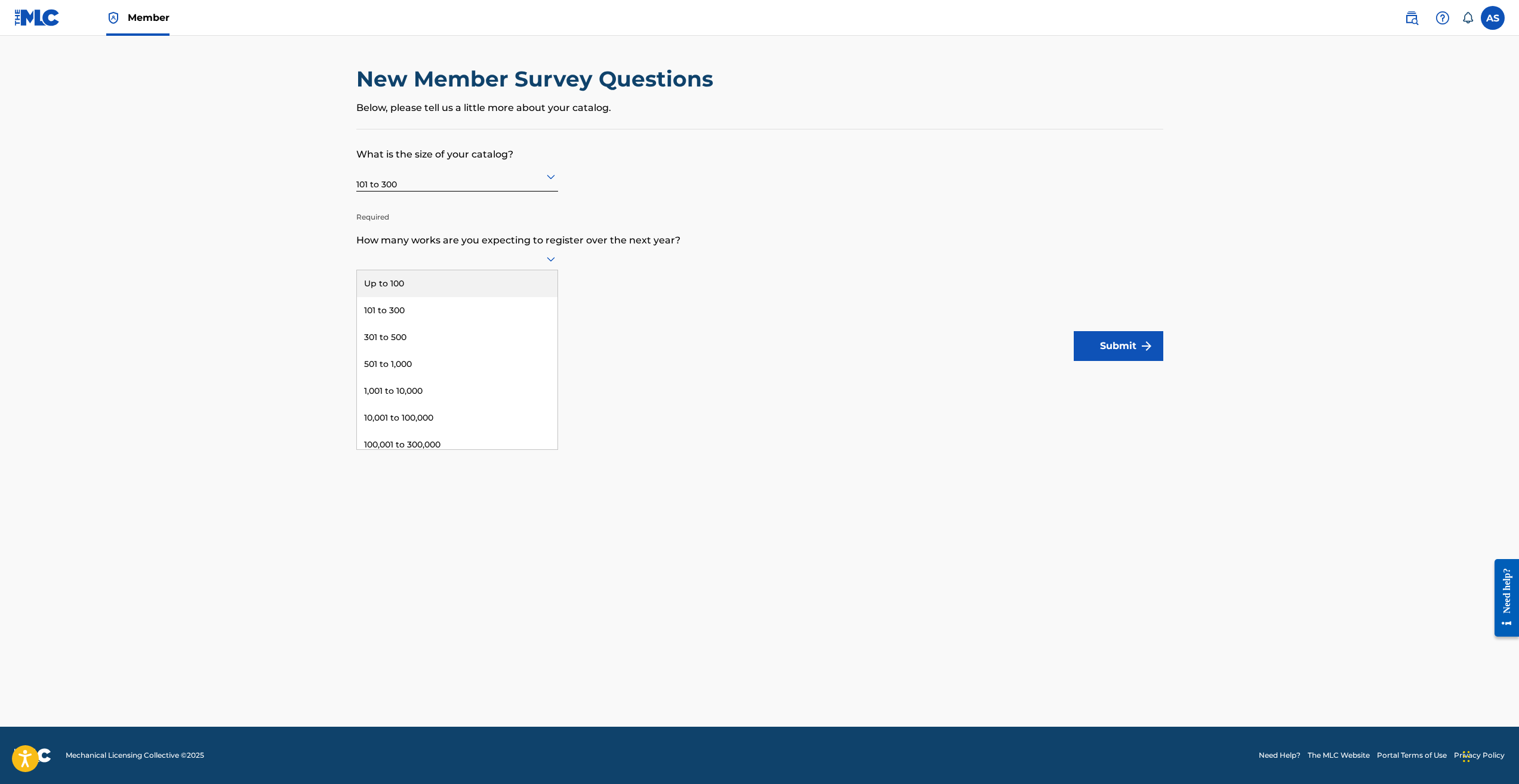
click at [542, 257] on div at bounding box center [457, 259] width 202 height 15
click at [448, 310] on div "101 to 300" at bounding box center [457, 311] width 200 height 27
click at [1099, 351] on button "Submit" at bounding box center [1118, 345] width 90 height 30
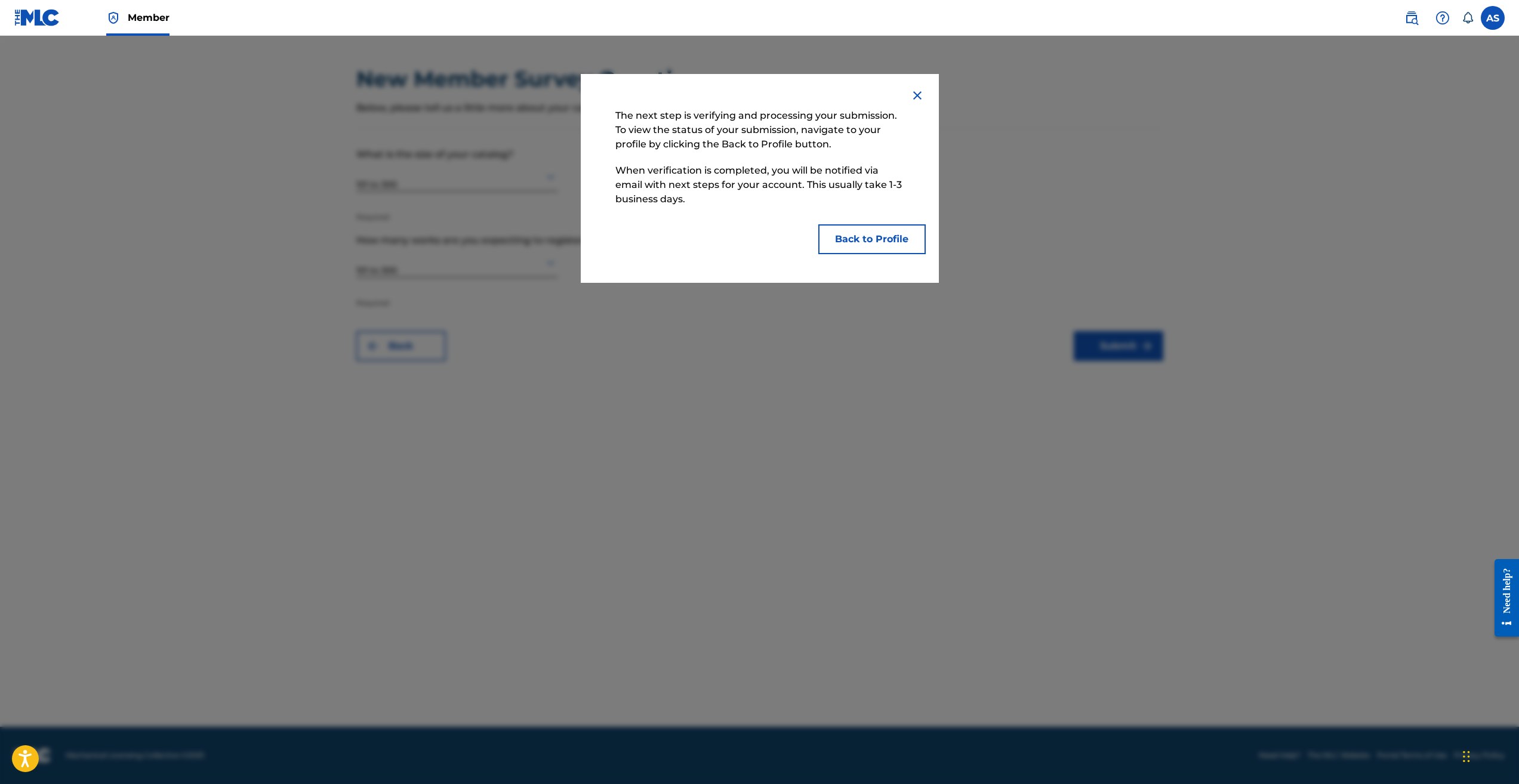
click at [868, 233] on button "Back to Profile" at bounding box center [871, 239] width 107 height 30
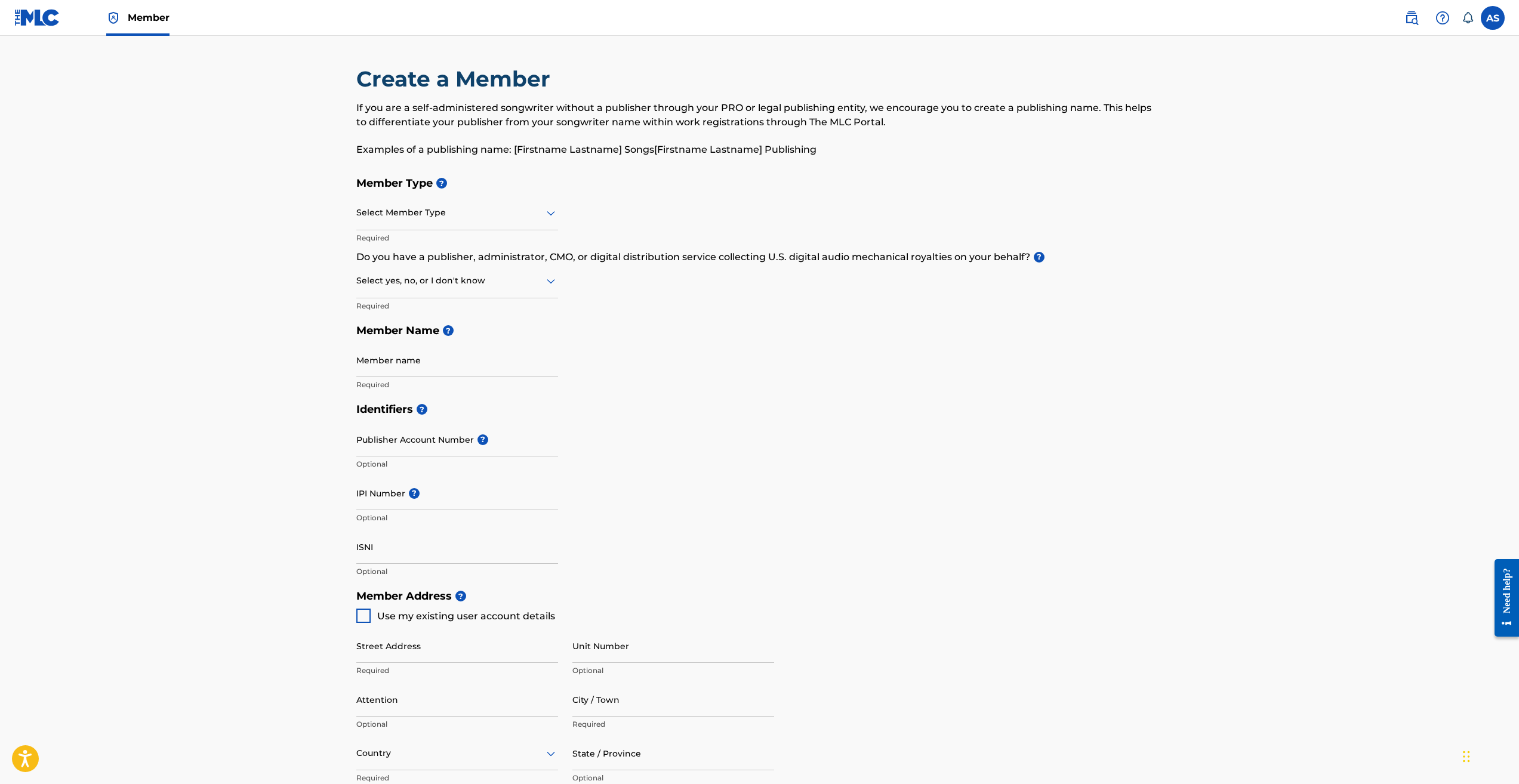
click at [34, 20] on img at bounding box center [37, 18] width 46 height 17
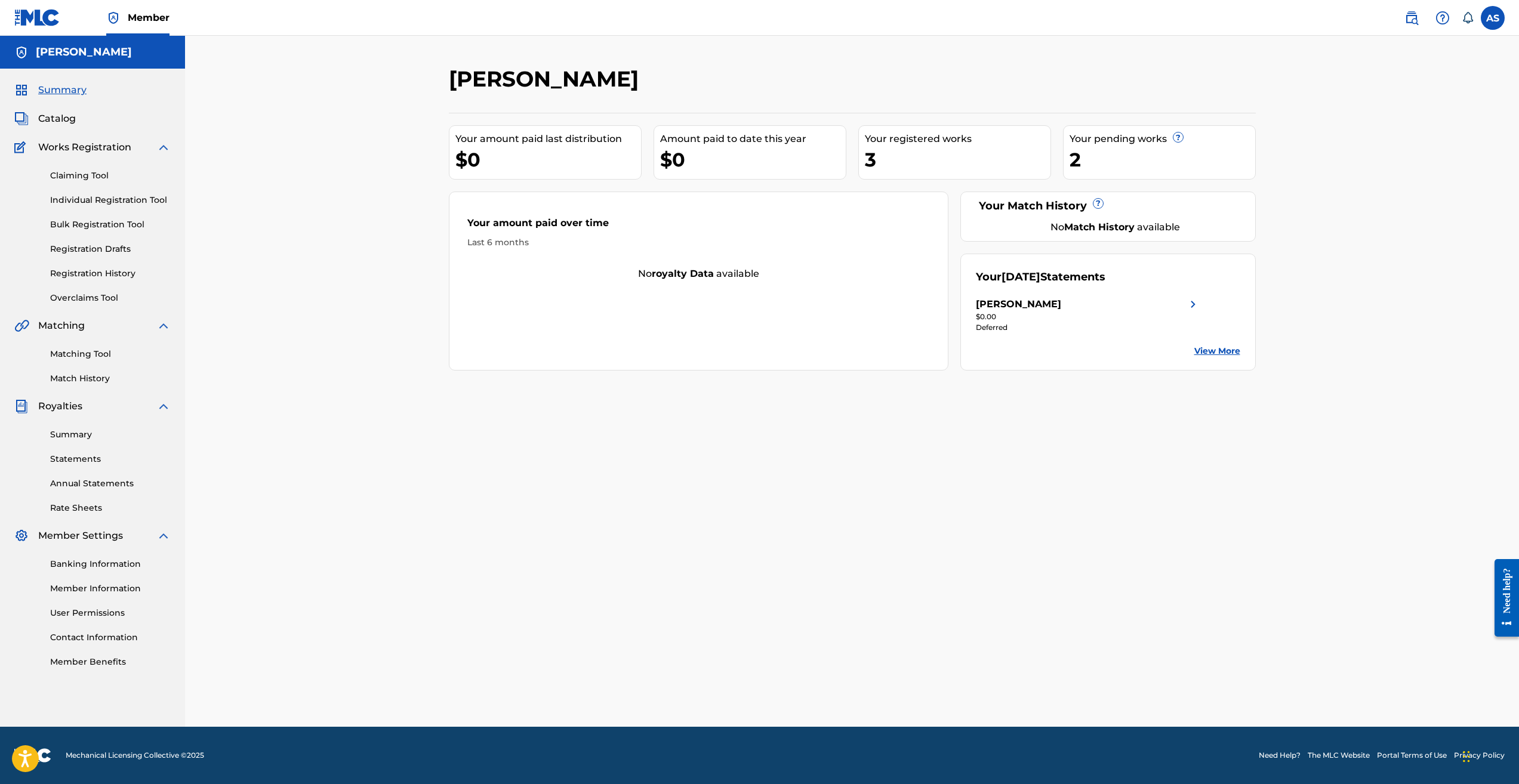
click at [79, 434] on link "Summary" at bounding box center [110, 434] width 121 height 13
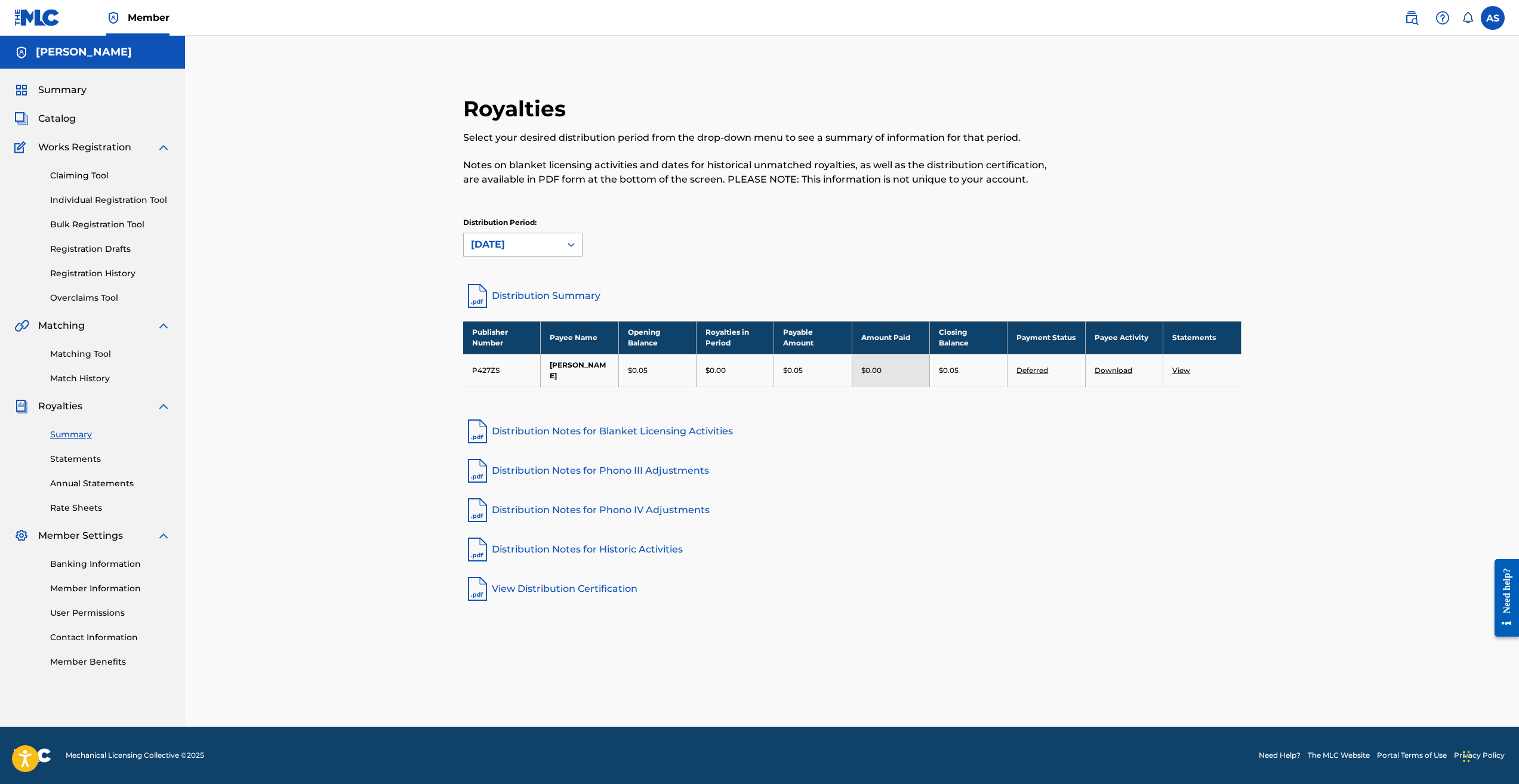
click at [575, 245] on icon at bounding box center [571, 245] width 12 height 12
click at [573, 249] on icon at bounding box center [571, 245] width 12 height 12
click at [534, 304] on div "[DATE]" at bounding box center [523, 300] width 118 height 30
click at [109, 589] on link "Member Information" at bounding box center [110, 588] width 121 height 13
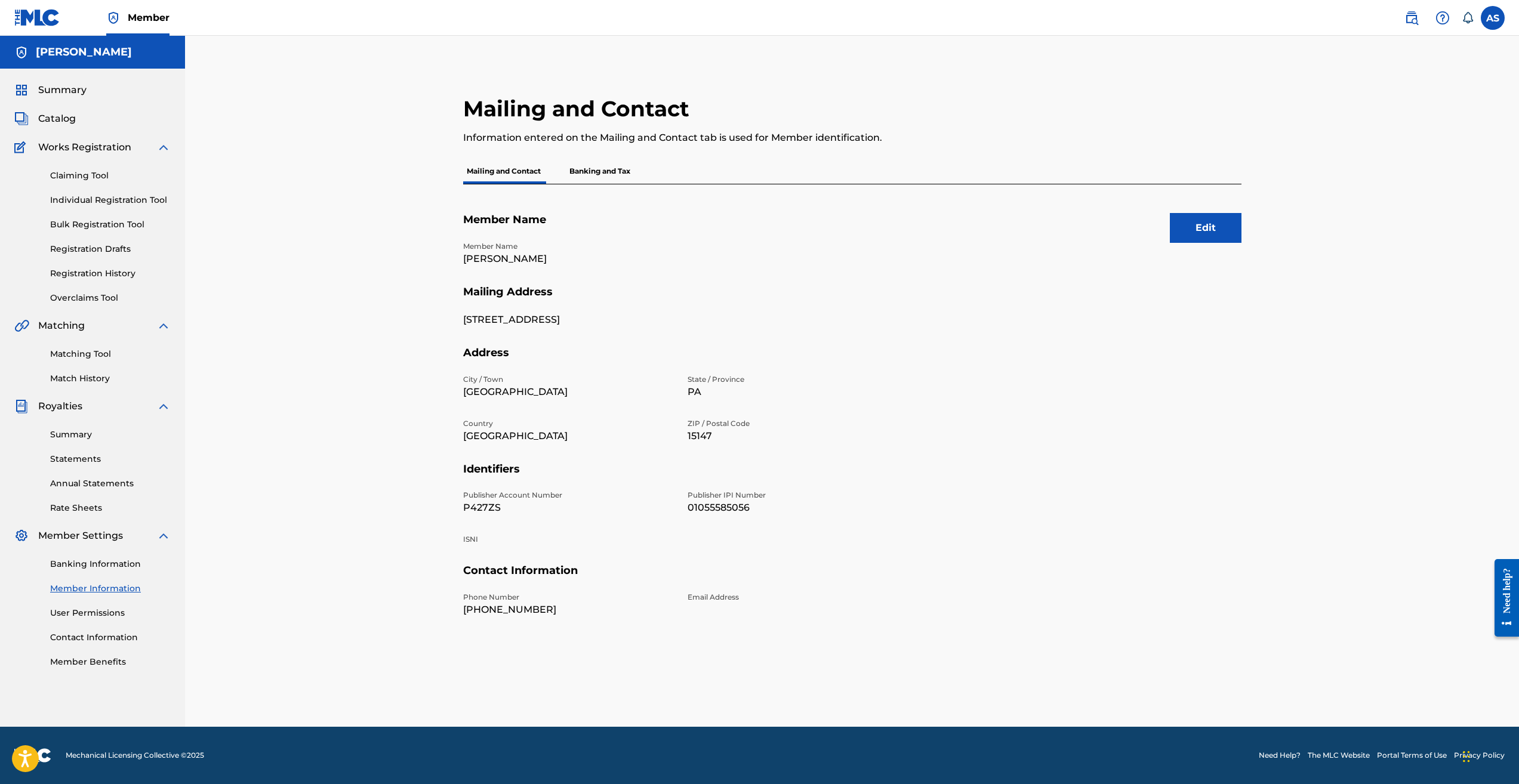
click at [597, 176] on p "Banking and Tax" at bounding box center [599, 171] width 68 height 25
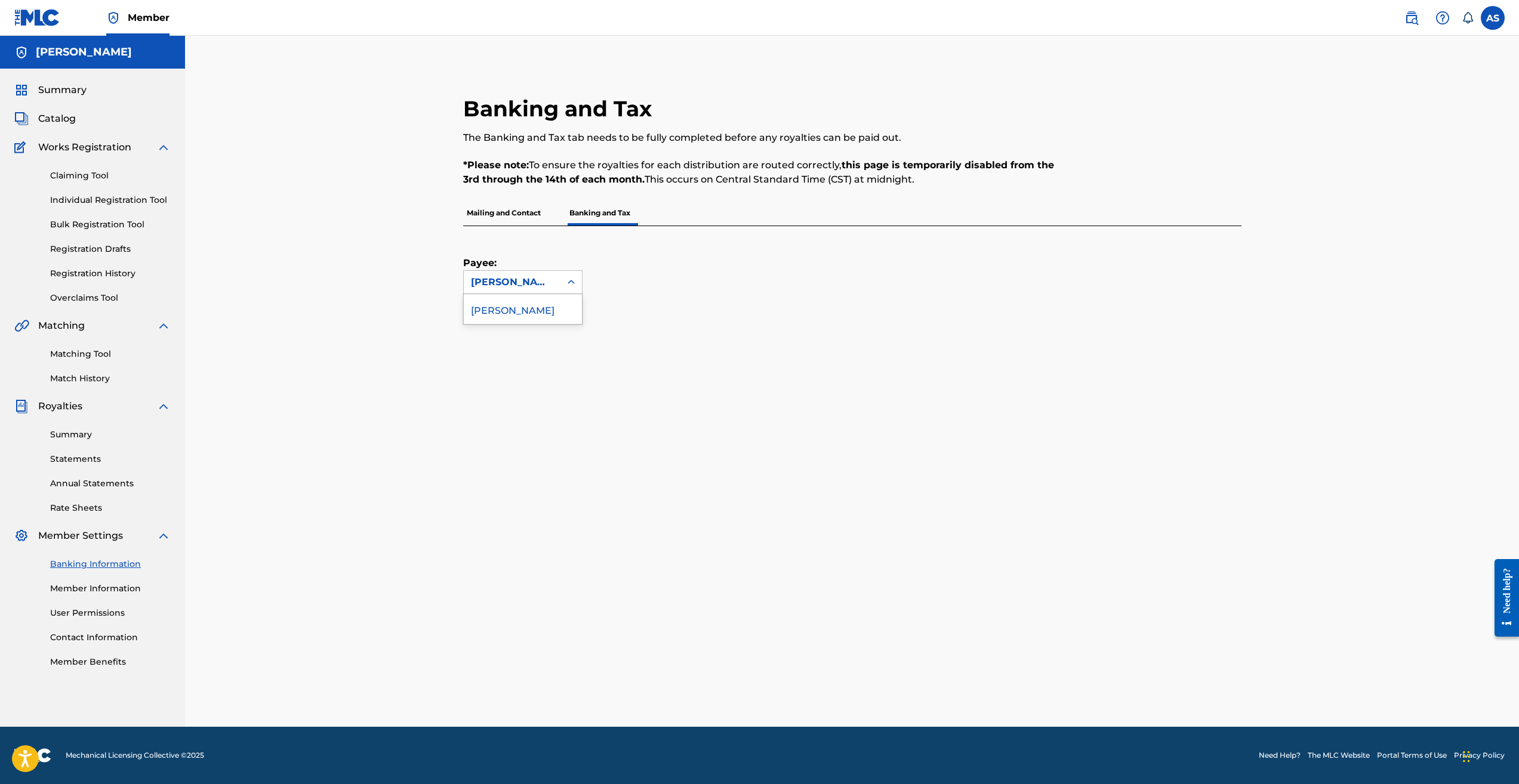
click at [570, 286] on icon at bounding box center [571, 282] width 12 height 12
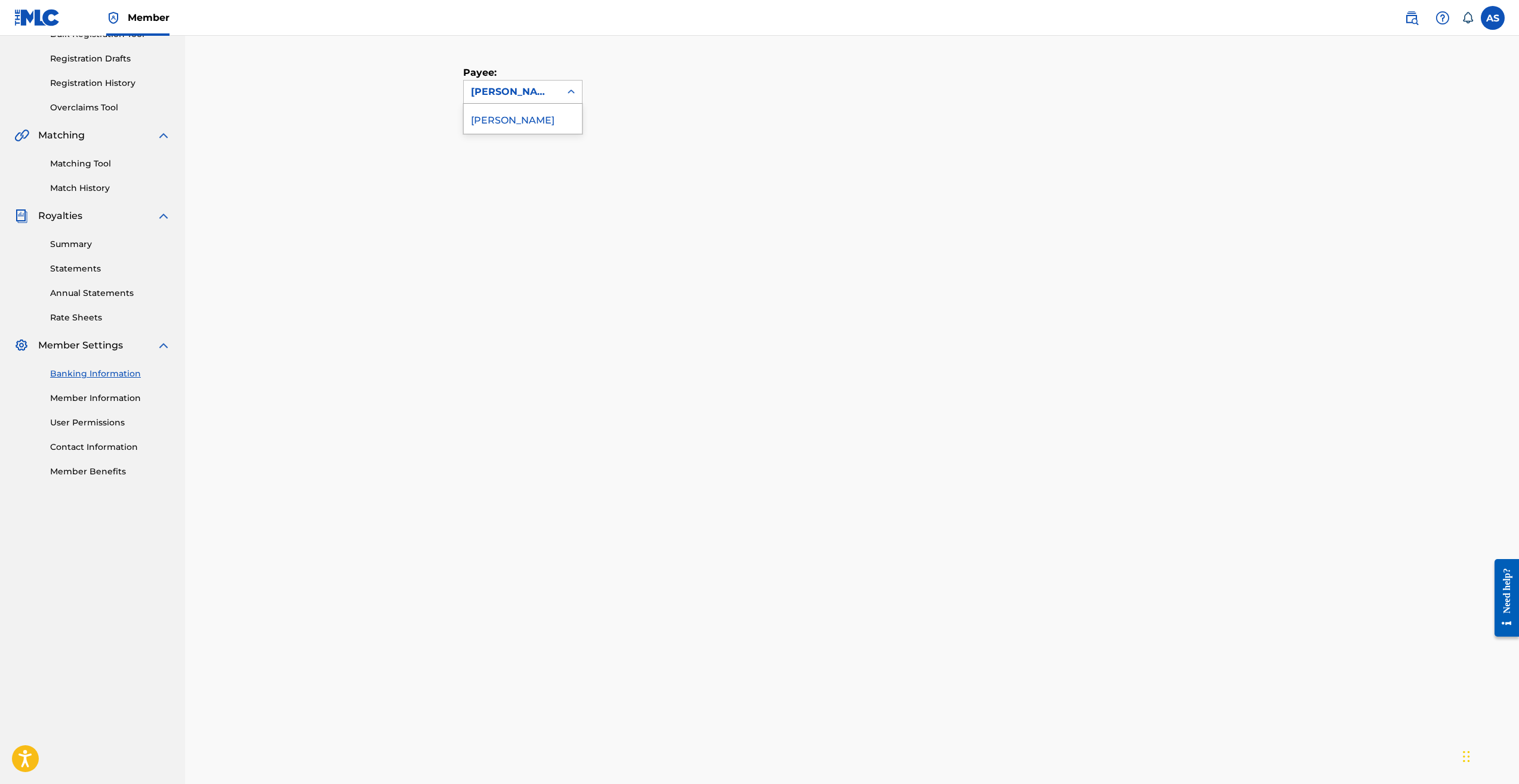
scroll to position [294, 0]
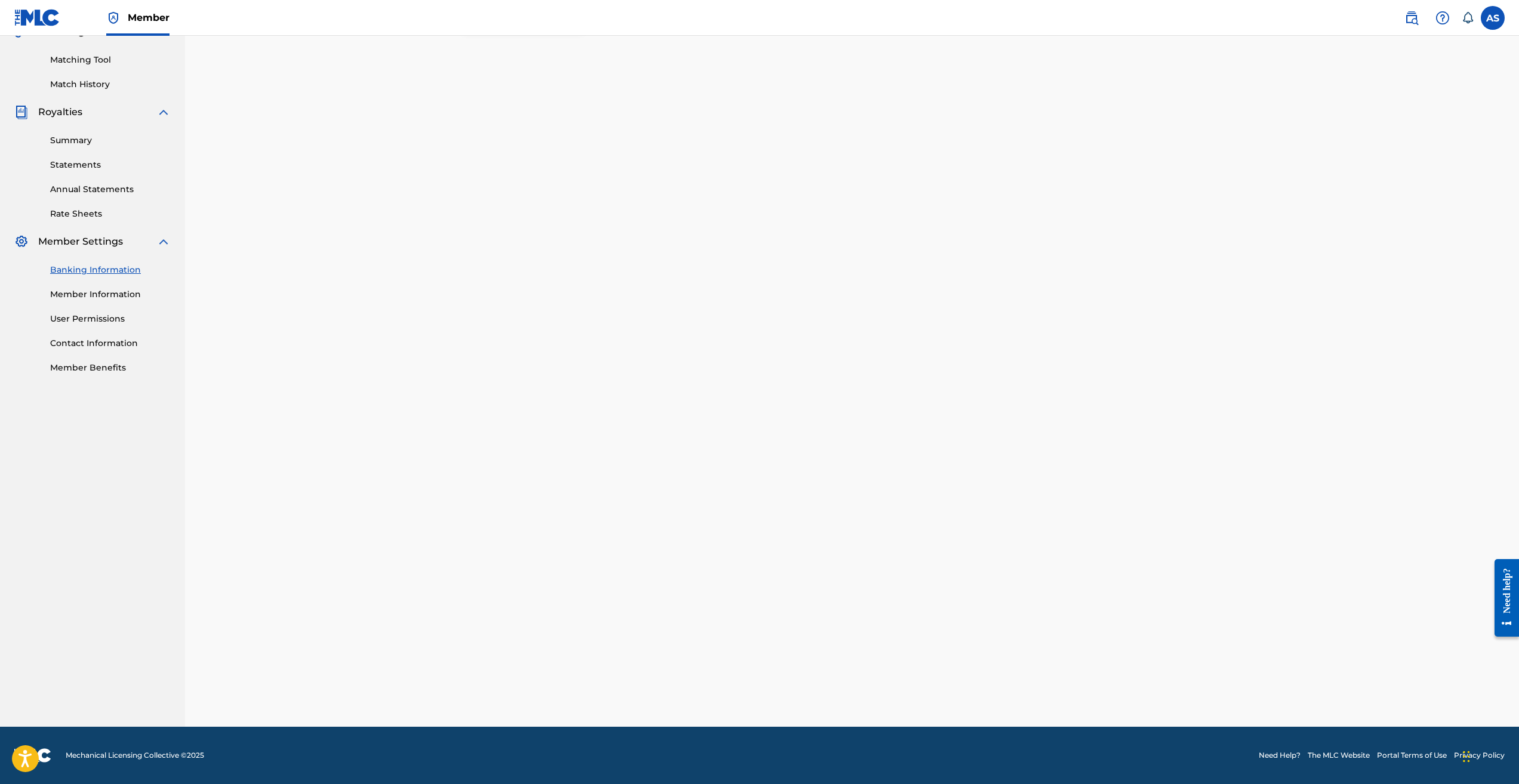
click at [83, 138] on link "Summary" at bounding box center [110, 140] width 121 height 13
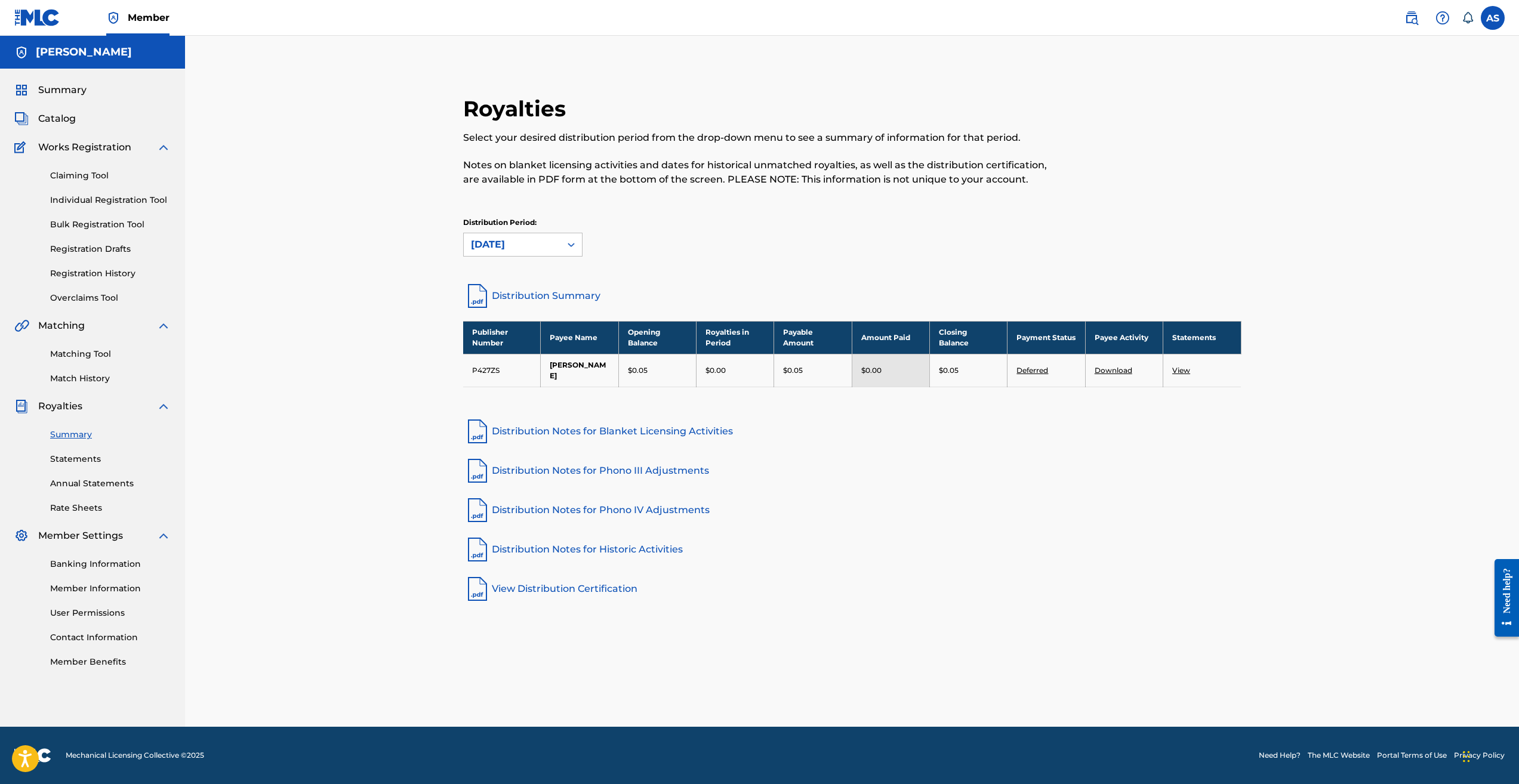
click at [99, 637] on link "Contact Information" at bounding box center [110, 637] width 121 height 13
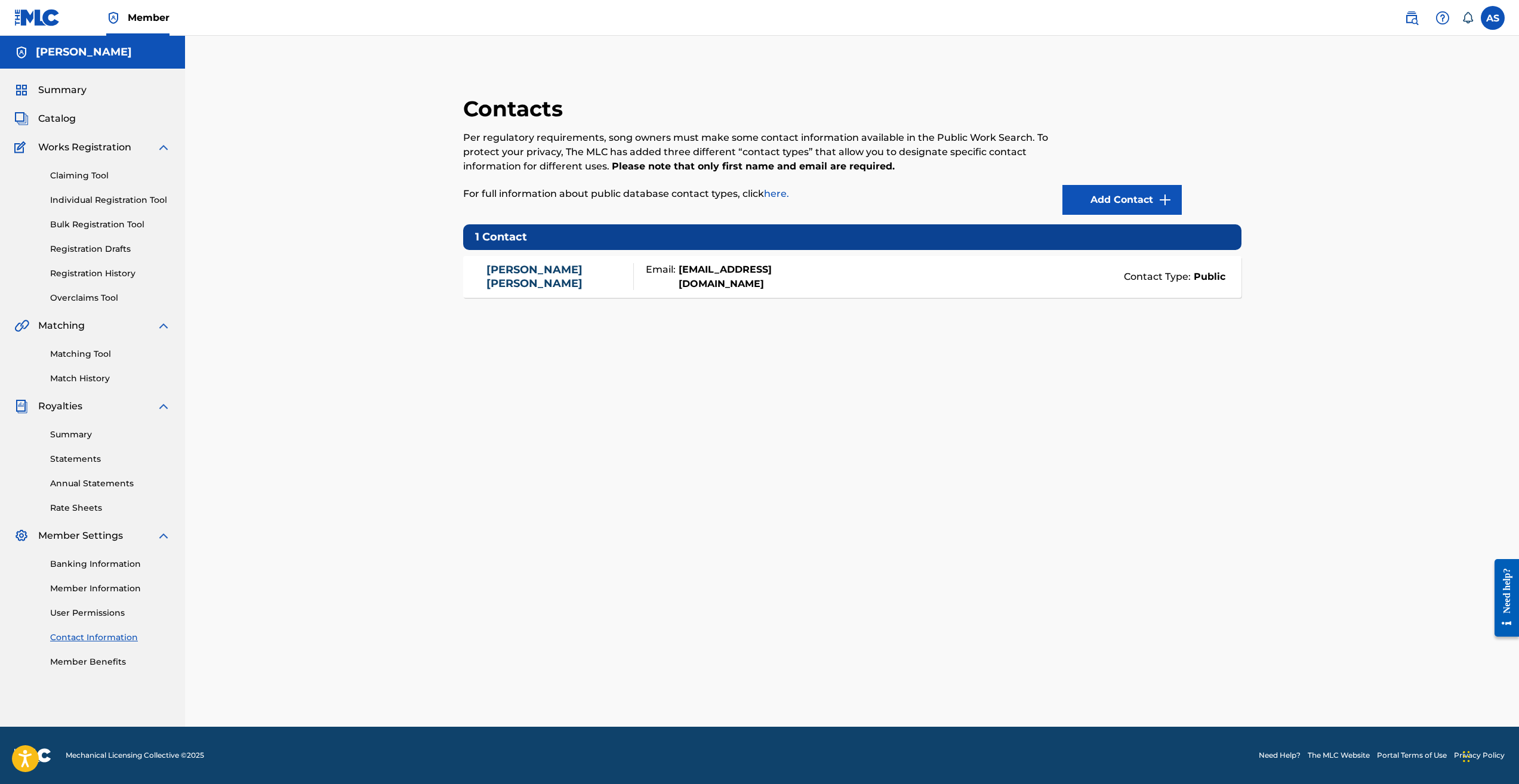
click at [60, 125] on span "Catalog" at bounding box center [57, 118] width 38 height 14
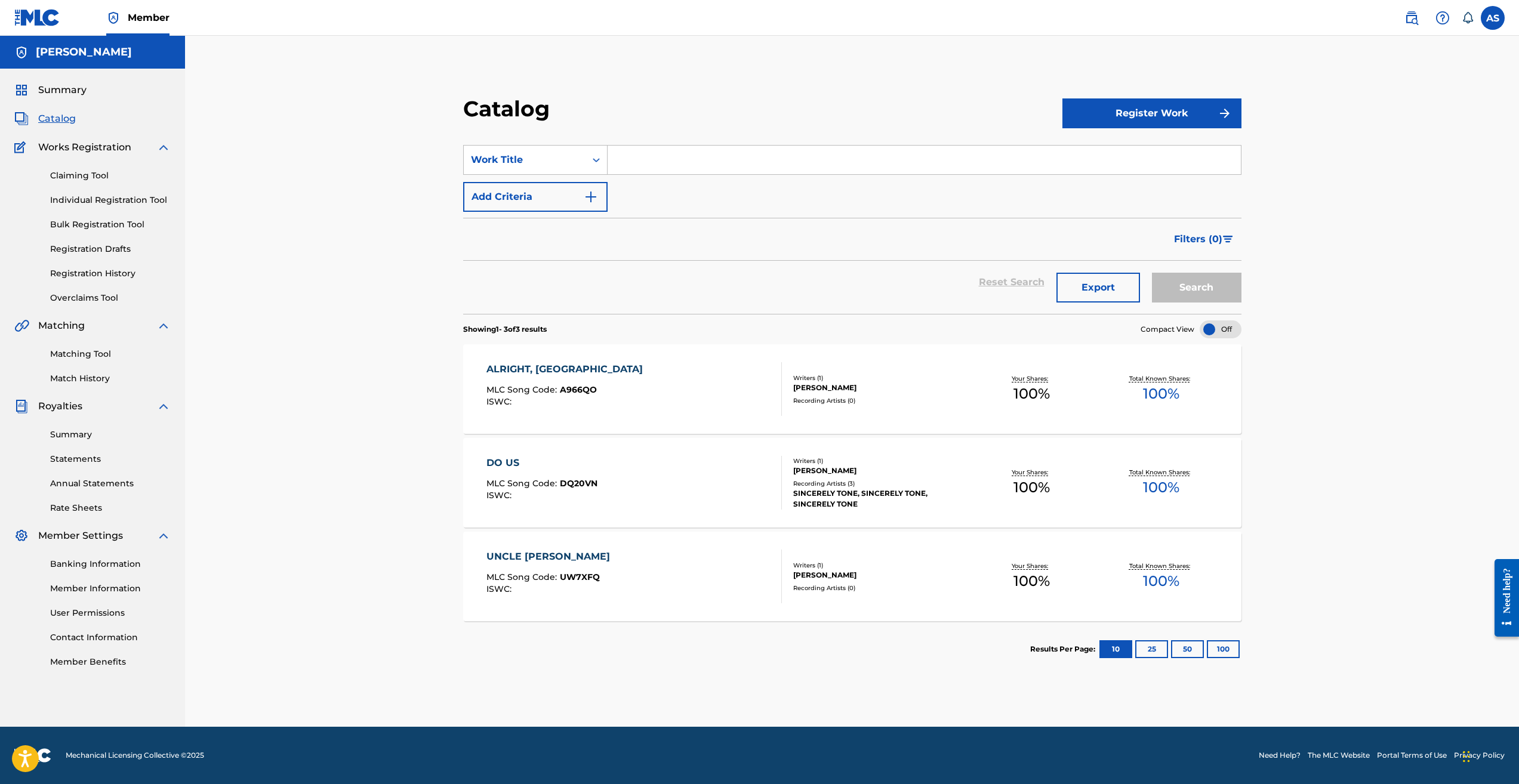
click at [850, 489] on div "SINCERELY TONE, SINCERELY TONE, SINCERELY TONE" at bounding box center [880, 498] width 174 height 21
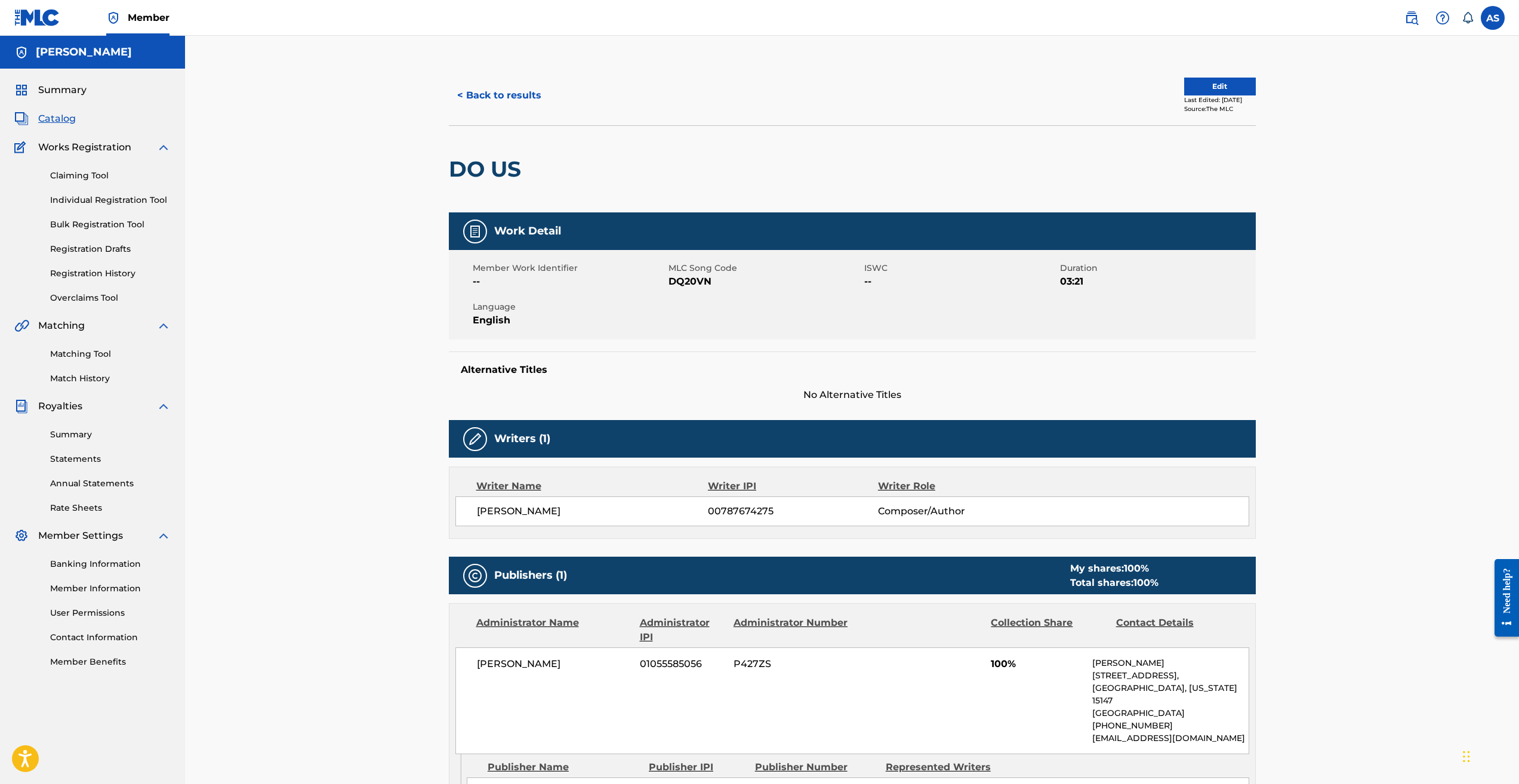
click at [1192, 88] on button "Edit" at bounding box center [1219, 86] width 72 height 18
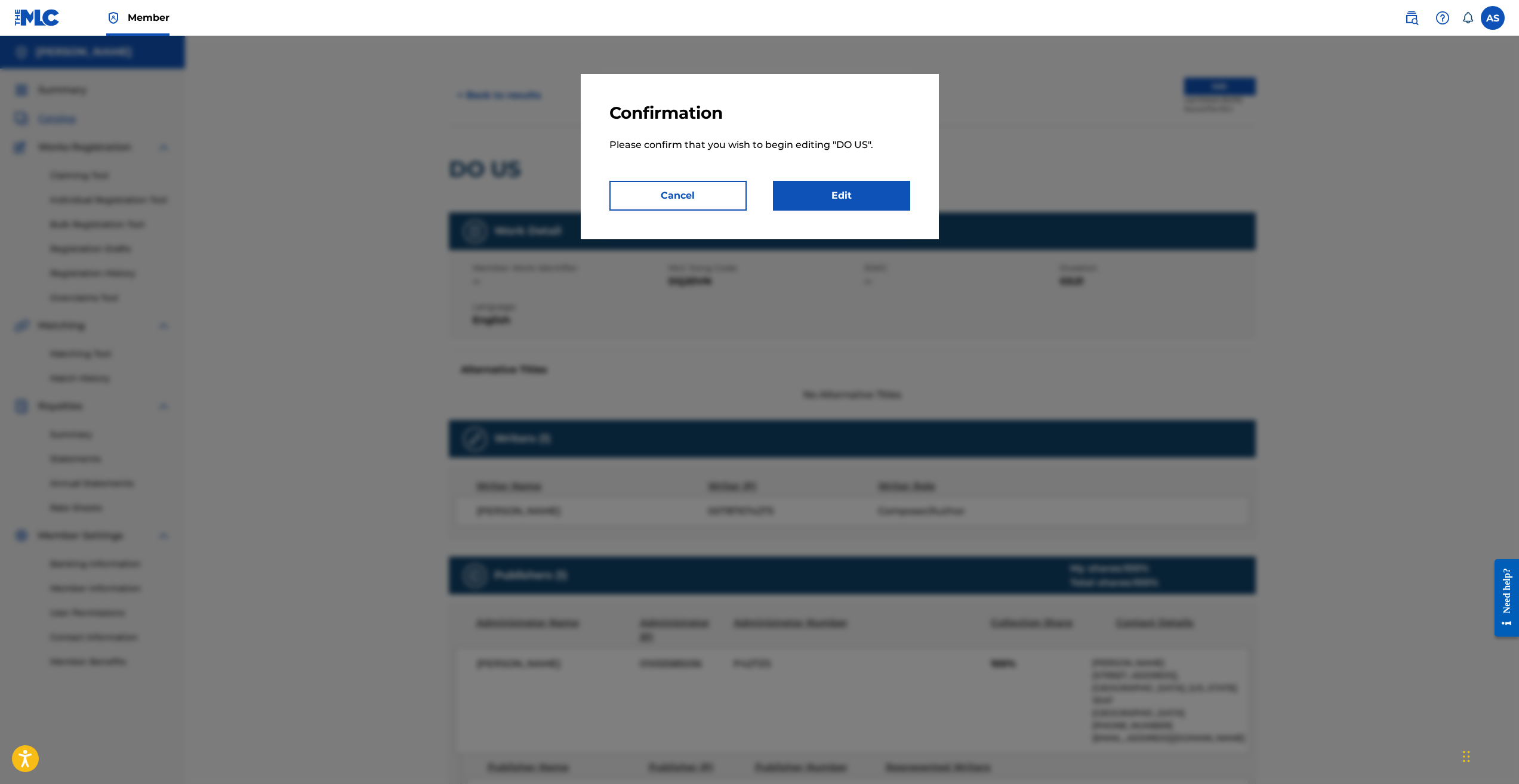
drag, startPoint x: 681, startPoint y: 197, endPoint x: 579, endPoint y: 188, distance: 102.4
click at [679, 197] on button "Cancel" at bounding box center [678, 195] width 138 height 30
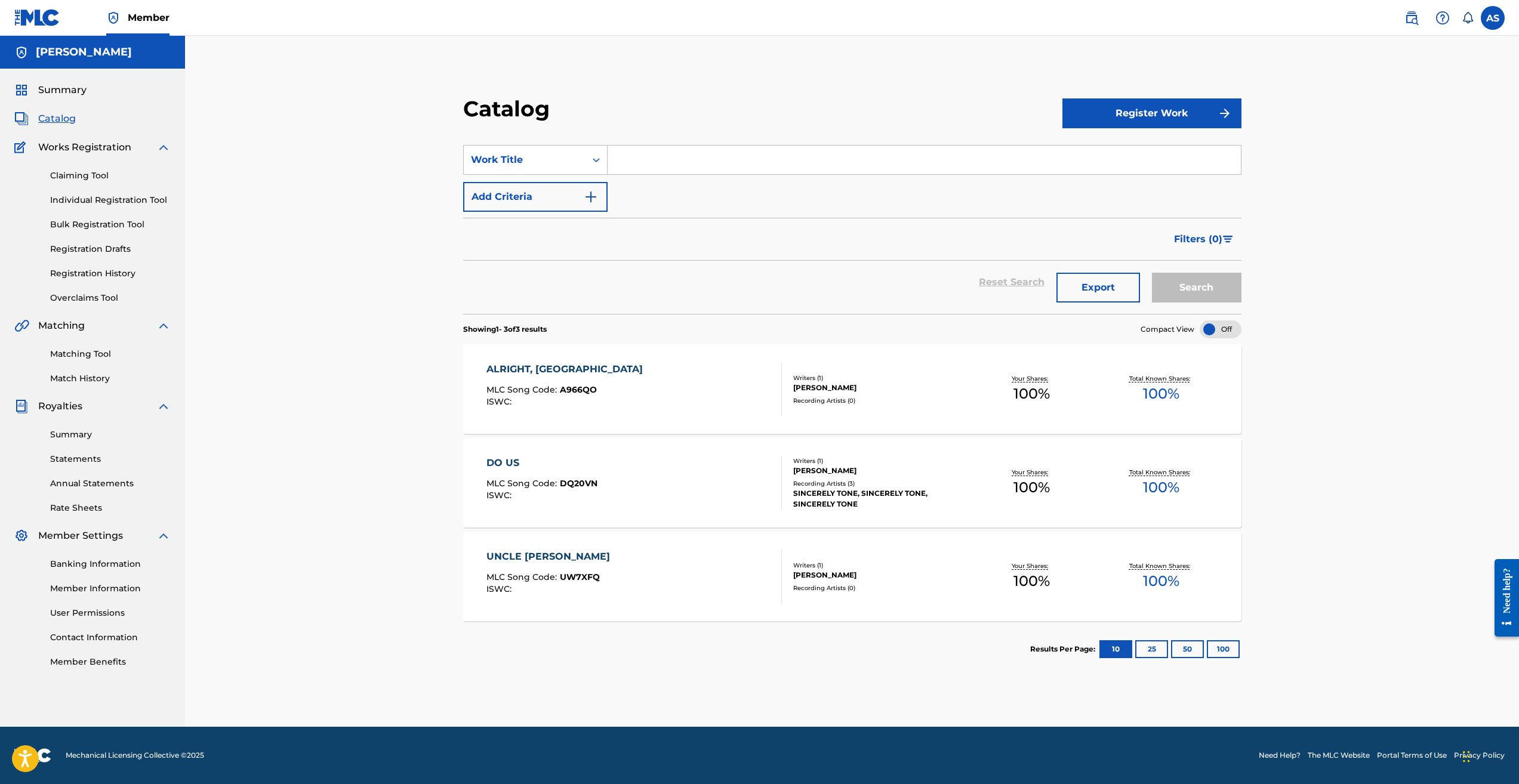
click at [66, 83] on span "Summary" at bounding box center [62, 89] width 48 height 14
